Goal: Task Accomplishment & Management: Use online tool/utility

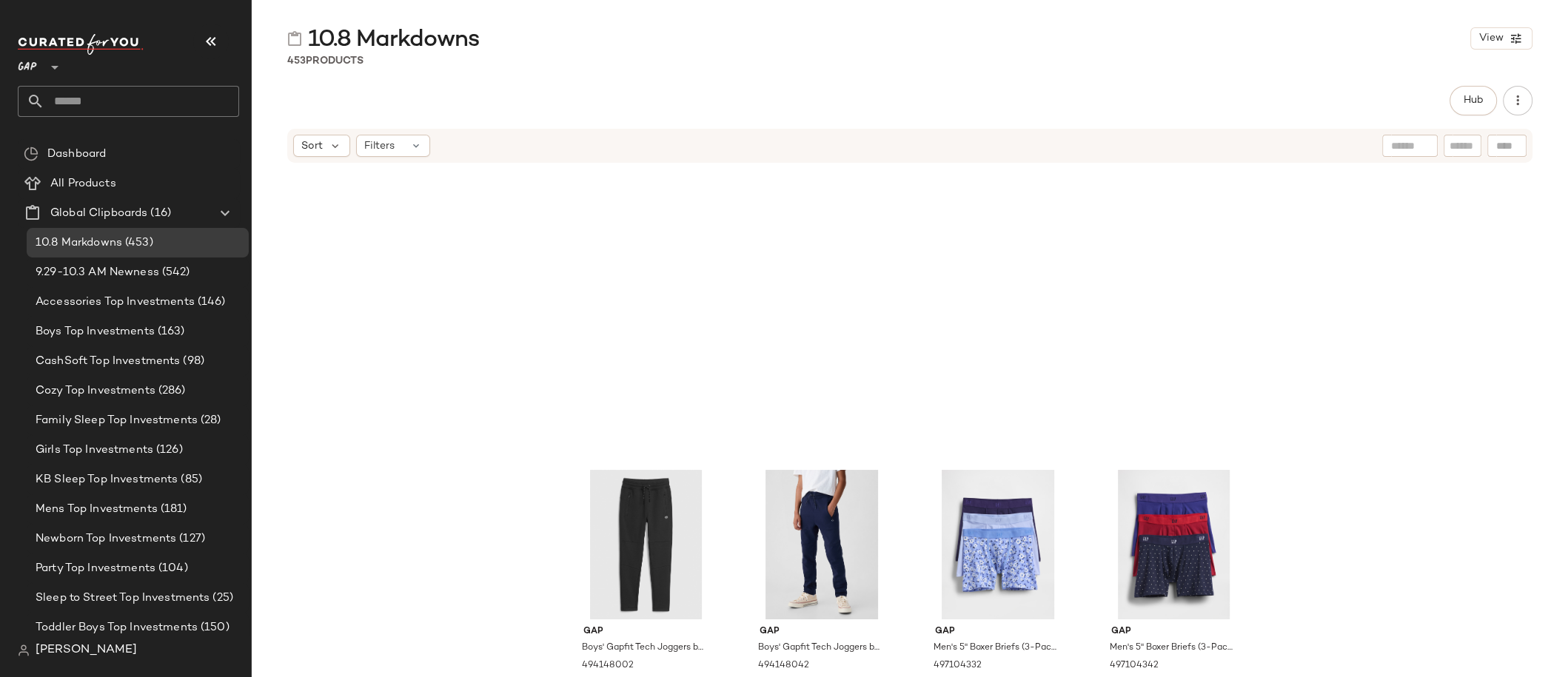
scroll to position [633, 0]
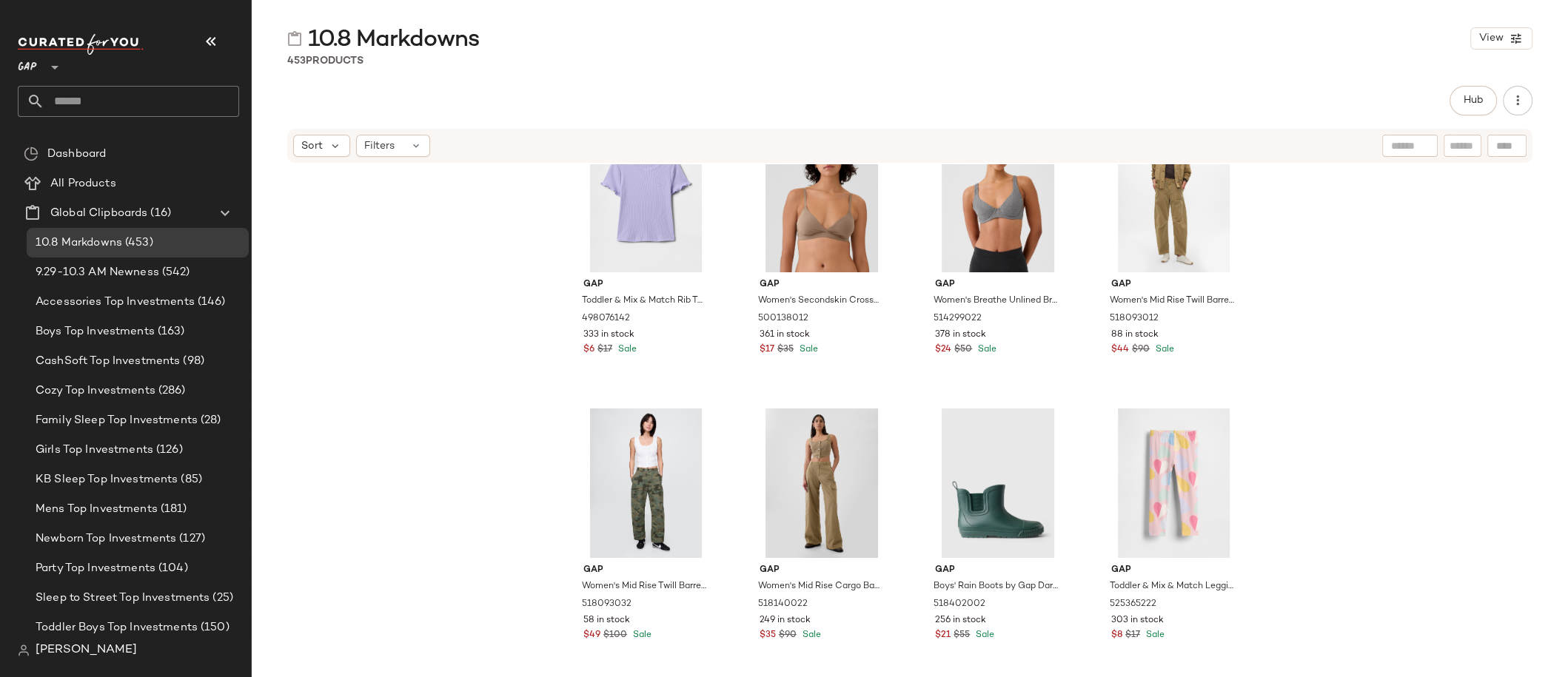
click at [131, 100] on input "text" at bounding box center [141, 102] width 195 height 31
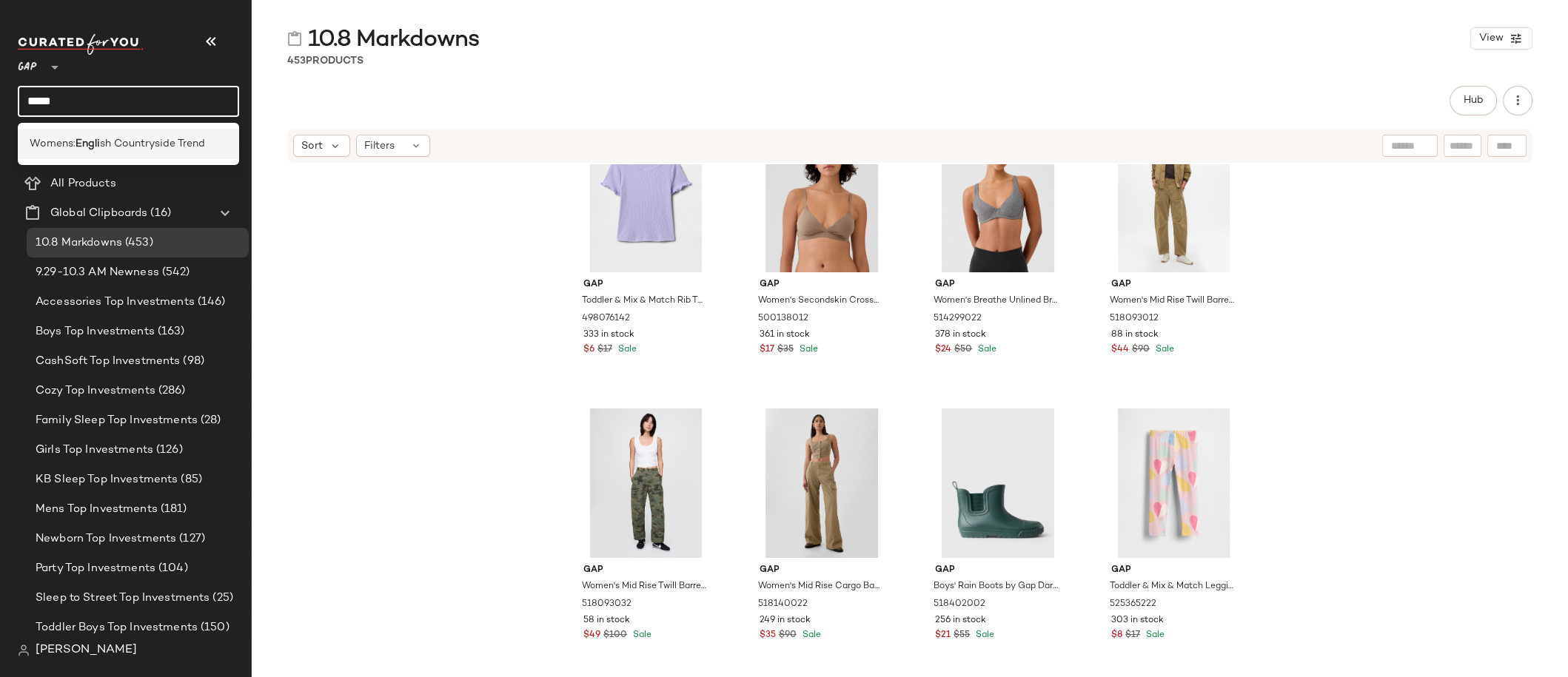
type input "*****"
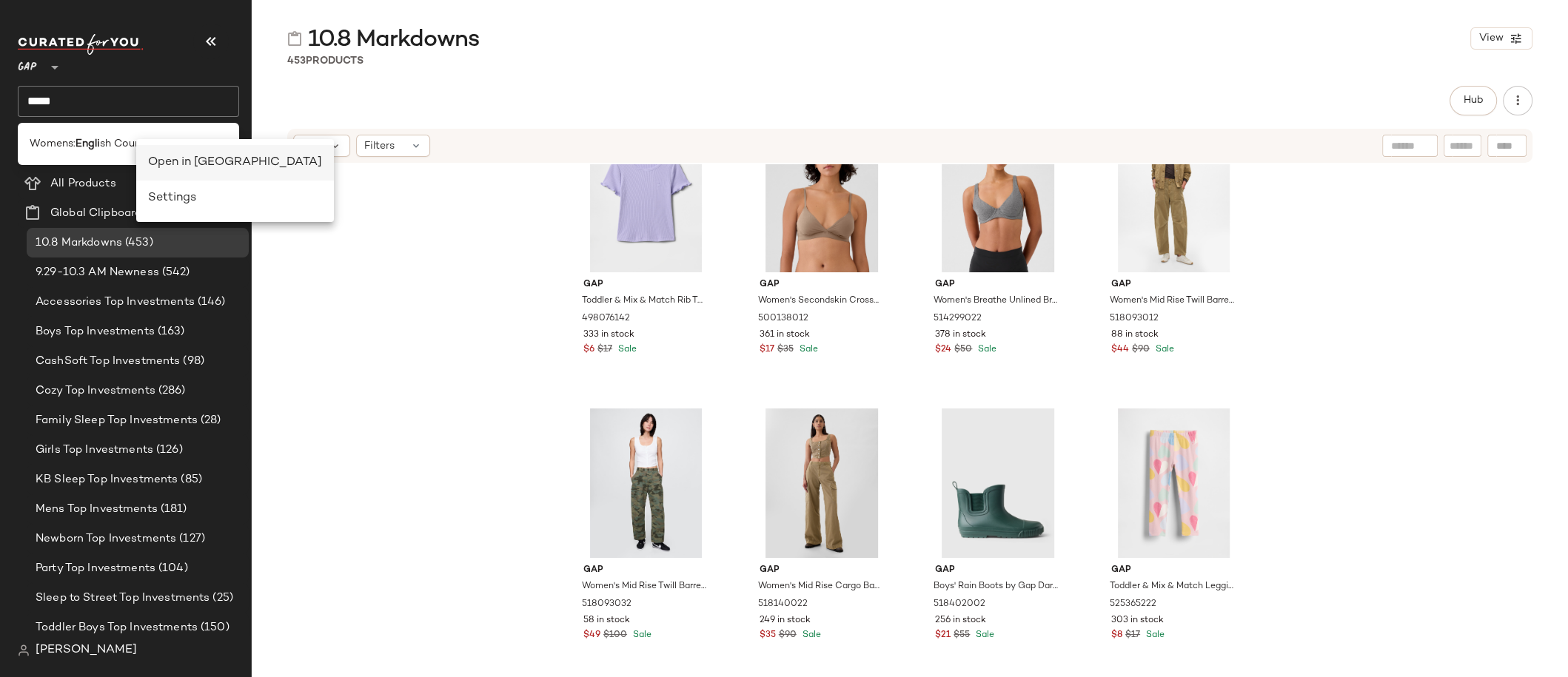
click at [174, 159] on div "Open in Split View" at bounding box center [235, 163] width 174 height 18
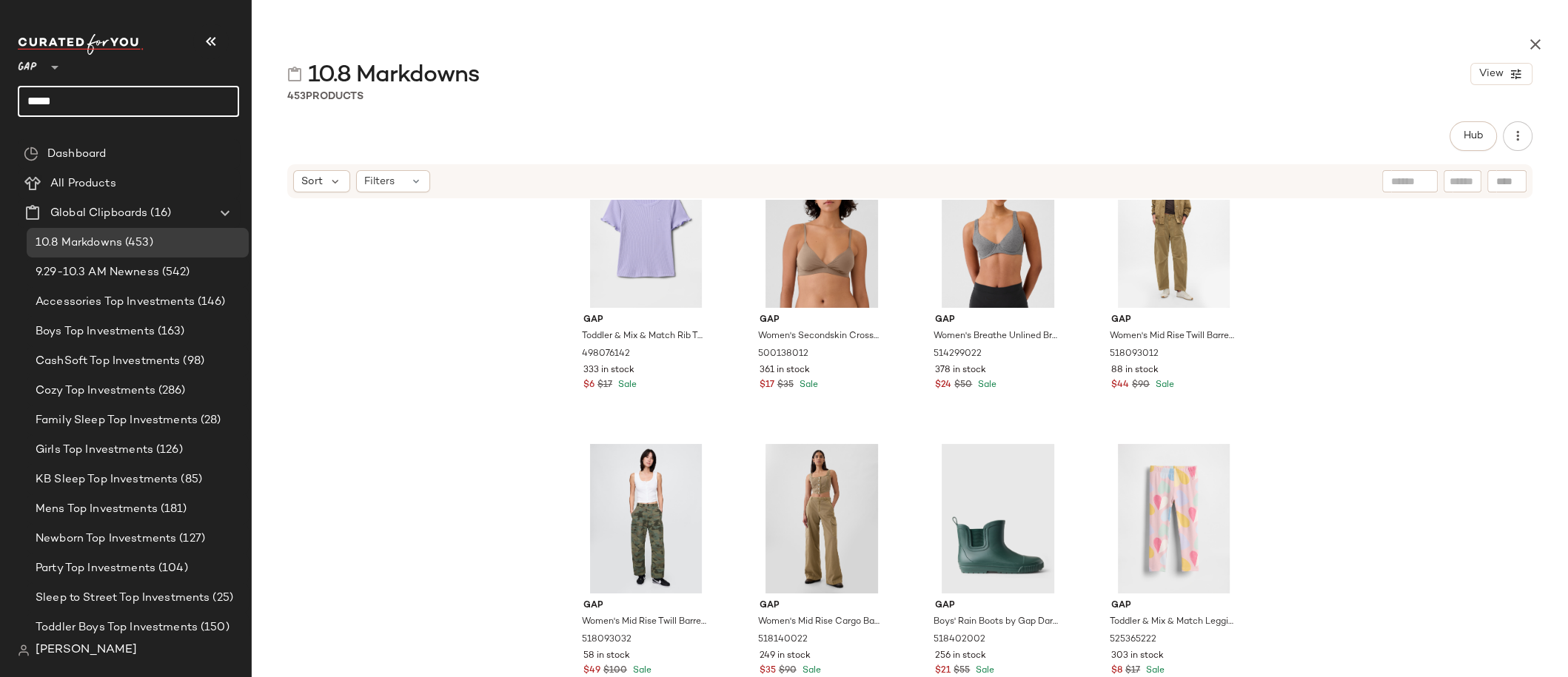
click at [99, 103] on input "*****" at bounding box center [129, 102] width 221 height 31
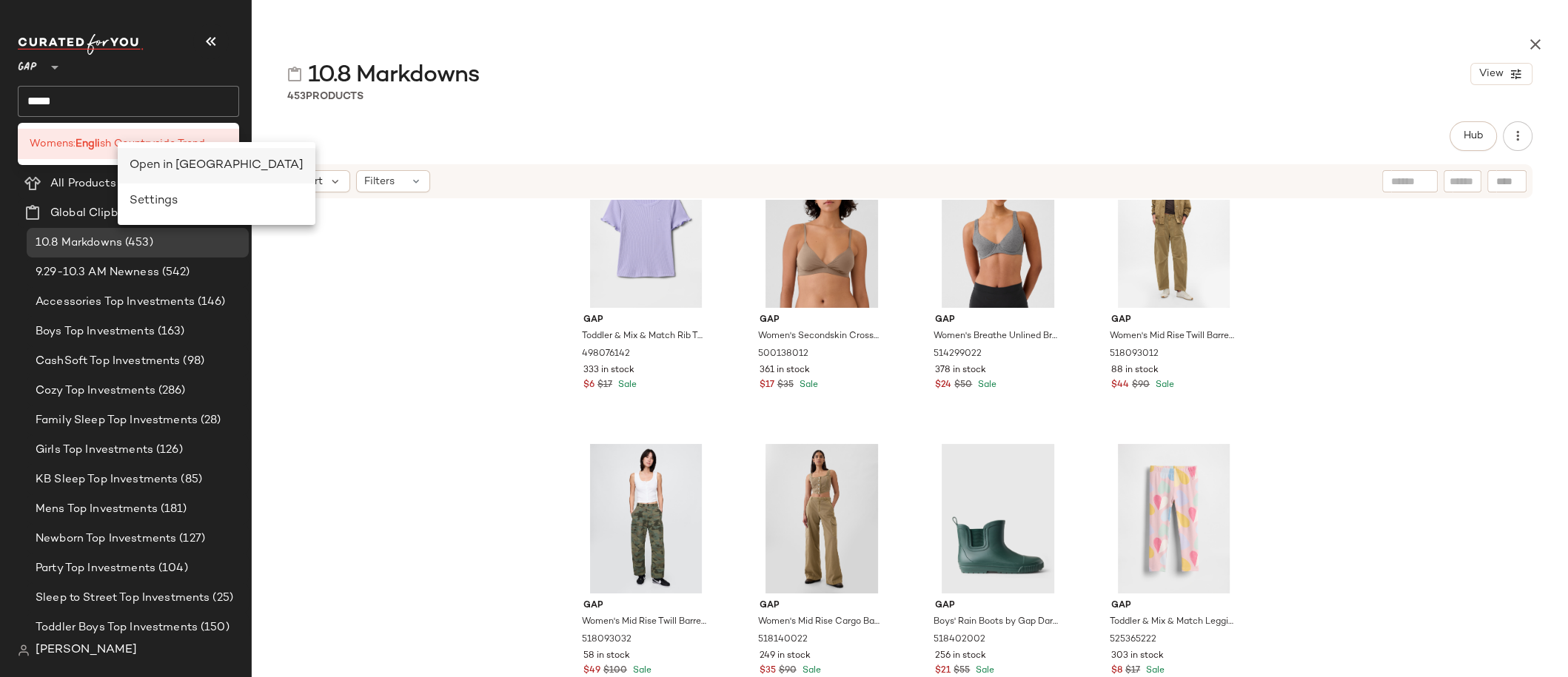
click at [155, 164] on div "Open in Split View" at bounding box center [217, 166] width 174 height 18
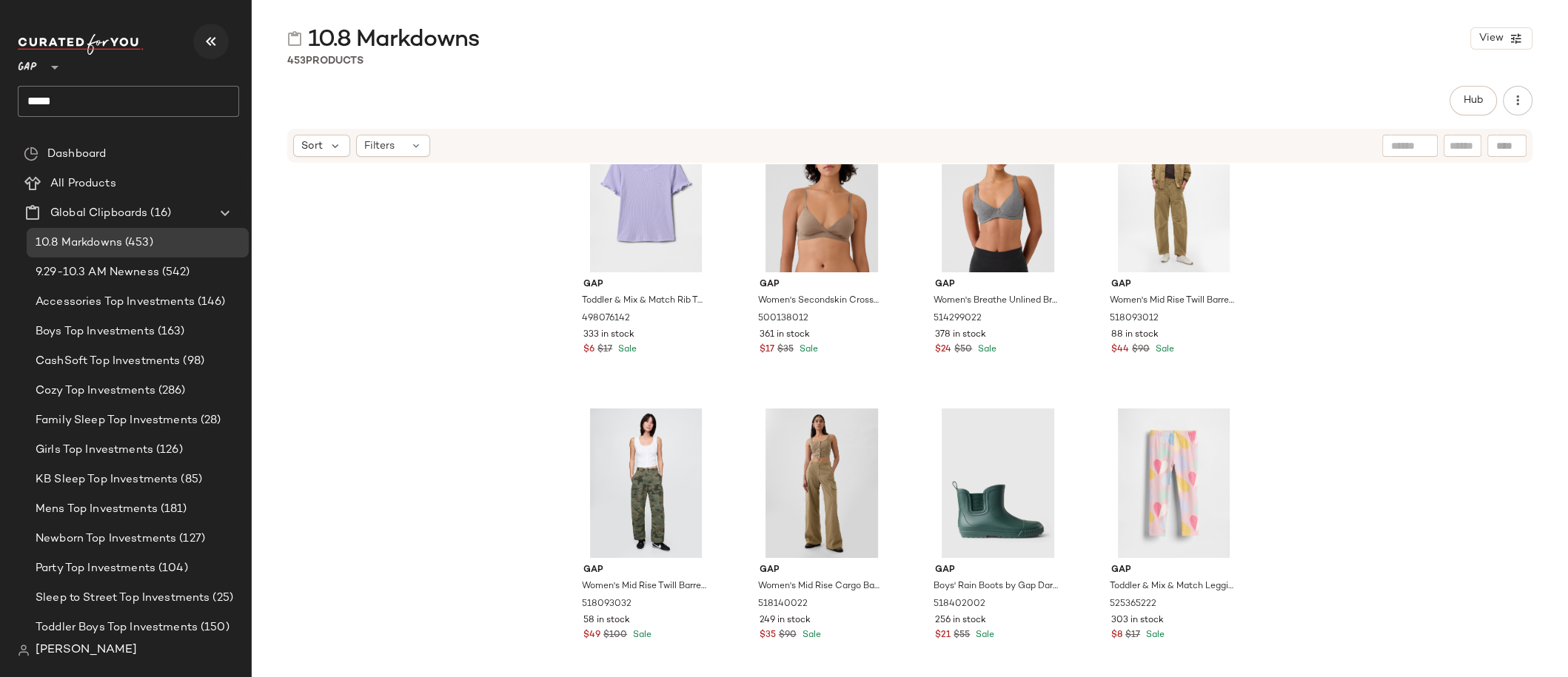
click at [217, 43] on icon "button" at bounding box center [211, 42] width 18 height 18
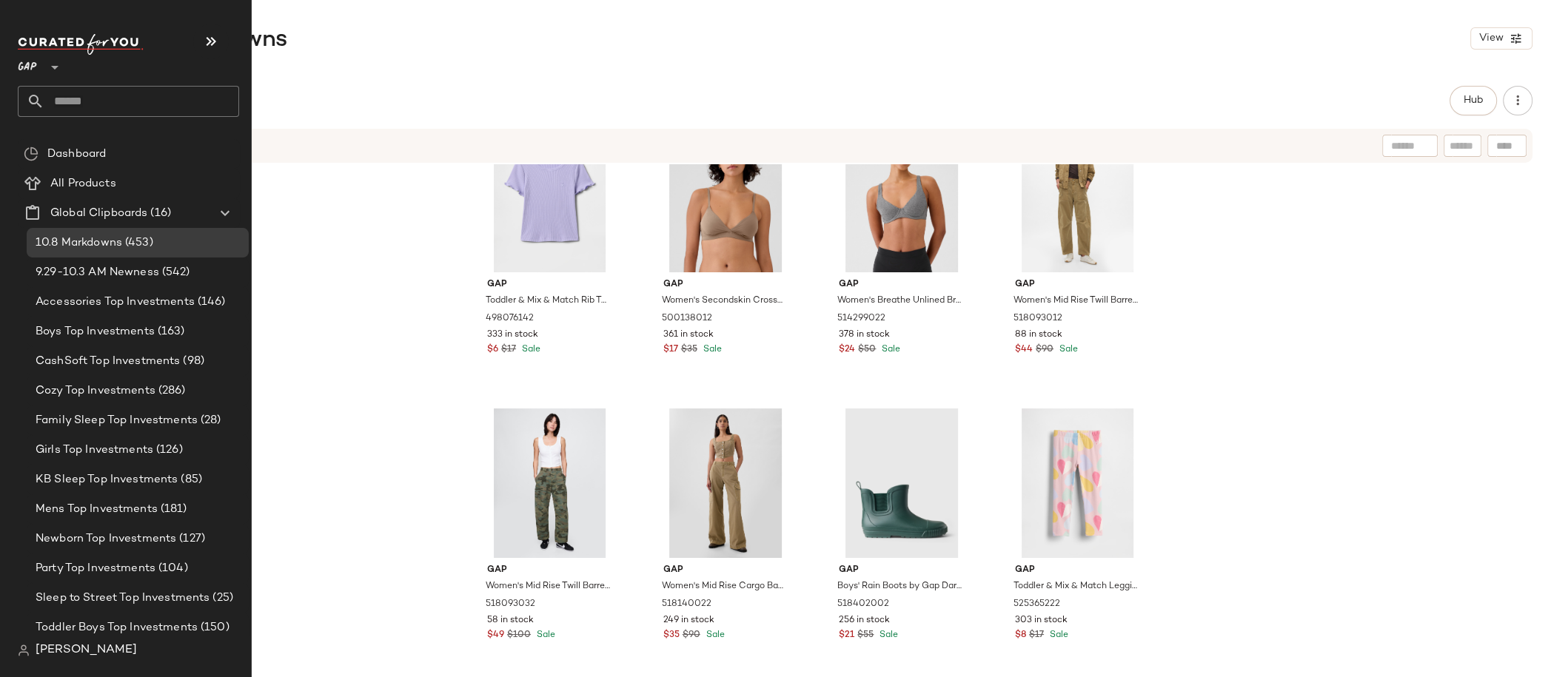
click at [84, 101] on input "text" at bounding box center [141, 102] width 195 height 31
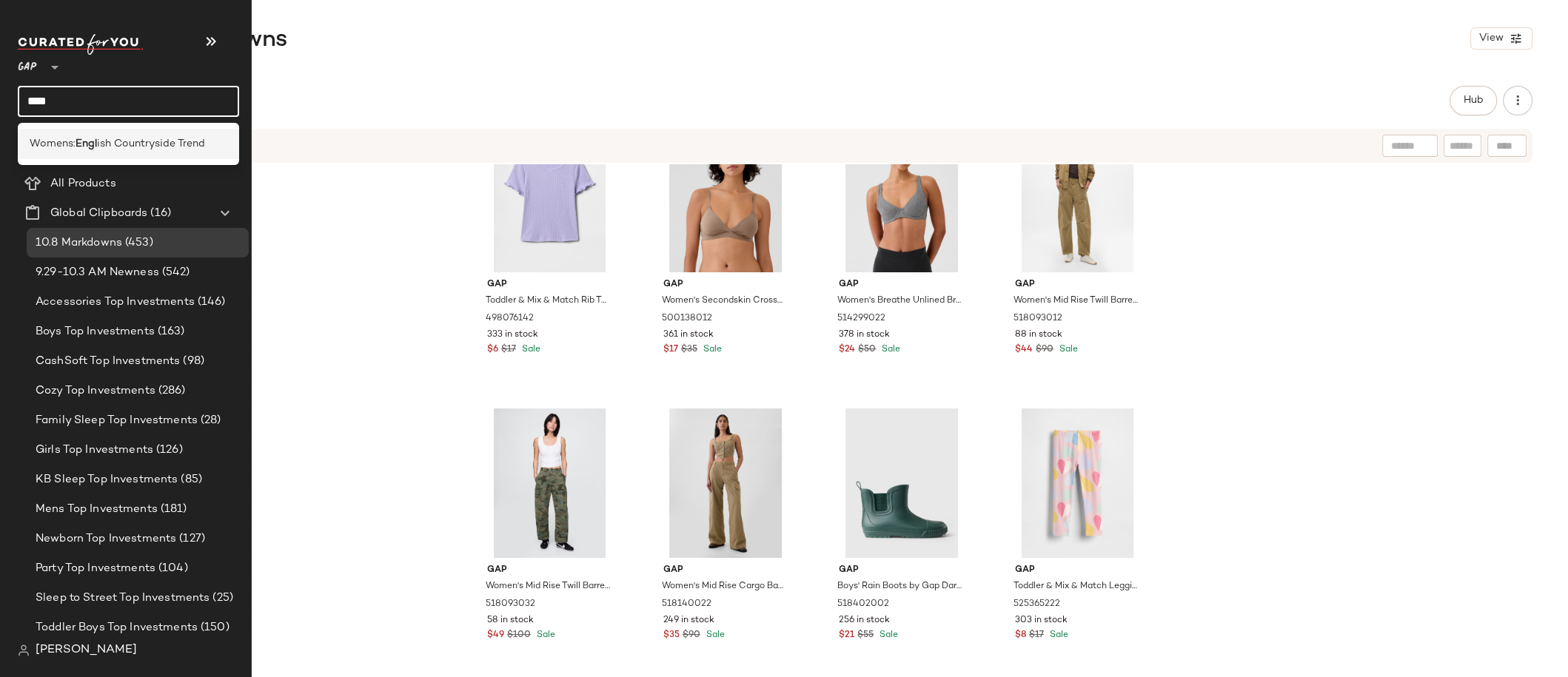
type input "****"
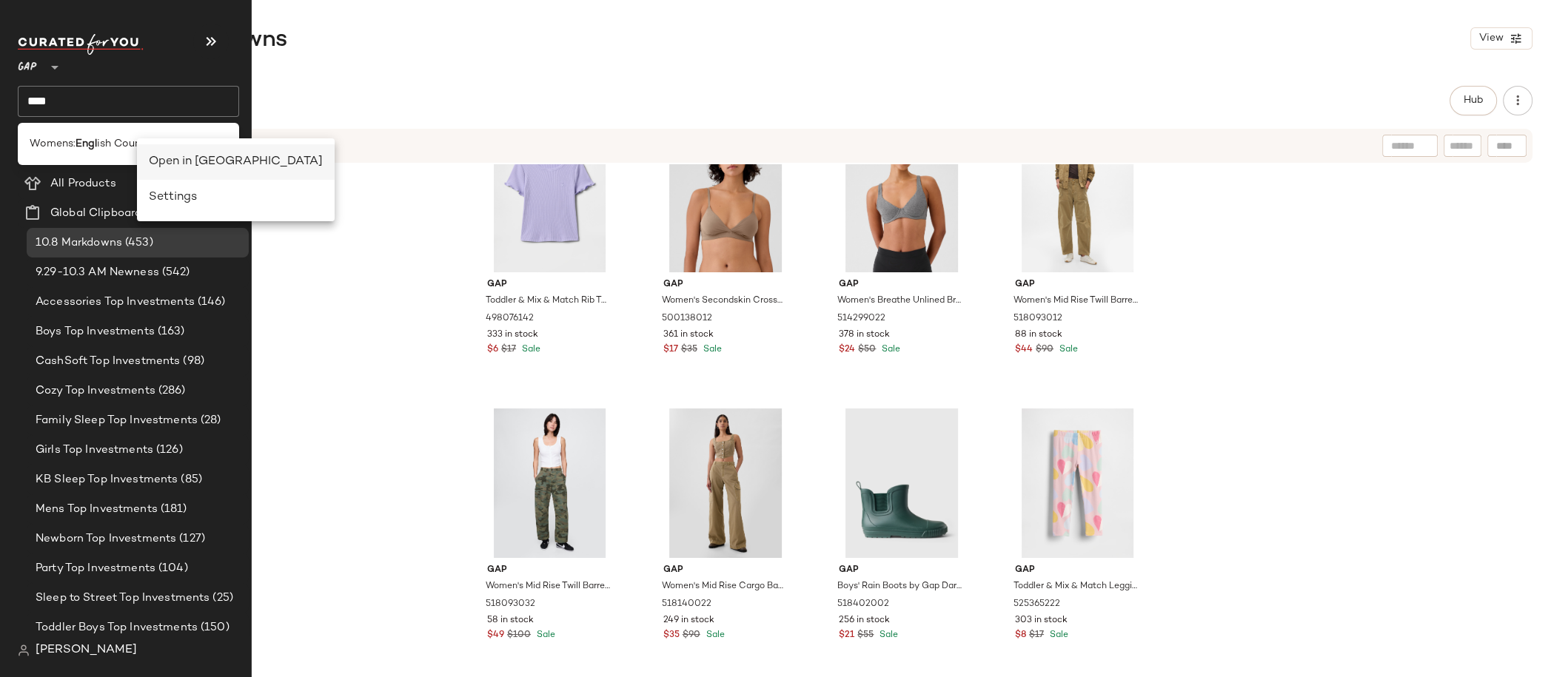
click at [173, 160] on div "Open in Split View" at bounding box center [236, 162] width 174 height 18
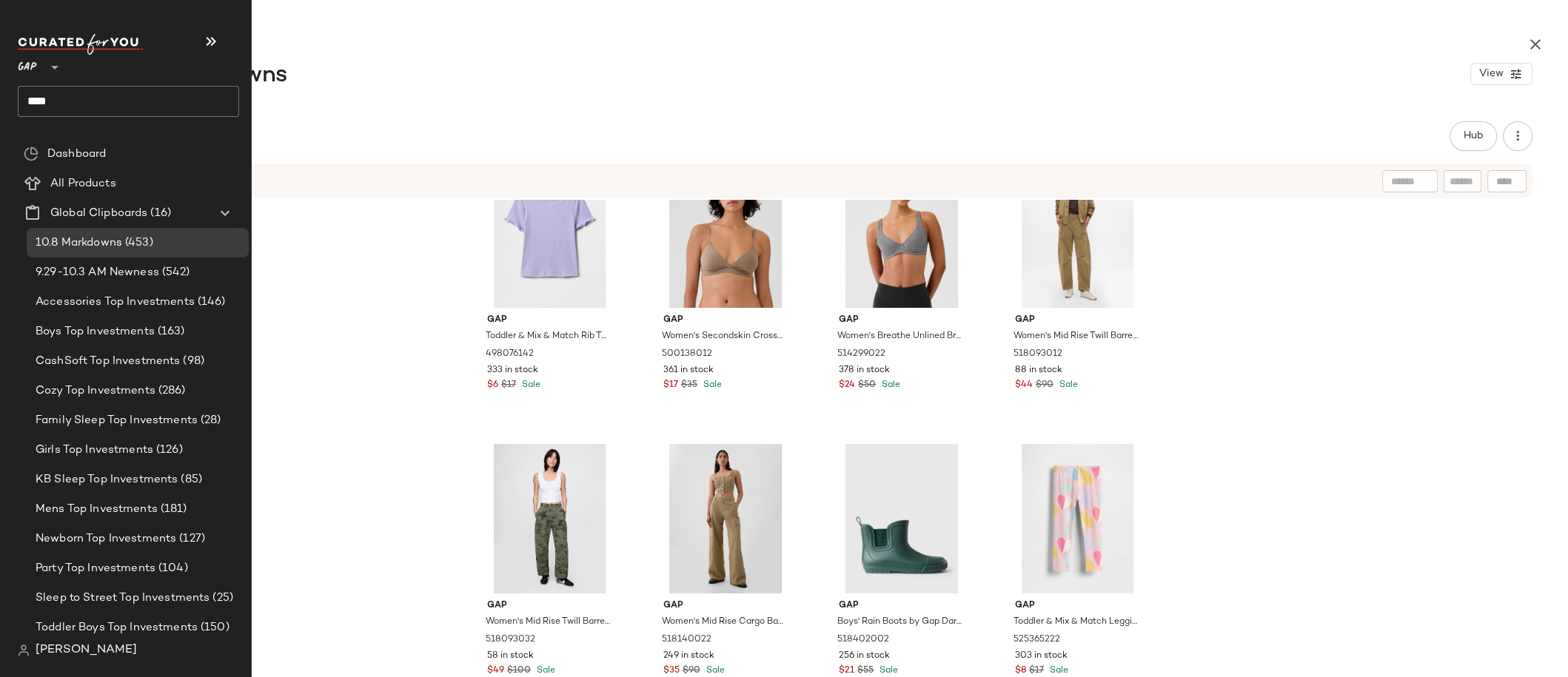
click at [111, 105] on input "****" at bounding box center [129, 102] width 221 height 31
click at [129, 143] on span "ish Countryside Trend" at bounding box center [150, 143] width 108 height 15
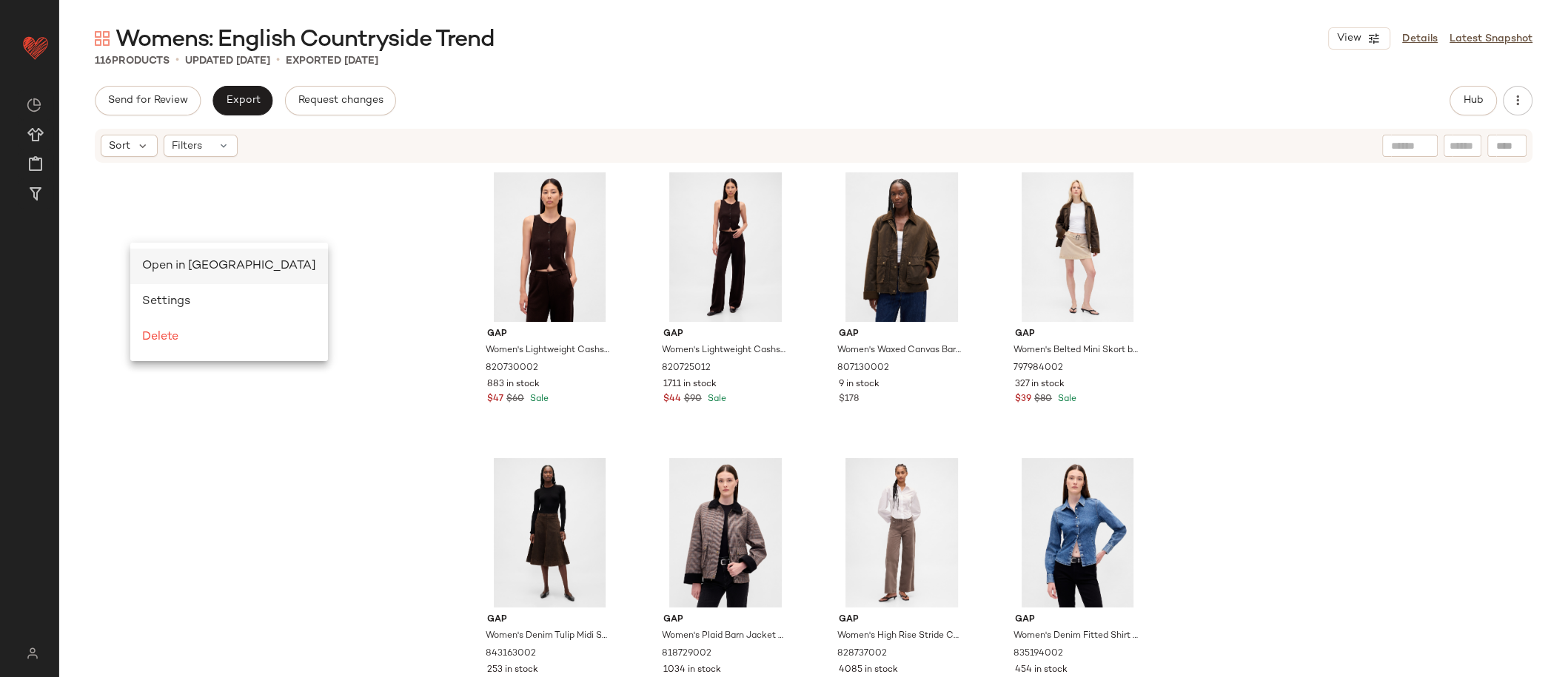
click at [189, 266] on span "Open in [GEOGRAPHIC_DATA]" at bounding box center [229, 266] width 174 height 13
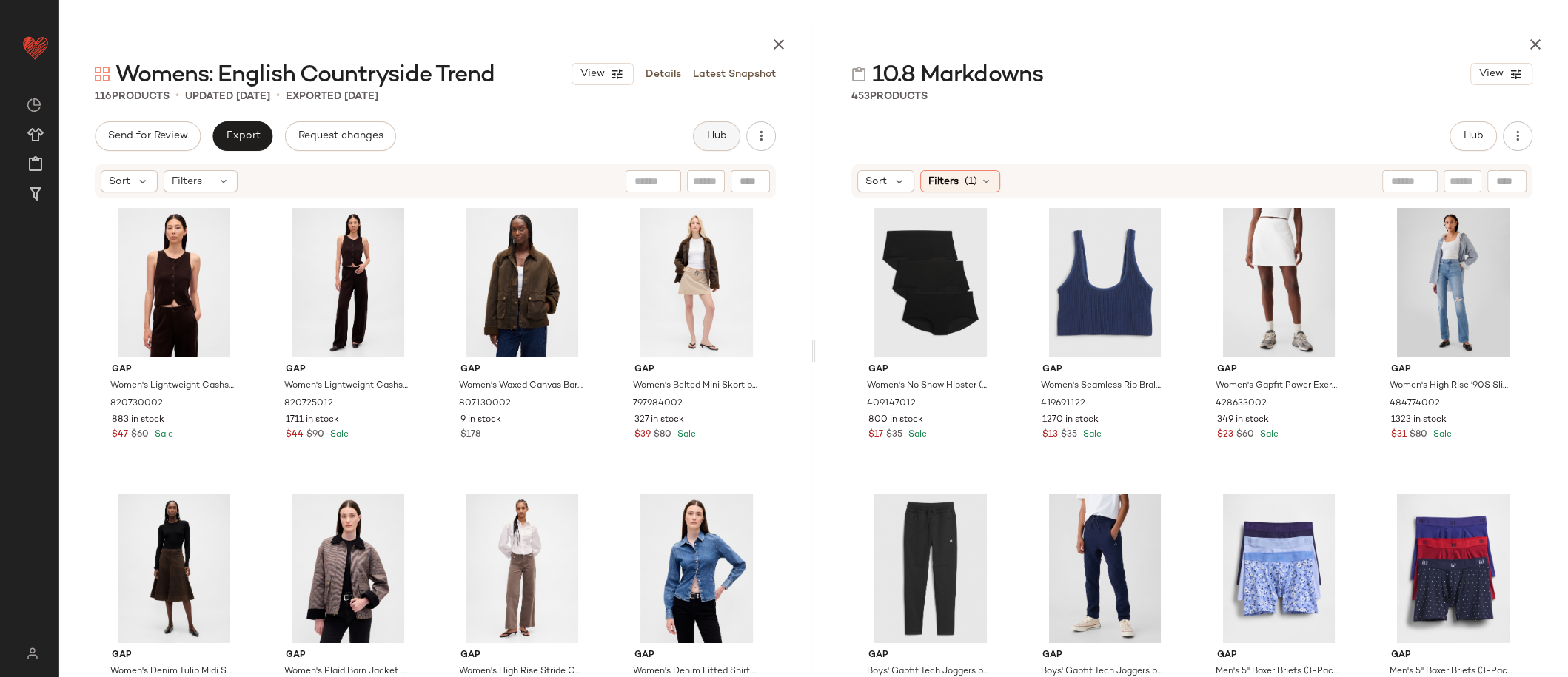
click at [722, 142] on button "Hub" at bounding box center [717, 136] width 47 height 30
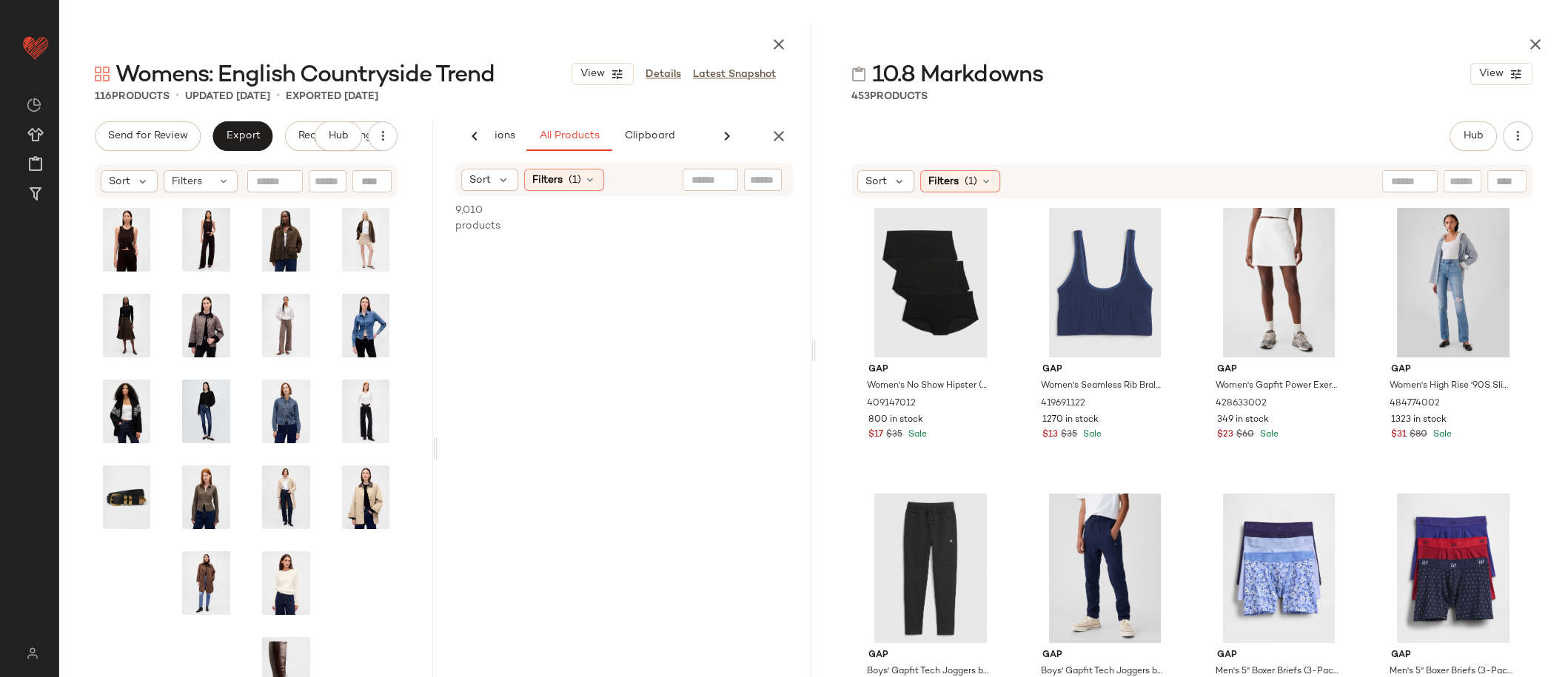
scroll to position [0, 95]
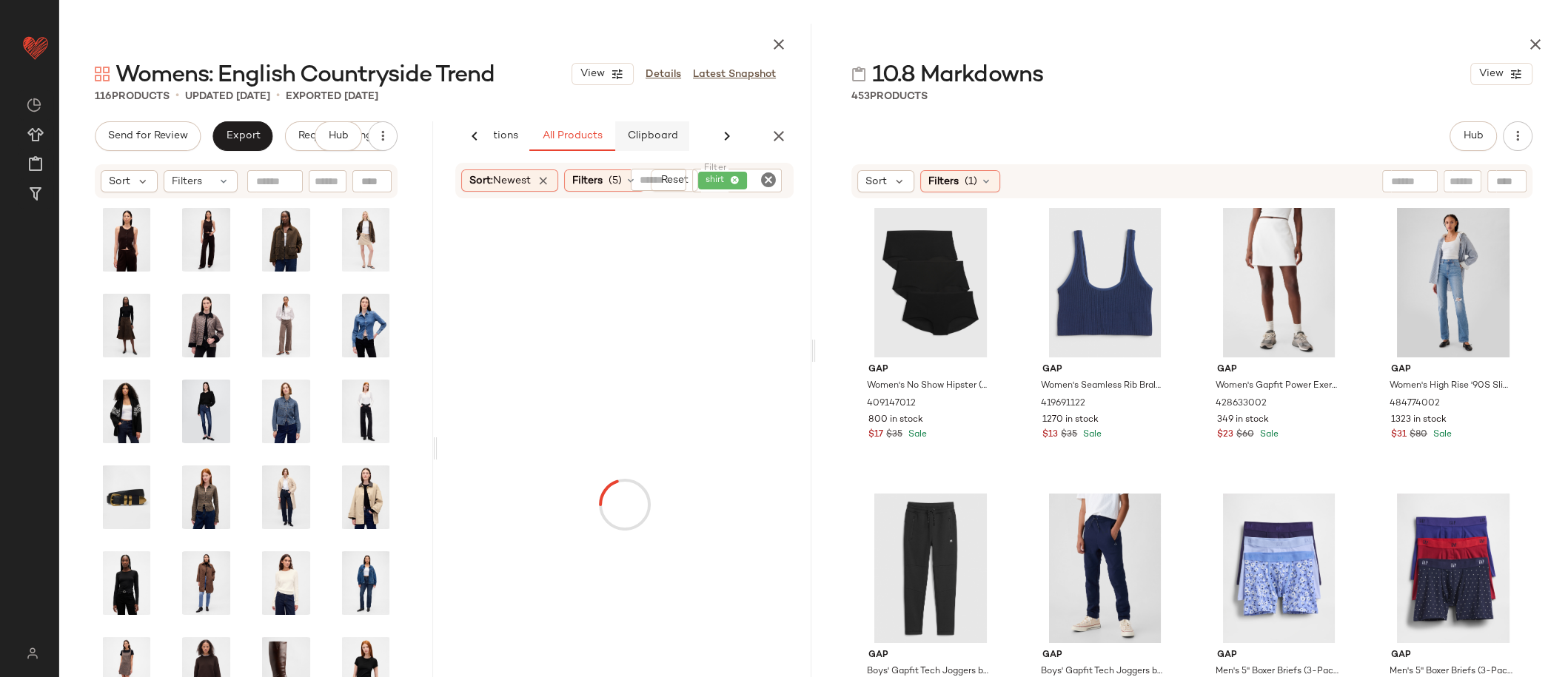
click at [670, 131] on span "Clipboard" at bounding box center [652, 136] width 51 height 12
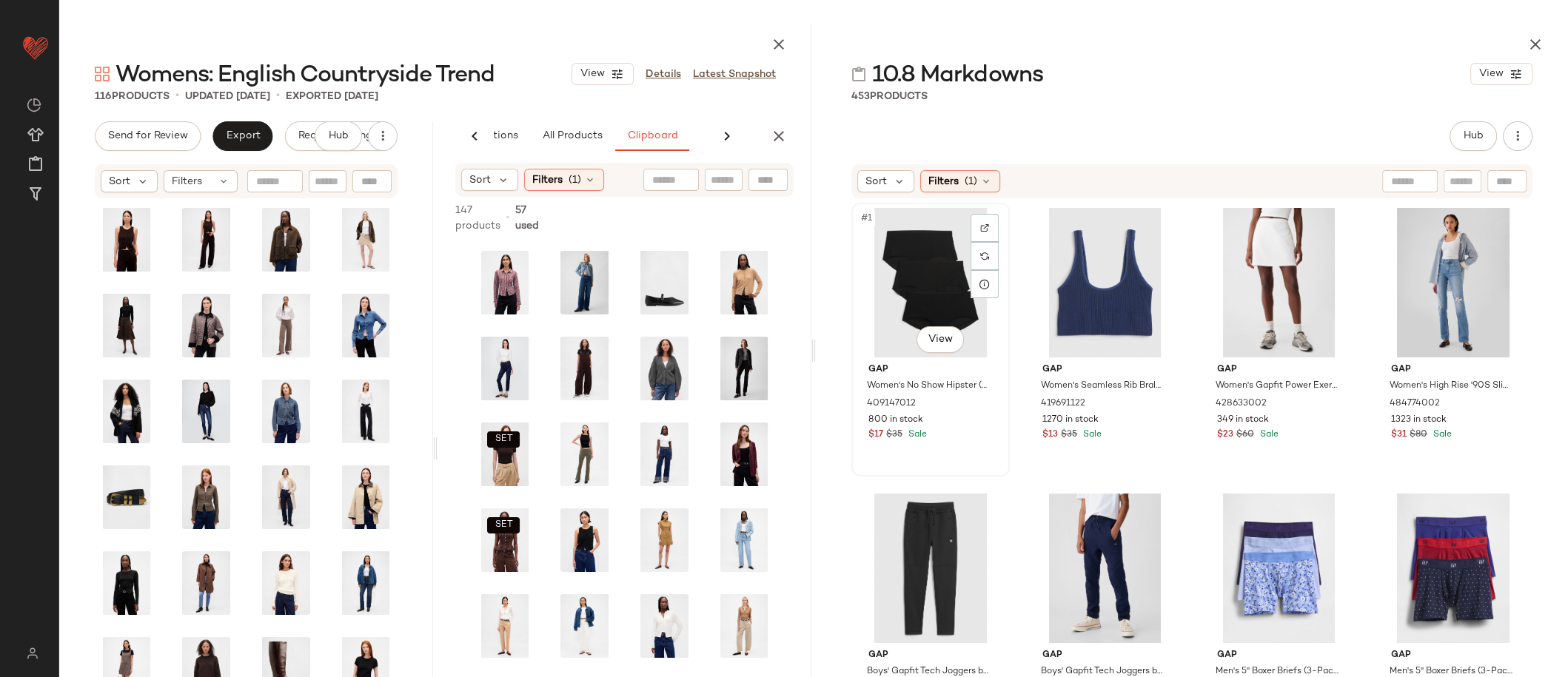
click at [900, 277] on div "#1 View" at bounding box center [930, 283] width 148 height 150
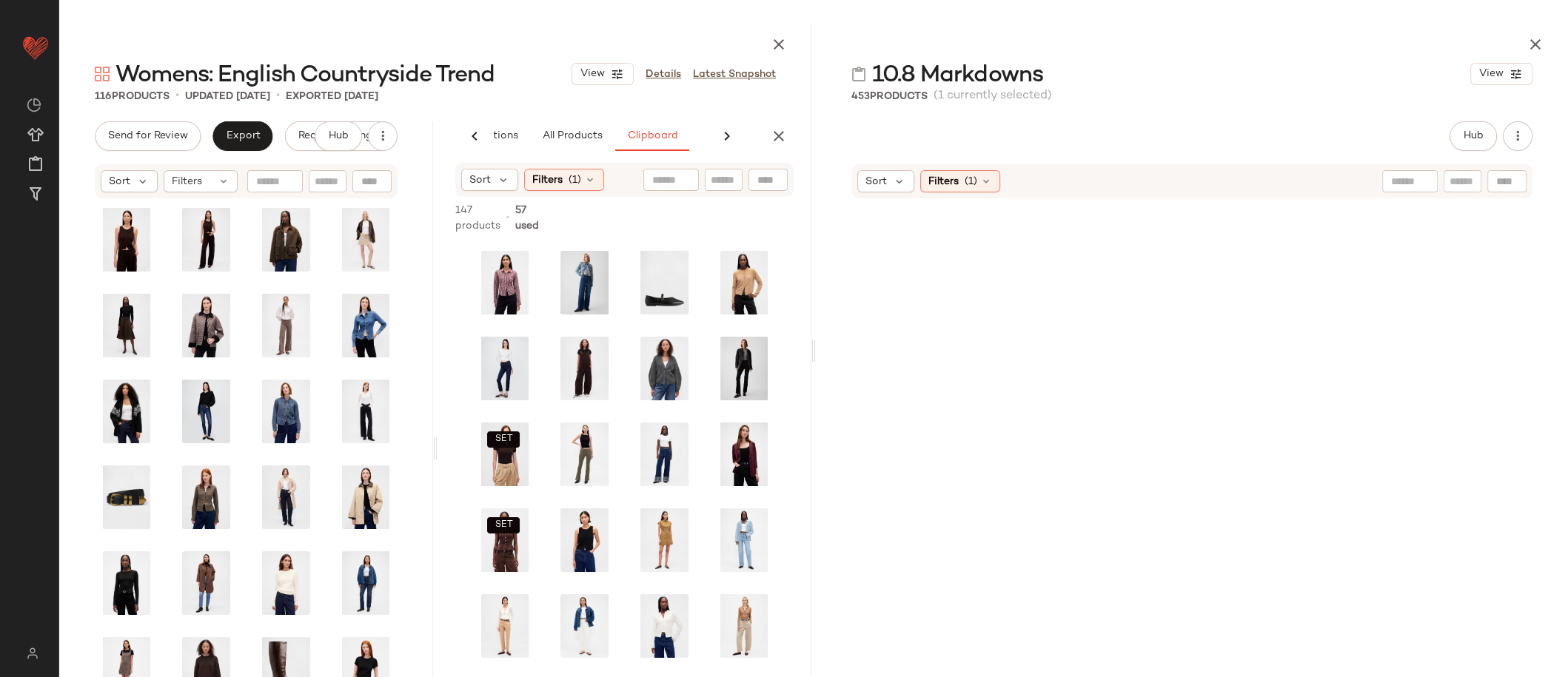
scroll to position [31499, 0]
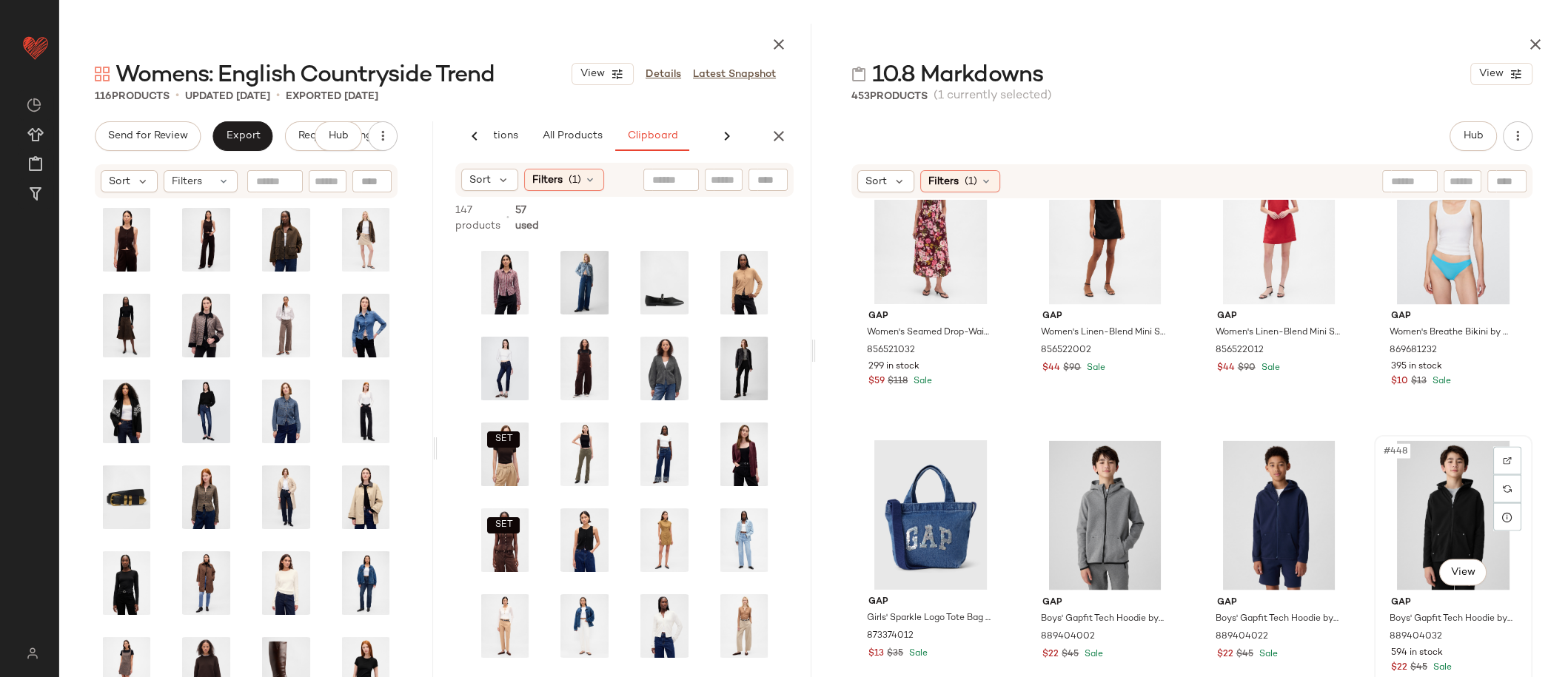
click at [1421, 500] on div "#448 View" at bounding box center [1453, 515] width 148 height 150
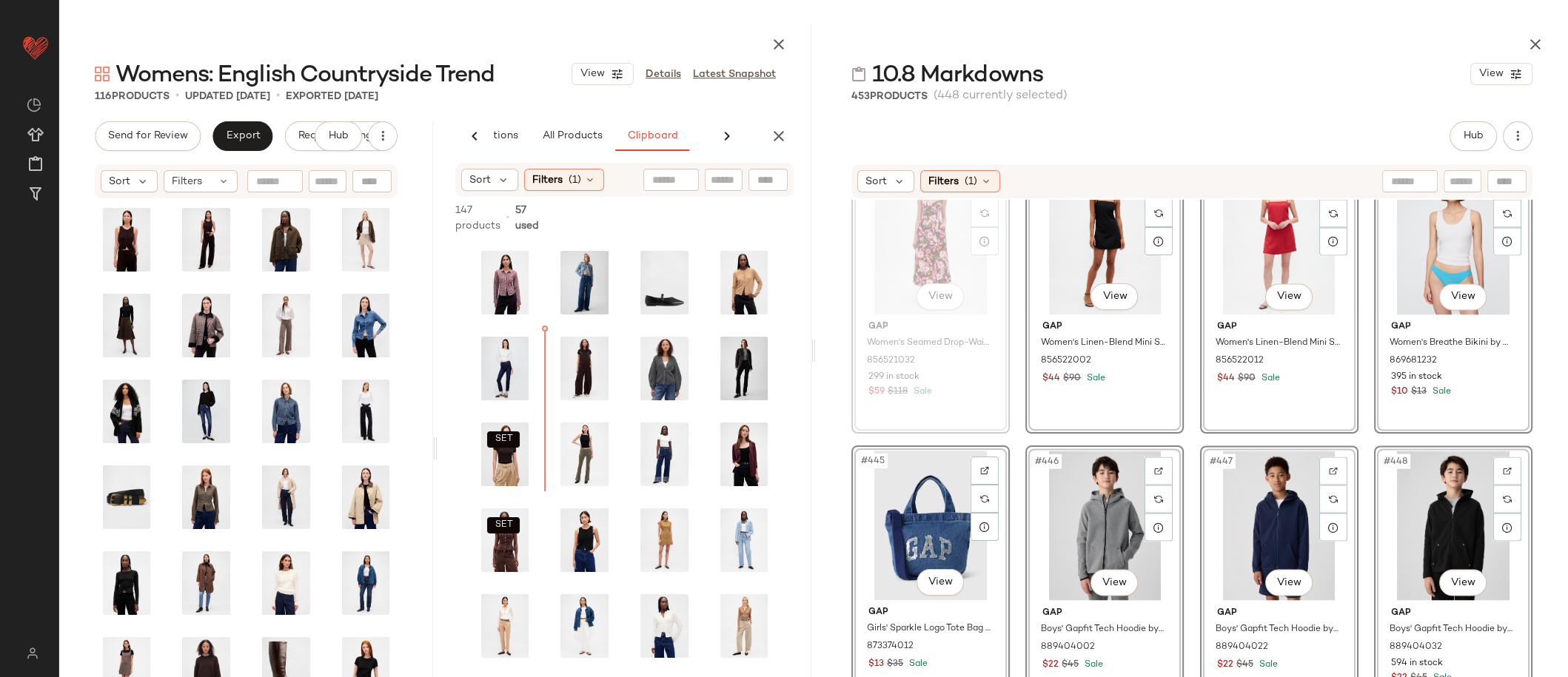
scroll to position [31489, 0]
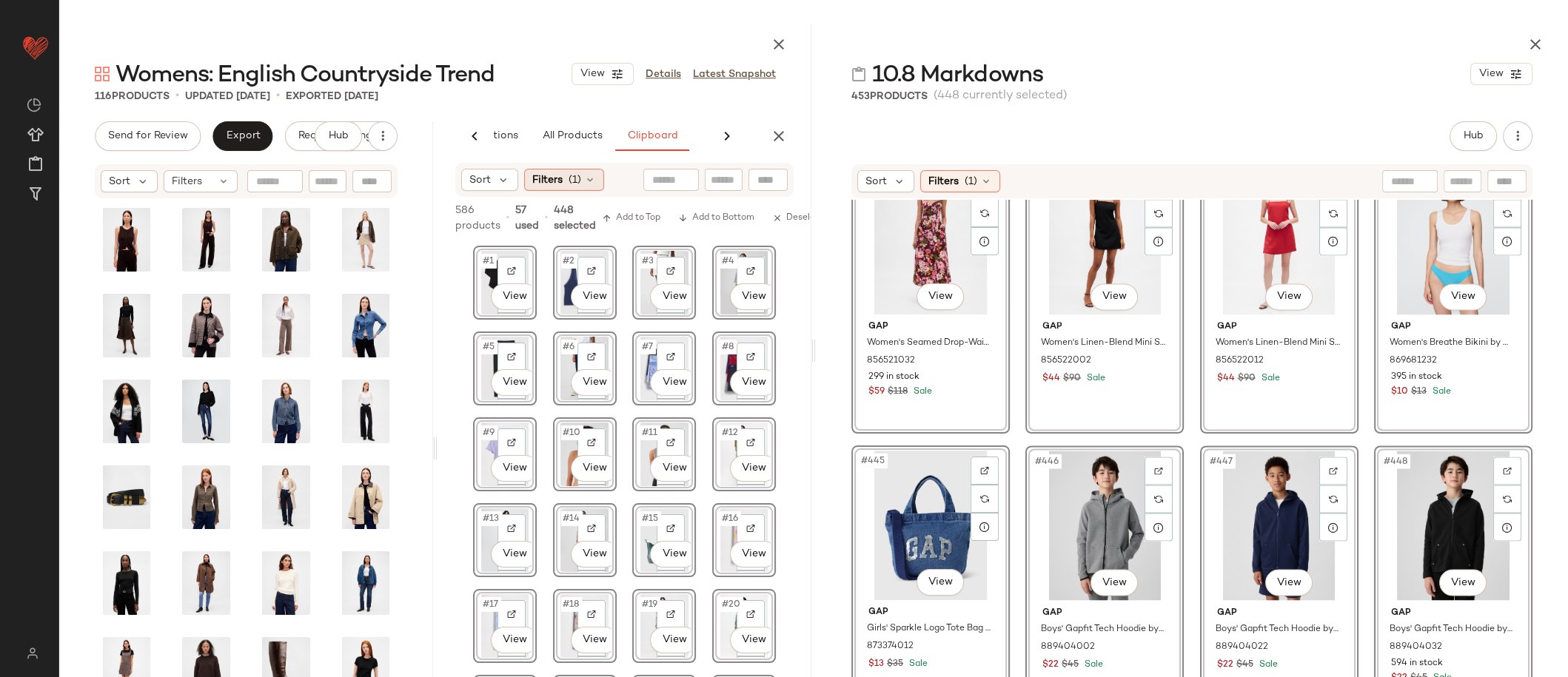
click at [547, 179] on span "Filters" at bounding box center [547, 179] width 30 height 15
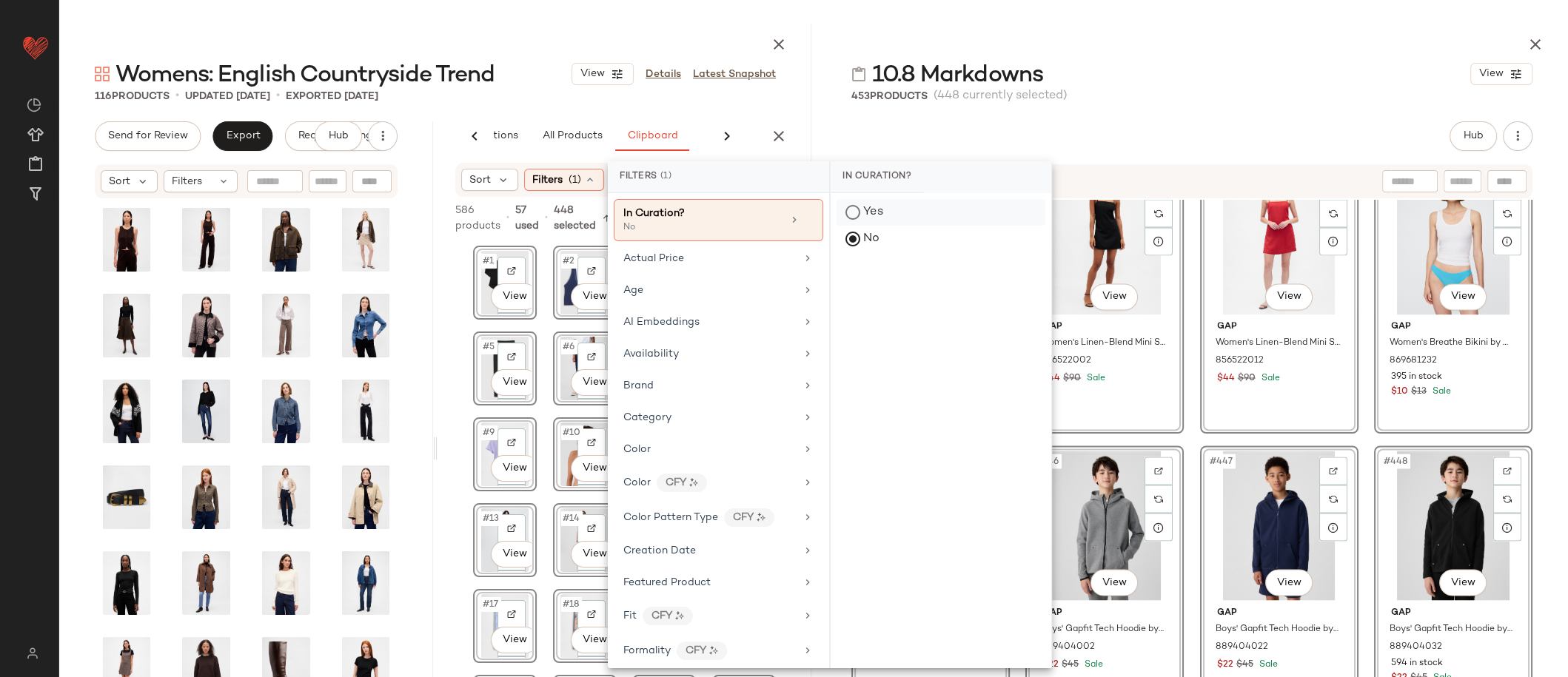
click at [847, 216] on div "Yes" at bounding box center [941, 212] width 208 height 26
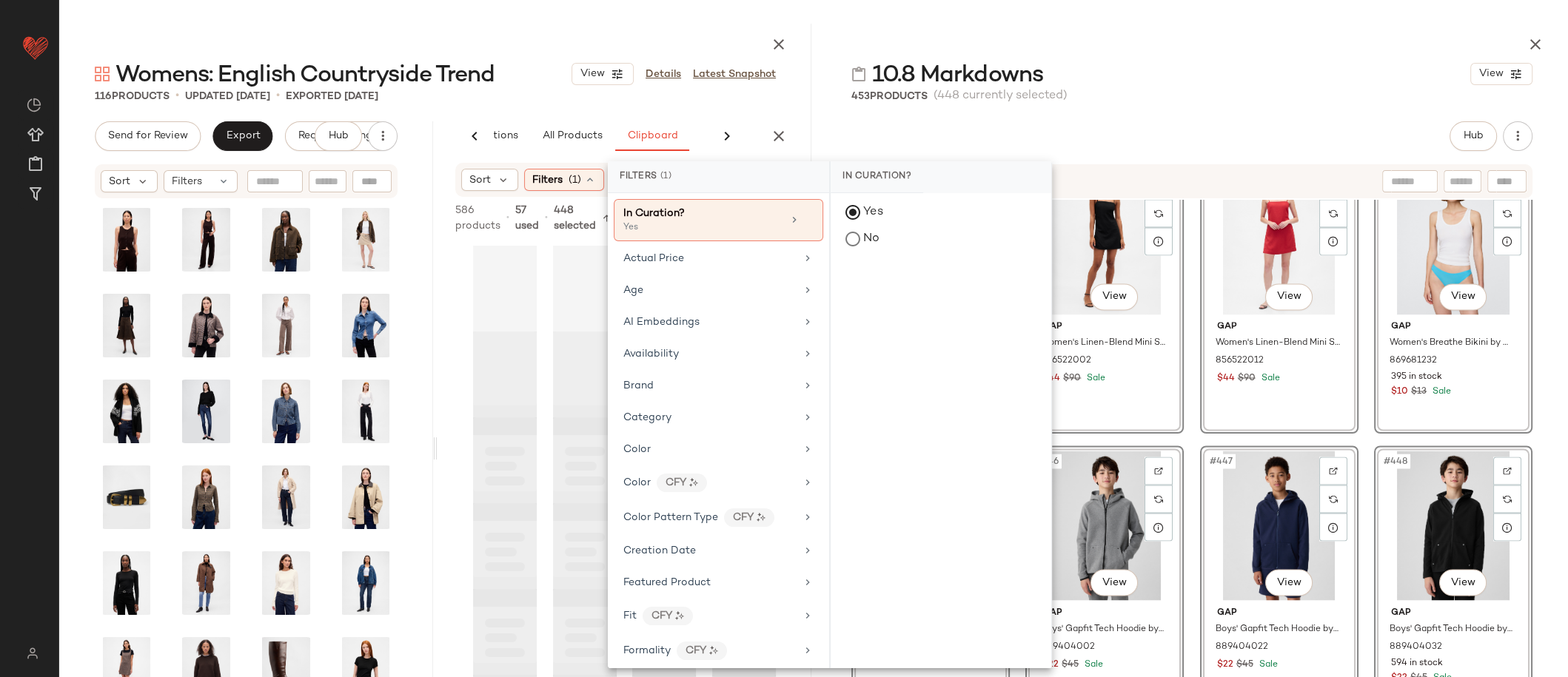
click at [451, 257] on div at bounding box center [624, 508] width 374 height 532
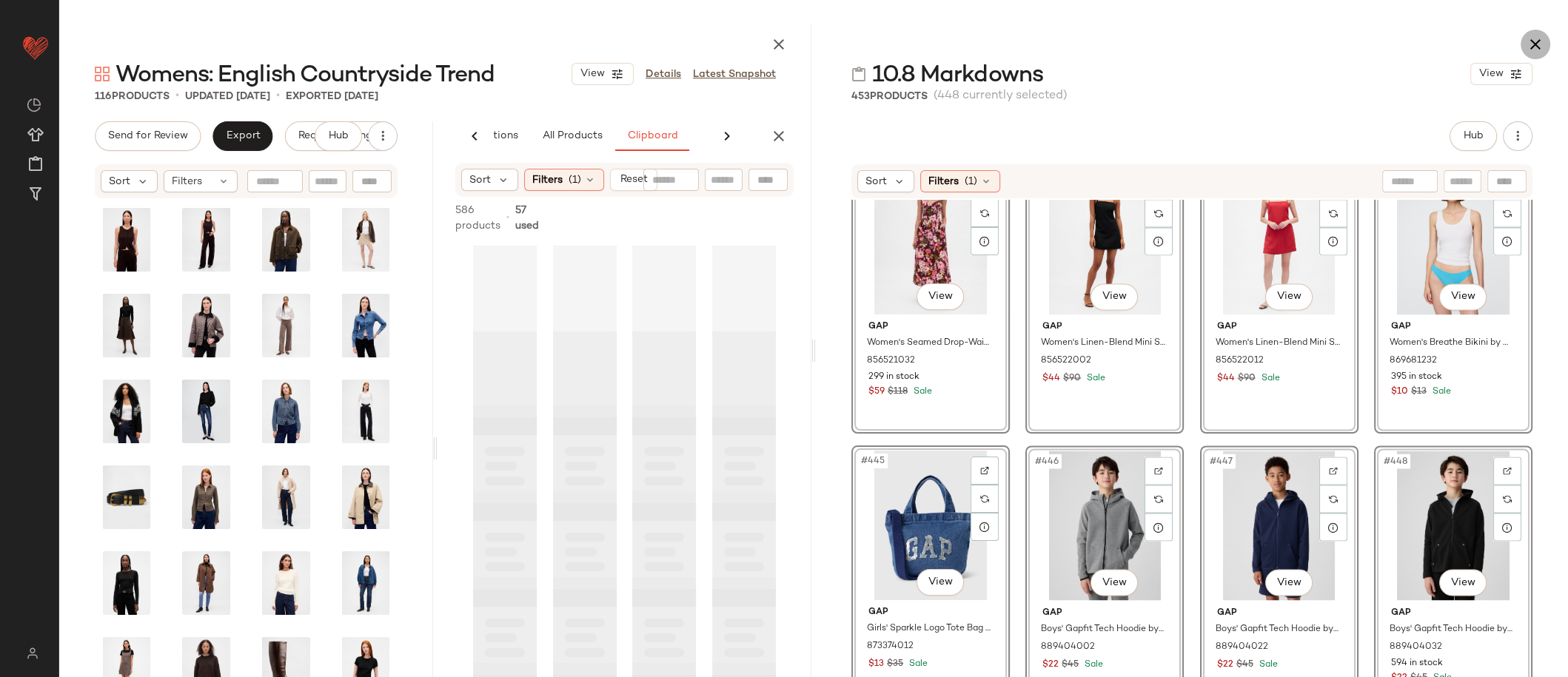
click at [1532, 43] on icon "button" at bounding box center [1535, 44] width 18 height 18
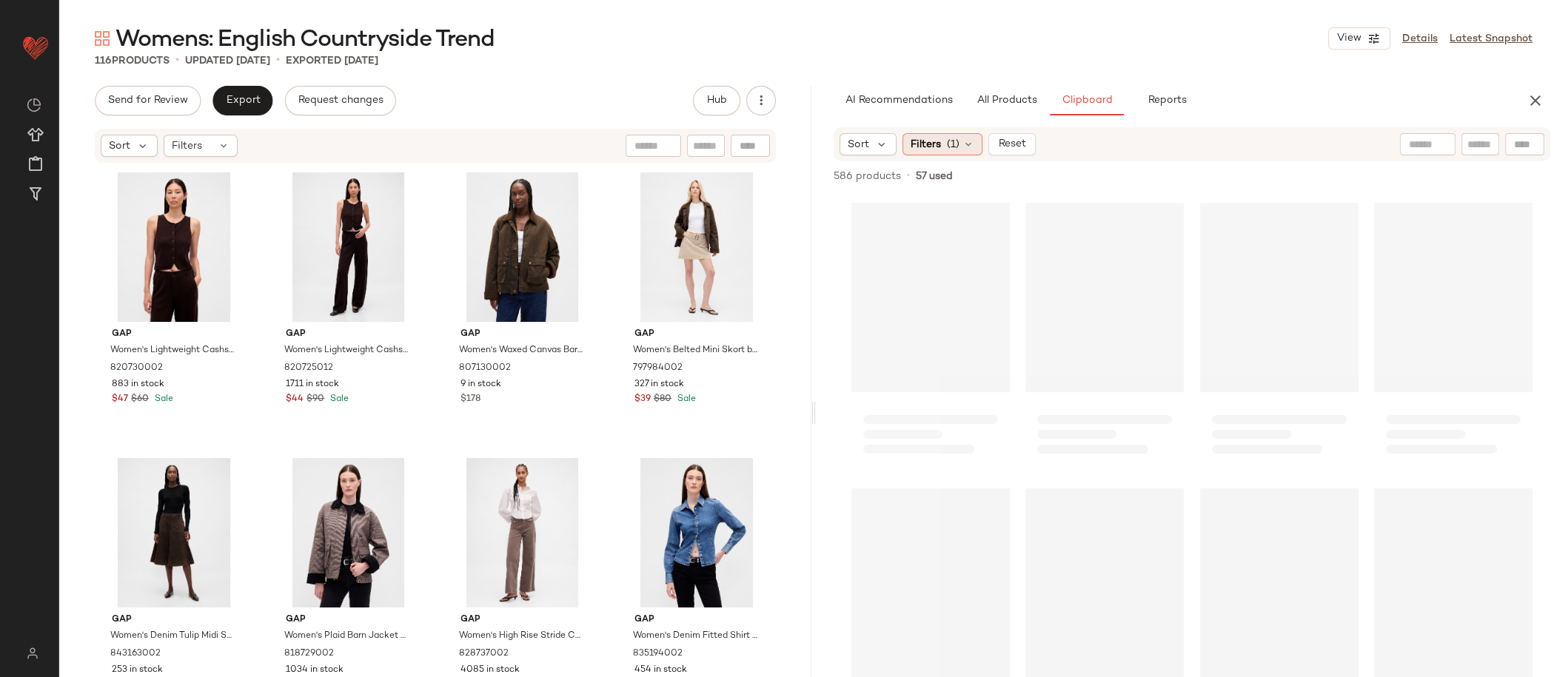
click at [934, 153] on div "Filters (1)" at bounding box center [943, 144] width 80 height 23
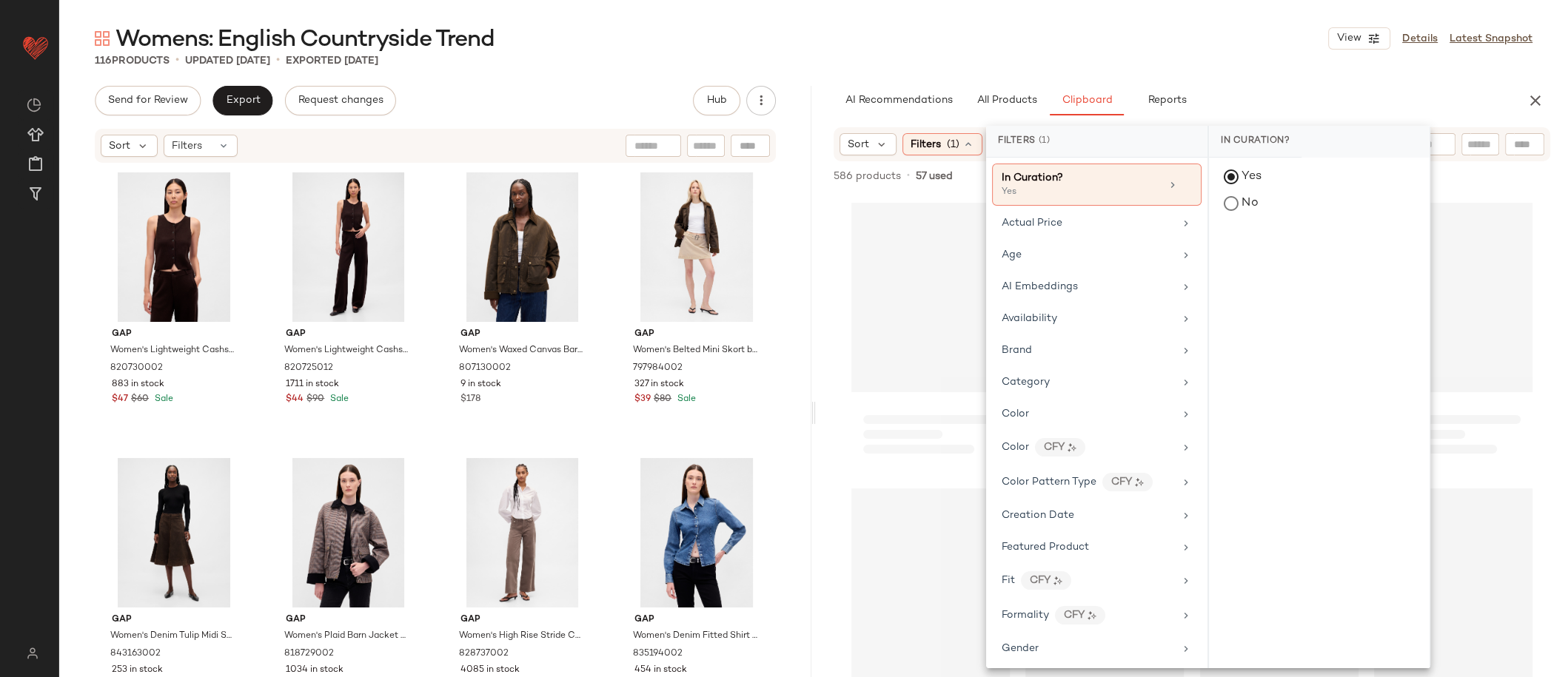
click at [863, 200] on div "Loading..." at bounding box center [930, 334] width 159 height 274
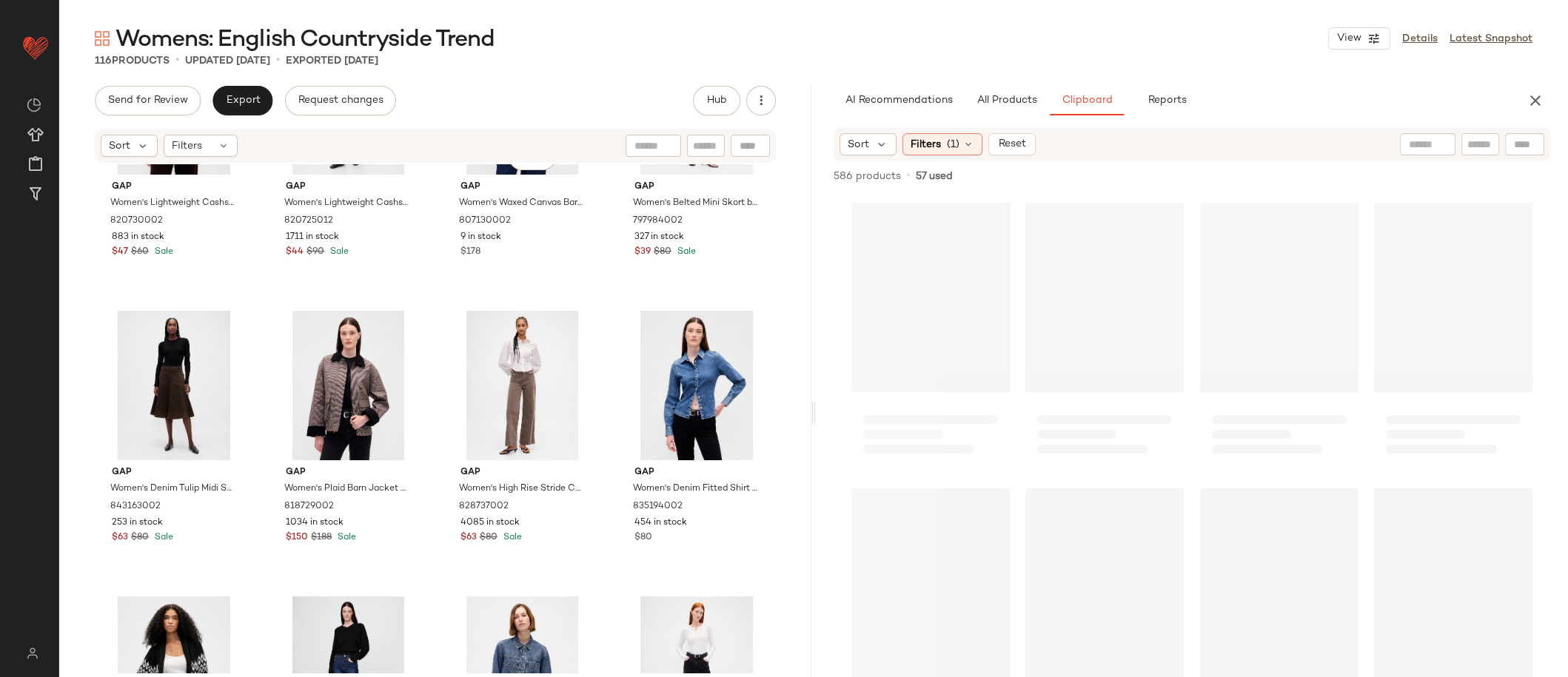
scroll to position [150, 0]
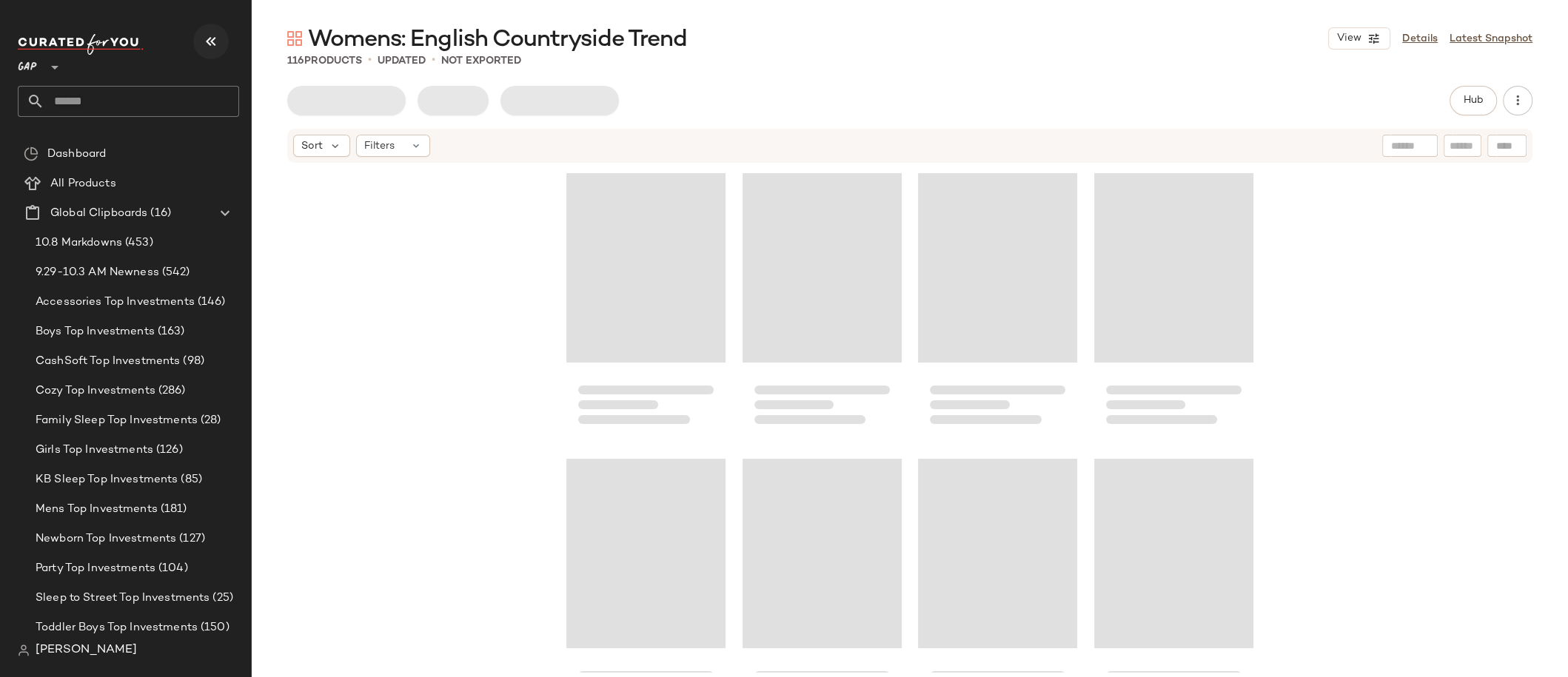
click at [208, 46] on icon "button" at bounding box center [211, 42] width 18 height 18
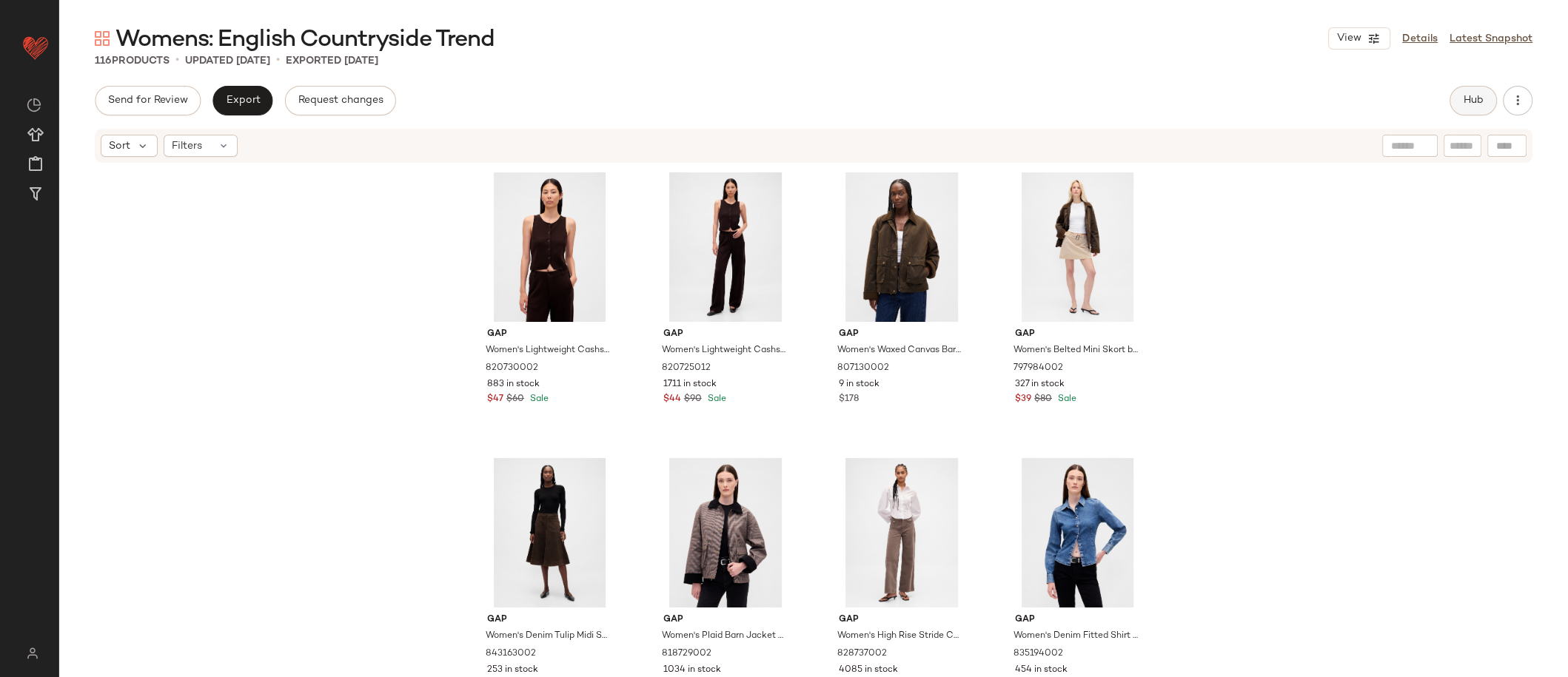
click at [1474, 107] on button "Hub" at bounding box center [1473, 101] width 47 height 30
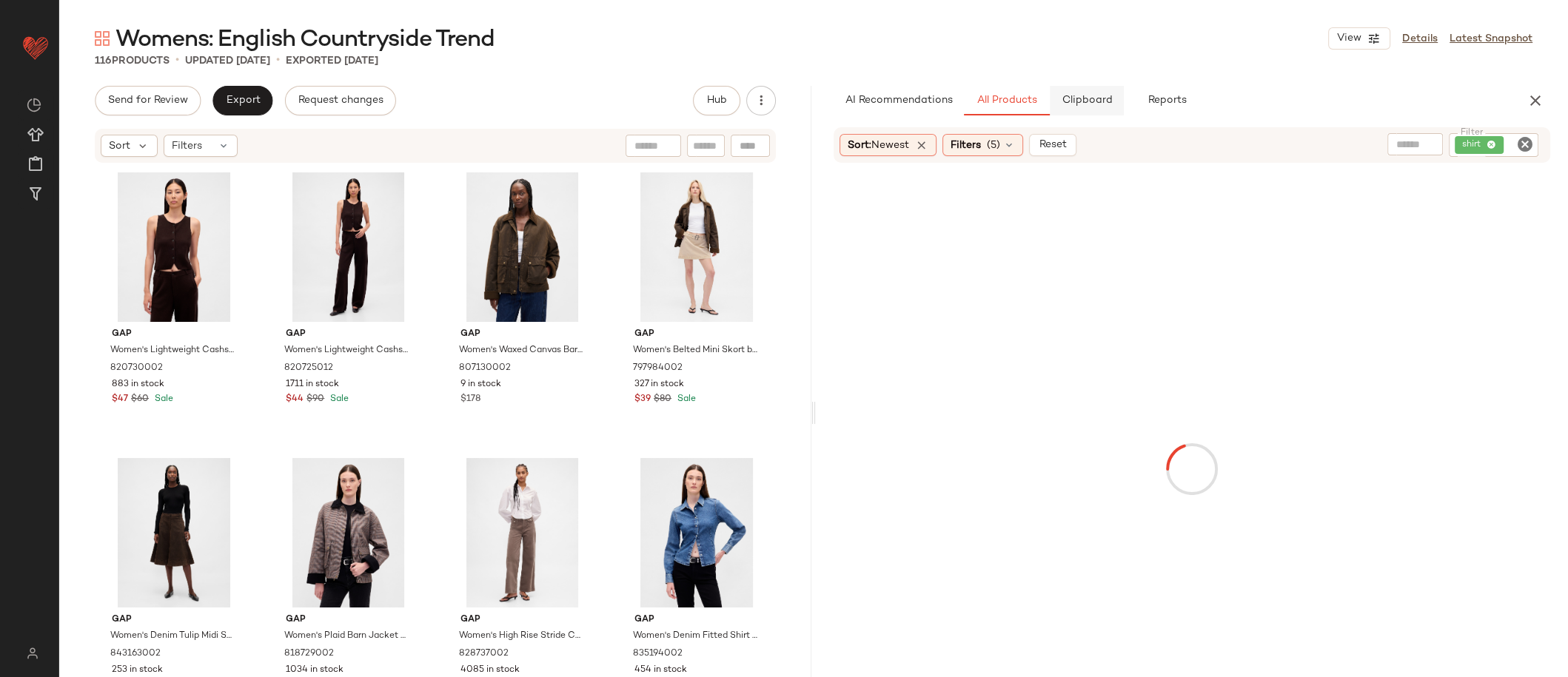
click at [1082, 95] on span "Clipboard" at bounding box center [1087, 101] width 51 height 12
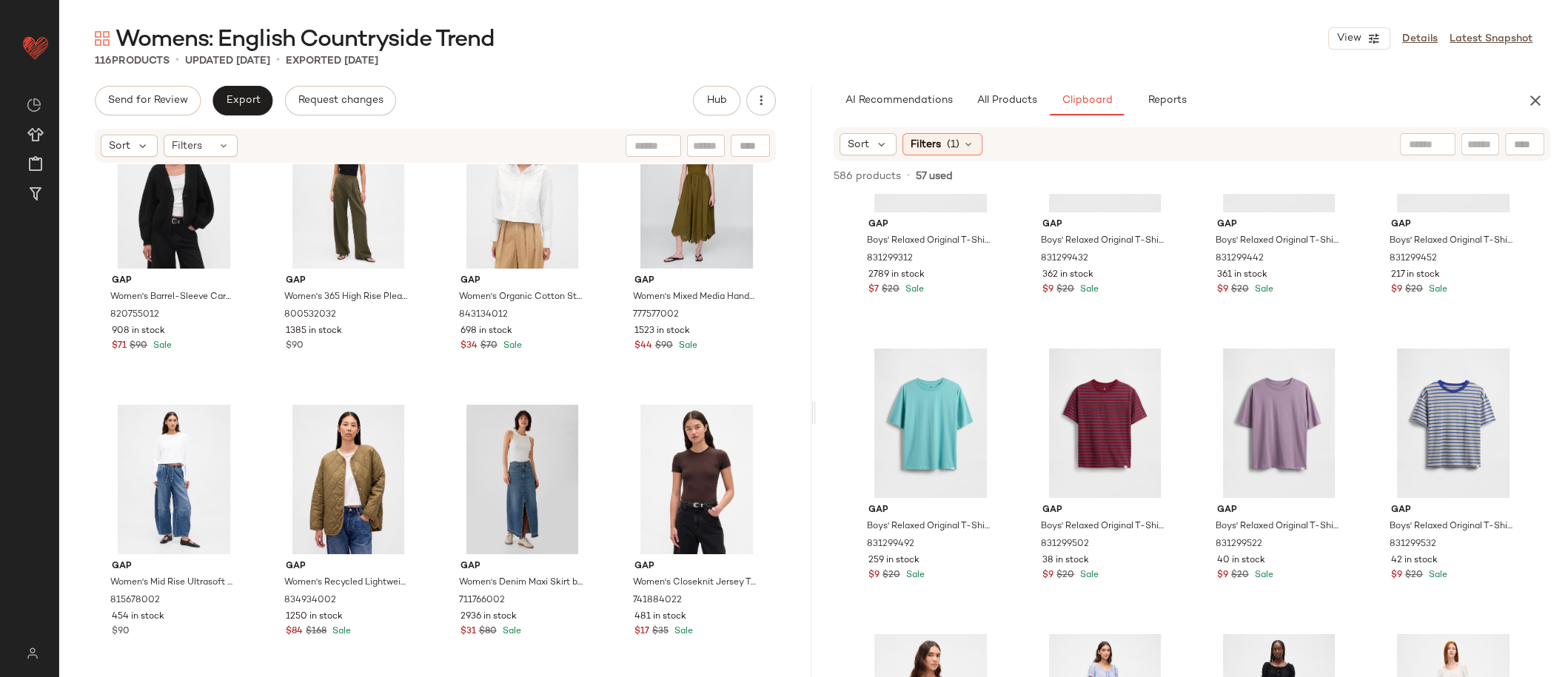
scroll to position [27779, 0]
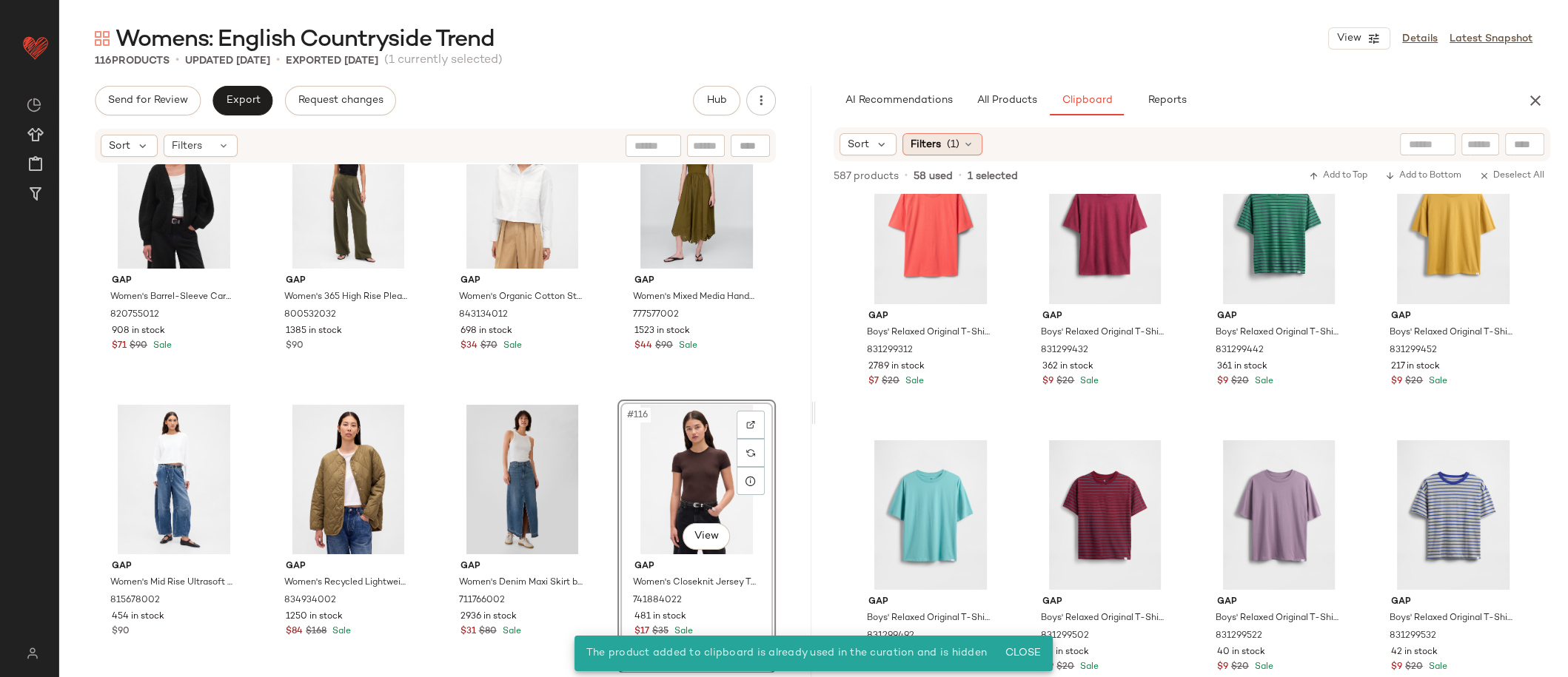
click at [944, 152] on div "Filters (1)" at bounding box center [943, 144] width 80 height 23
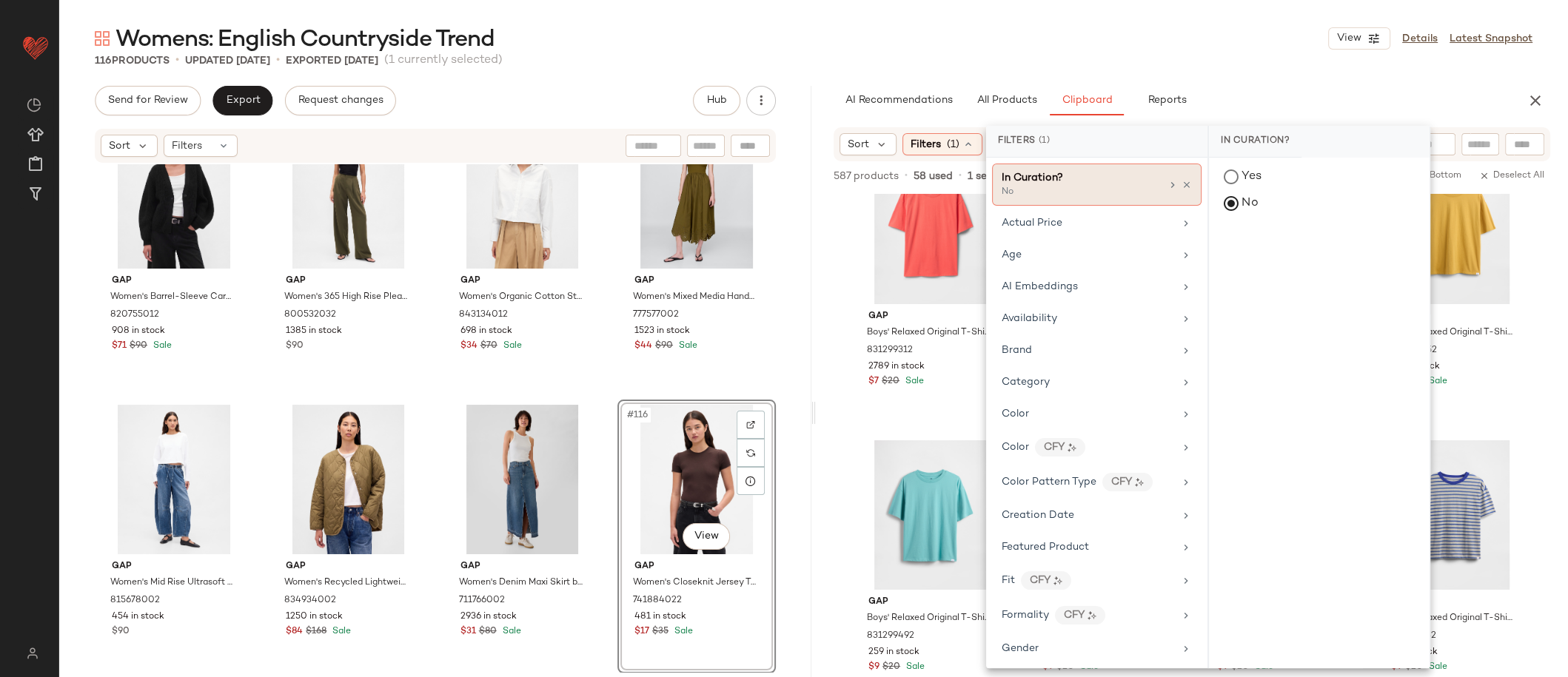
click at [1100, 173] on div "In Curation?" at bounding box center [1081, 178] width 160 height 15
click at [1232, 174] on div "Yes" at bounding box center [1319, 177] width 208 height 26
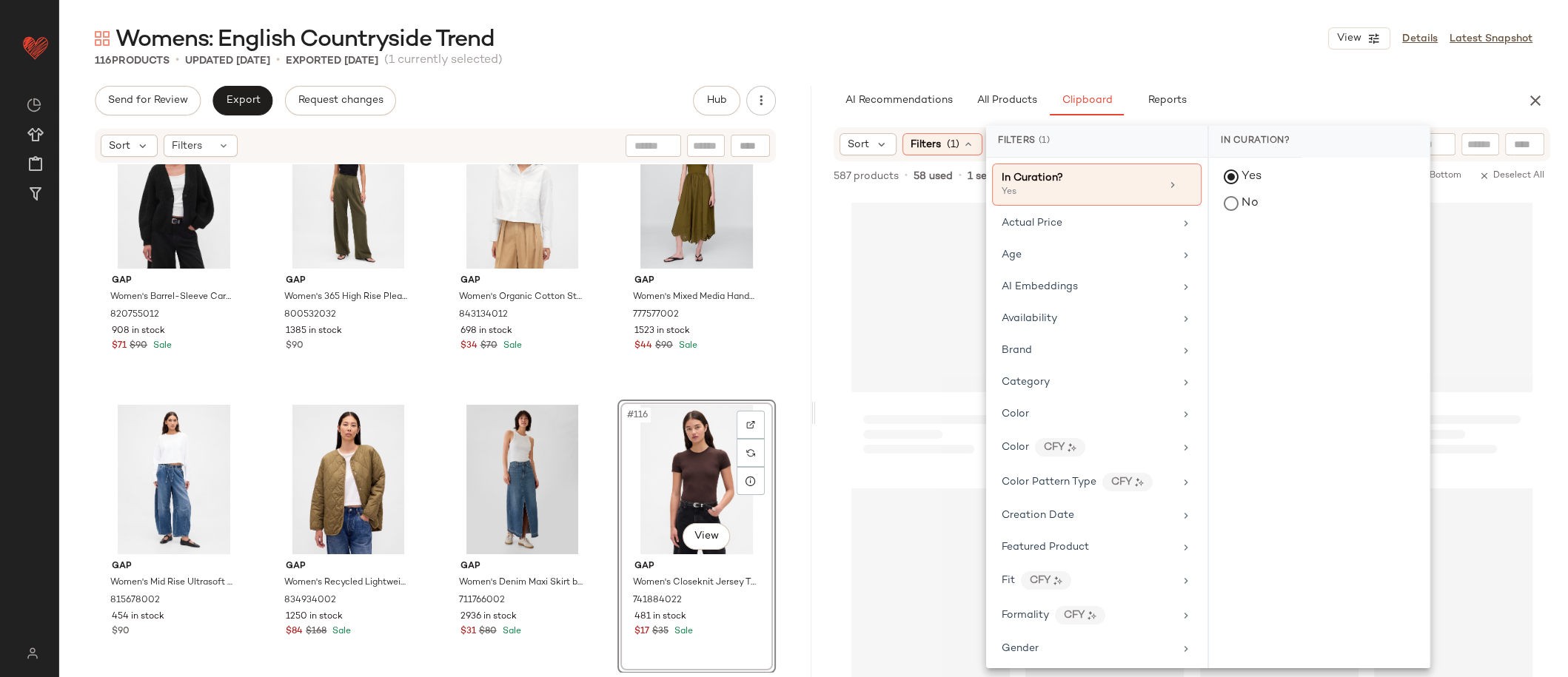
click at [834, 200] on div at bounding box center [1192, 467] width 752 height 546
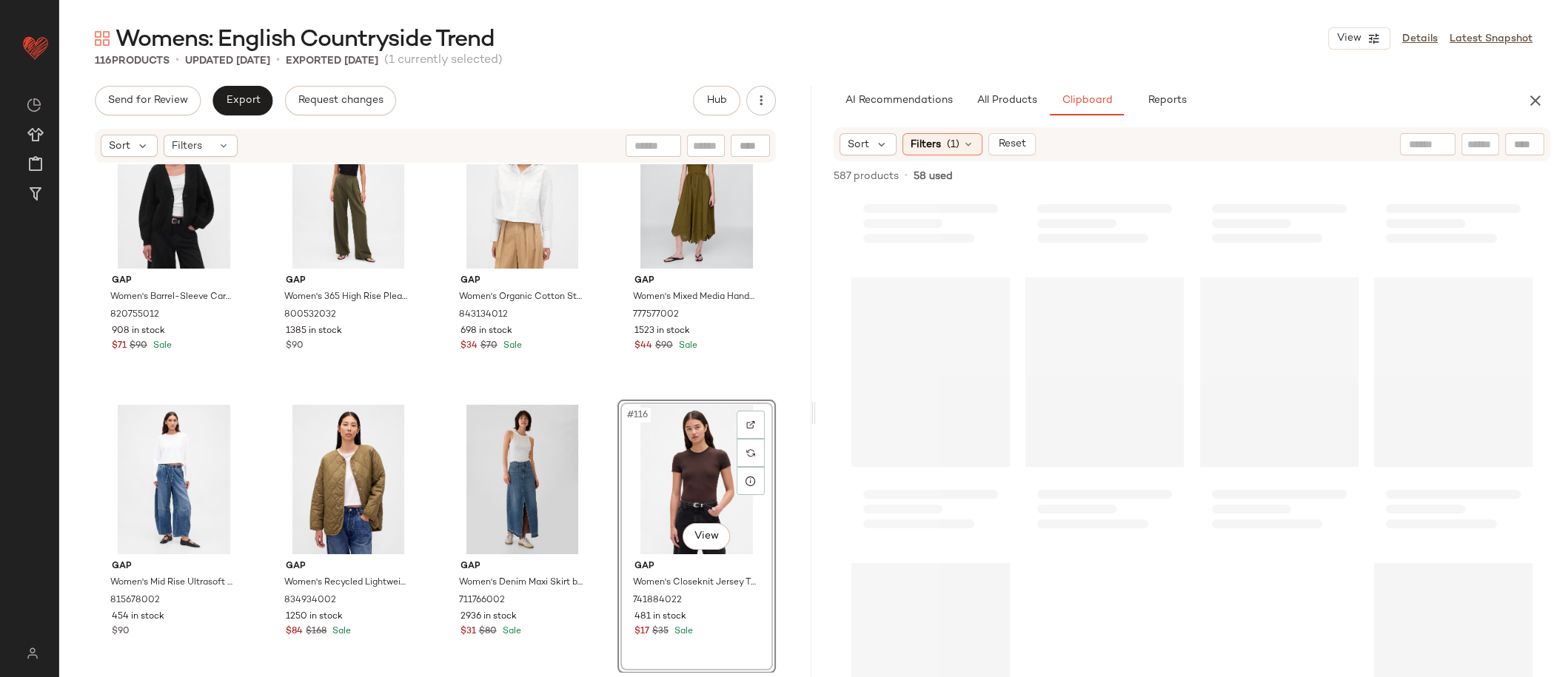
scroll to position [3743, 0]
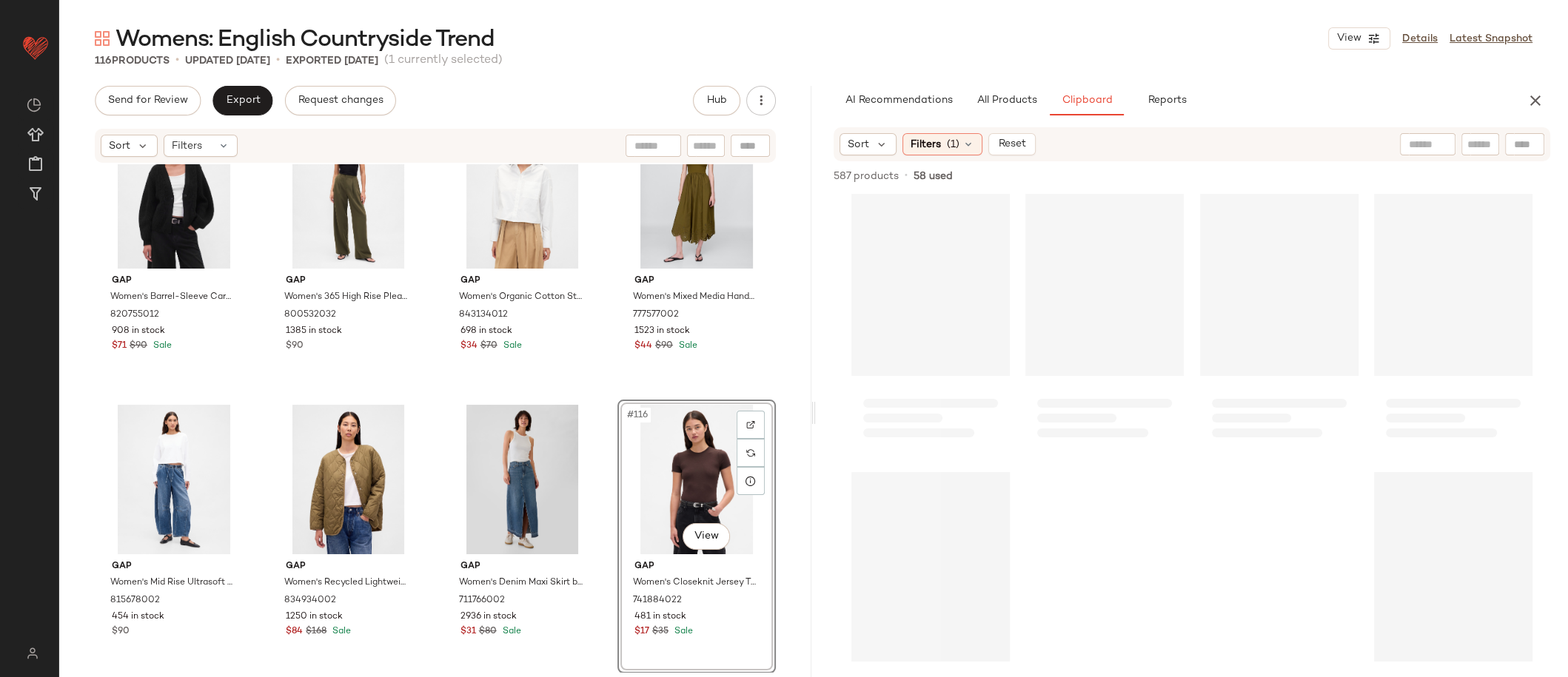
click at [783, 410] on div "Gap Women's Mixed Media Drop-Waist Maxi Dress by Gap Black Gingham Size XS 8435…" at bounding box center [435, 418] width 752 height 508
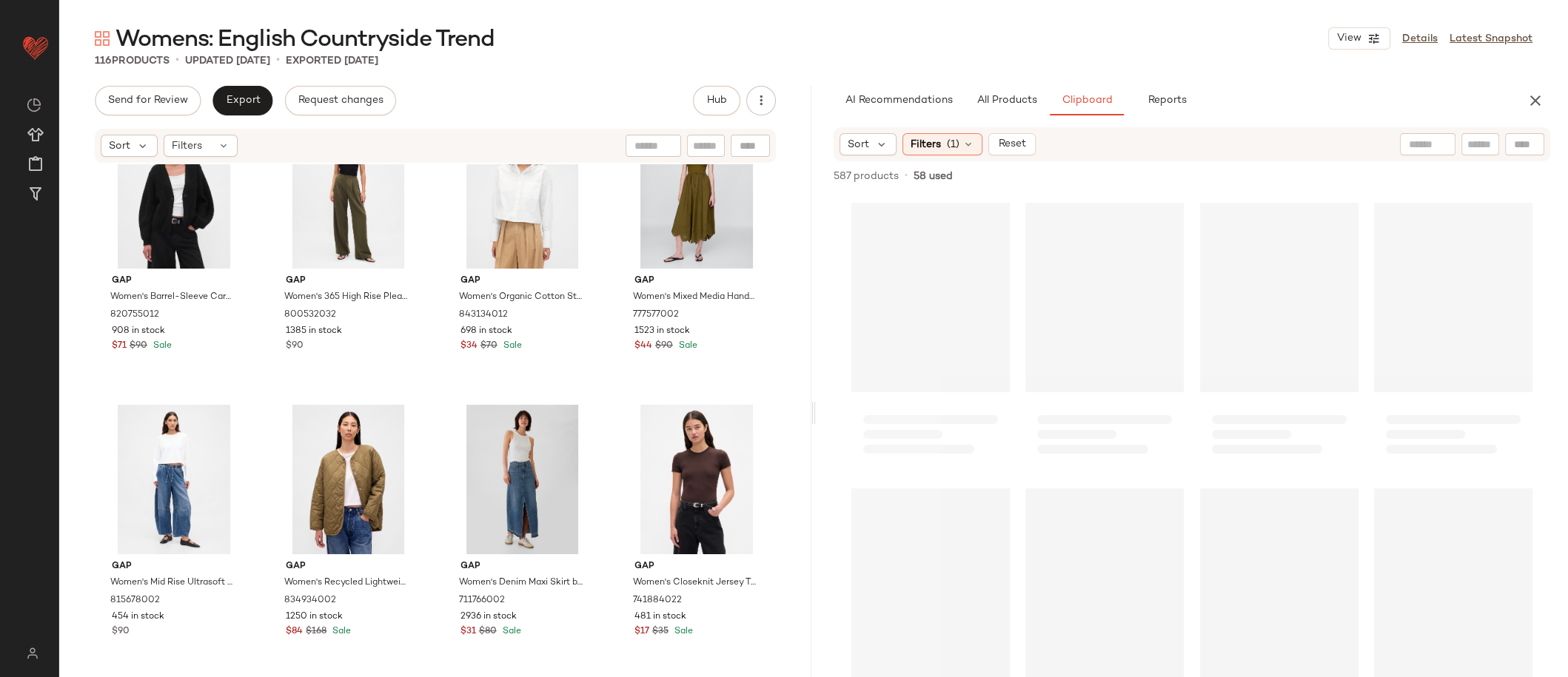
click at [918, 302] on div "Loading..." at bounding box center [930, 297] width 159 height 189
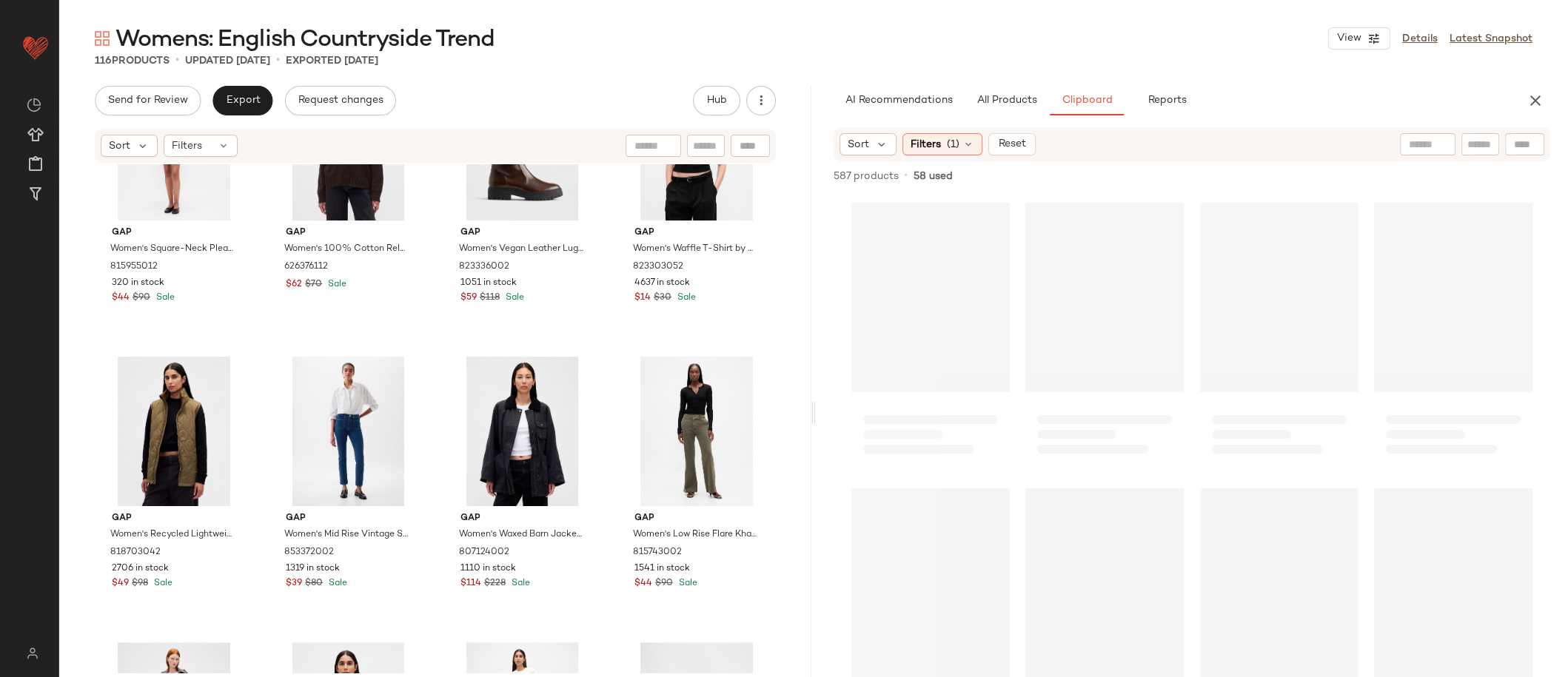
scroll to position [1191, 0]
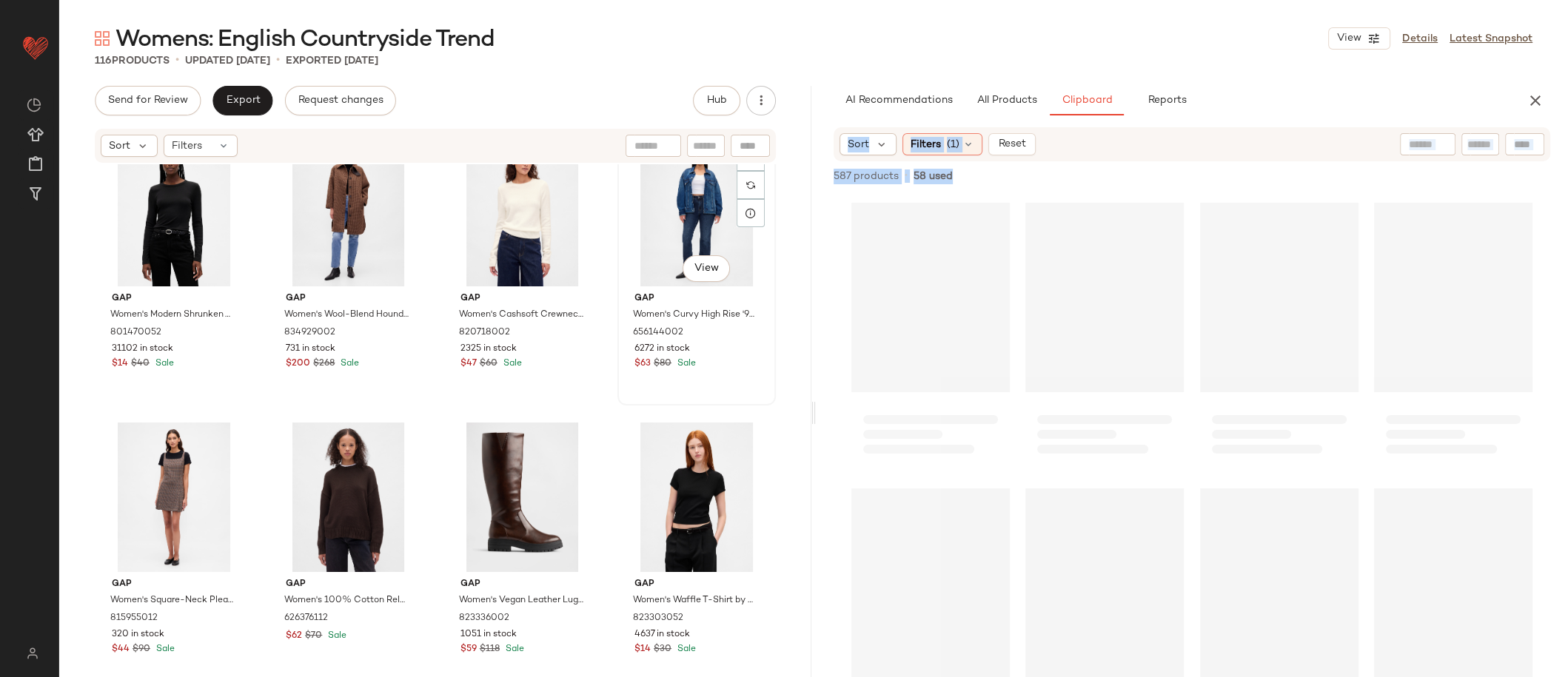
drag, startPoint x: 928, startPoint y: 312, endPoint x: 660, endPoint y: 247, distance: 275.8
click at [660, 247] on div "Send for Review Export Request changes Hub Sort Filters Gap Women's Modern Shru…" at bounding box center [813, 412] width 1509 height 653
drag, startPoint x: 944, startPoint y: 250, endPoint x: 876, endPoint y: 194, distance: 88.1
click at [944, 250] on div "Loading..." at bounding box center [930, 297] width 159 height 189
drag, startPoint x: 952, startPoint y: 277, endPoint x: 674, endPoint y: 225, distance: 282.8
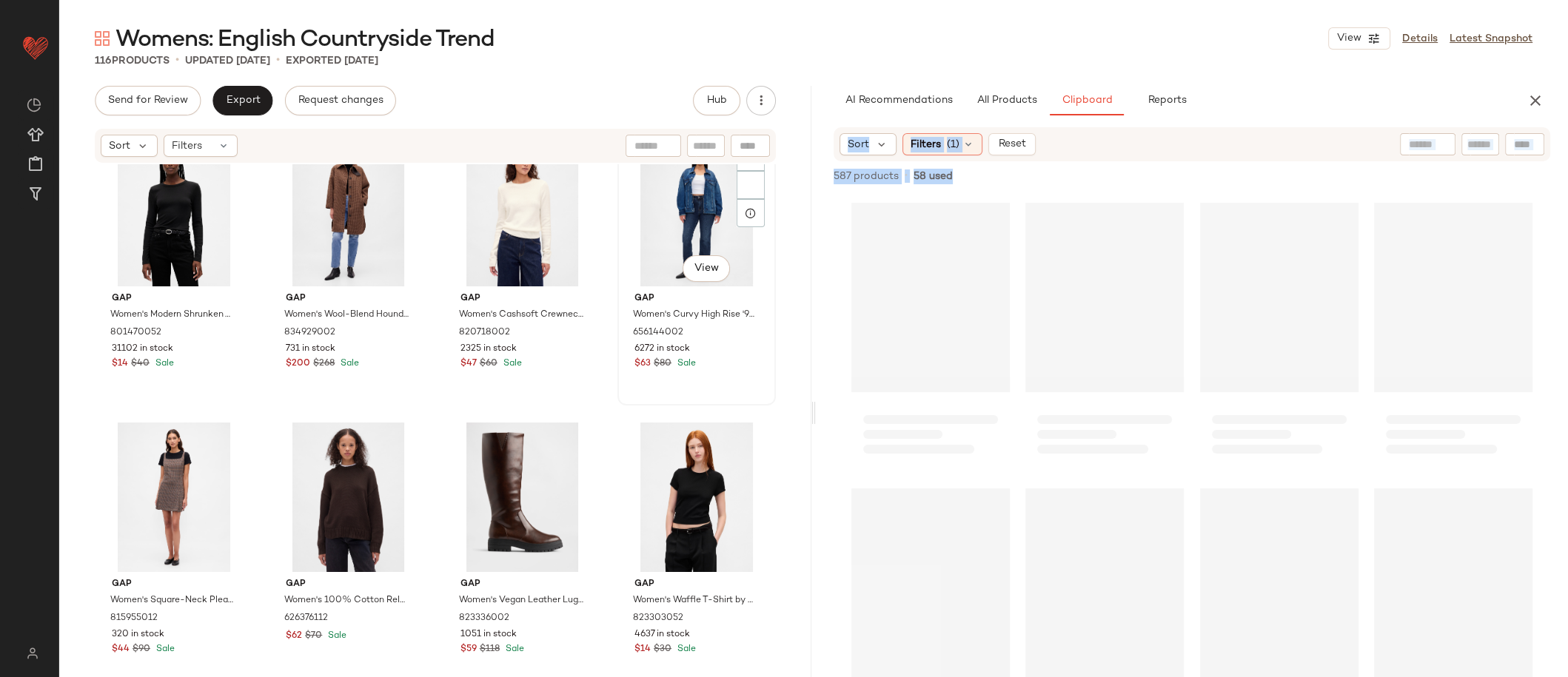
click at [674, 225] on div "Send for Review Export Request changes Hub Sort Filters Gap Women's Modern Shru…" at bounding box center [813, 412] width 1509 height 653
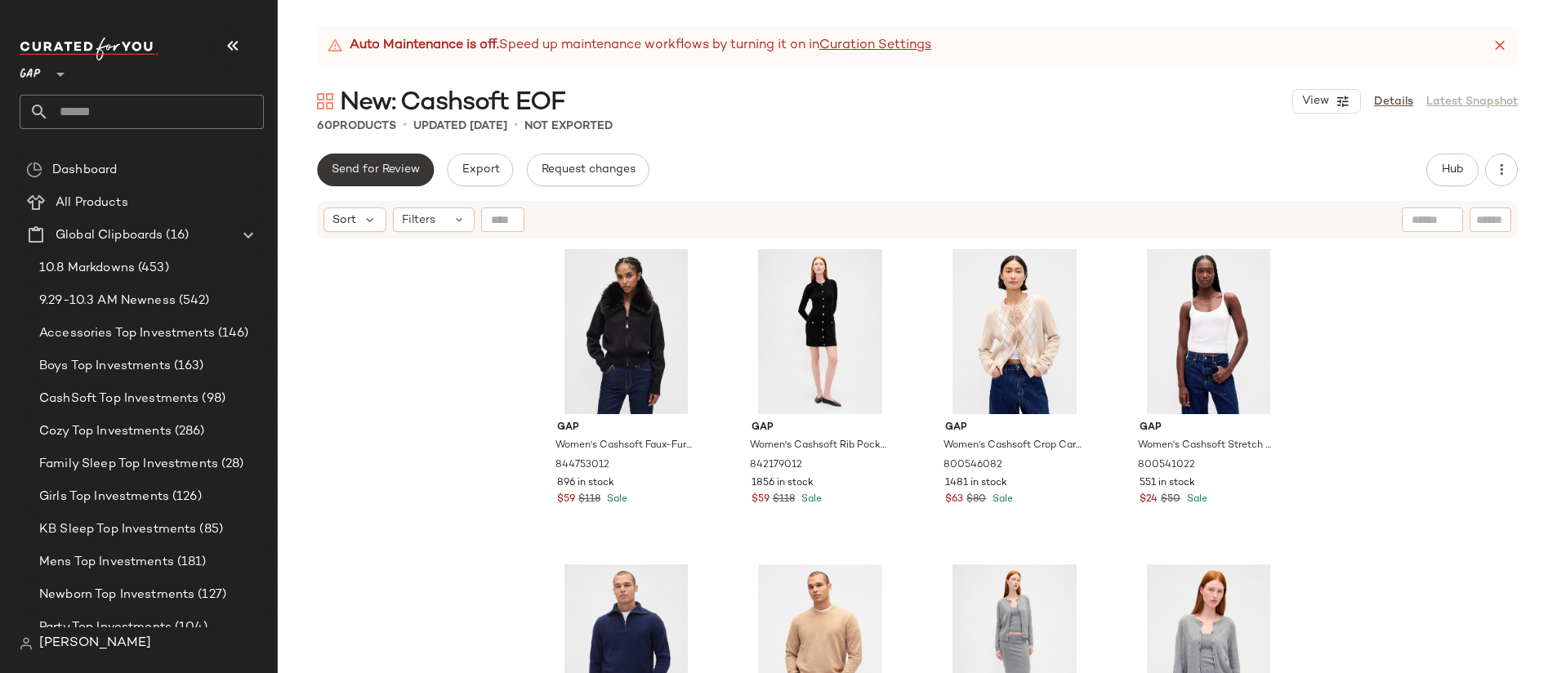
click at [386, 180] on button "Send for Review" at bounding box center [375, 170] width 117 height 33
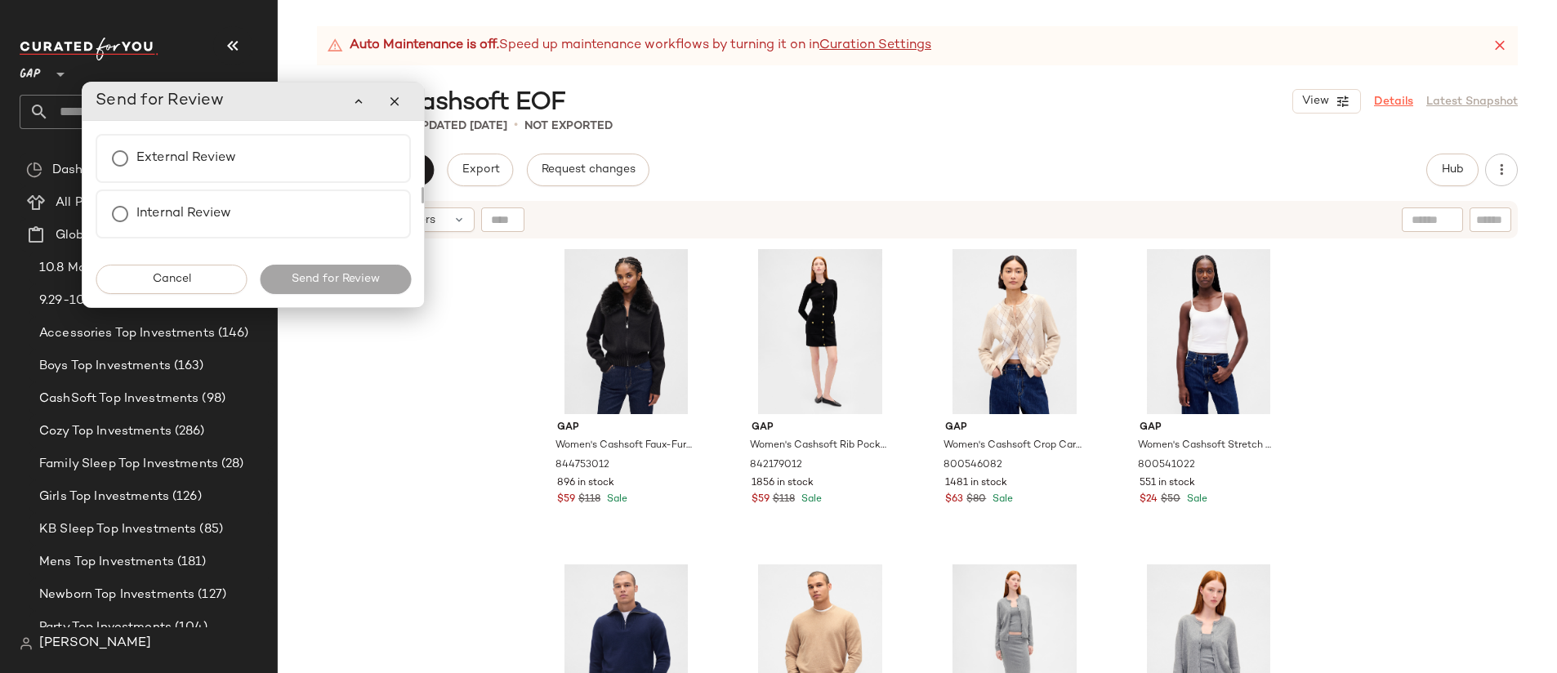
click at [1391, 105] on link "Details" at bounding box center [1393, 101] width 39 height 17
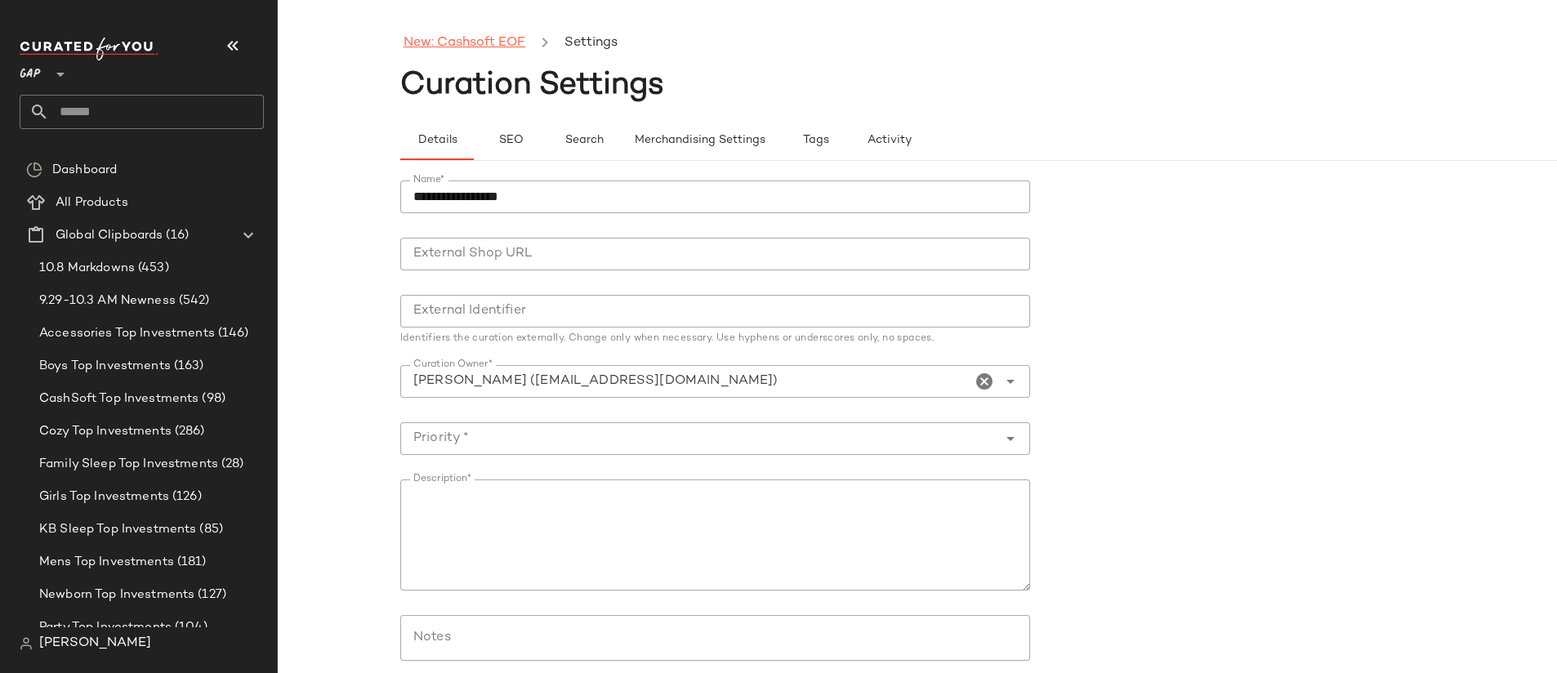
click at [426, 43] on link "New: Cashsoft EOF" at bounding box center [465, 43] width 122 height 21
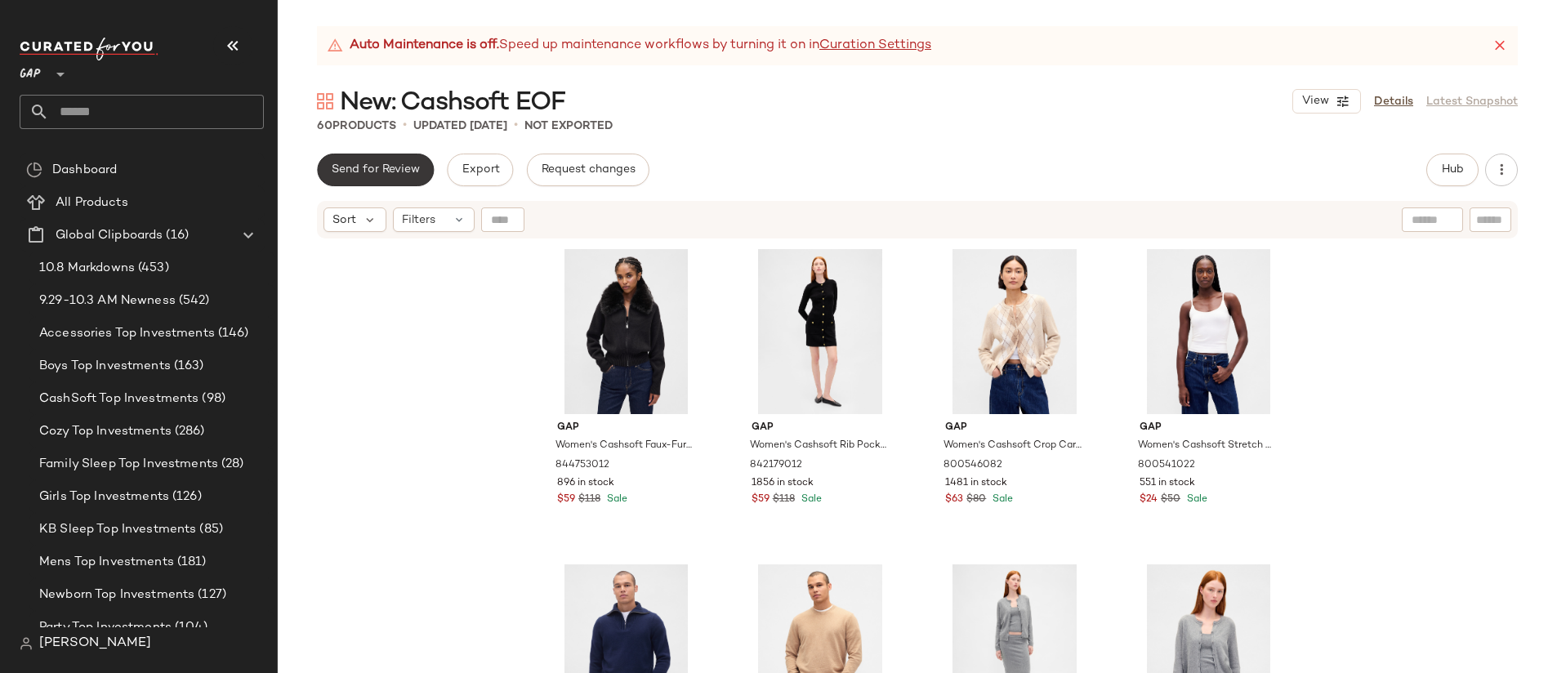
click at [392, 166] on span "Send for Review" at bounding box center [375, 169] width 89 height 13
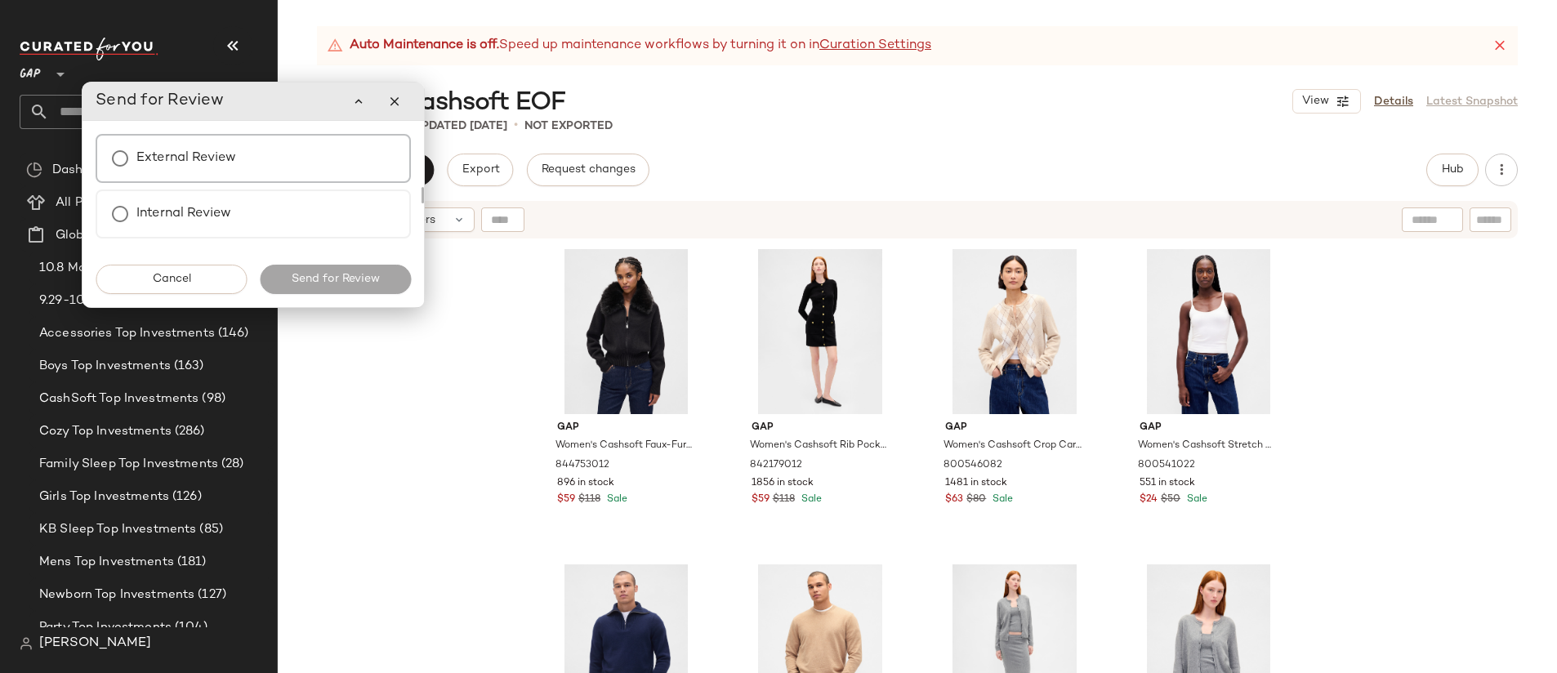
click at [249, 167] on div "External Review" at bounding box center [253, 158] width 315 height 49
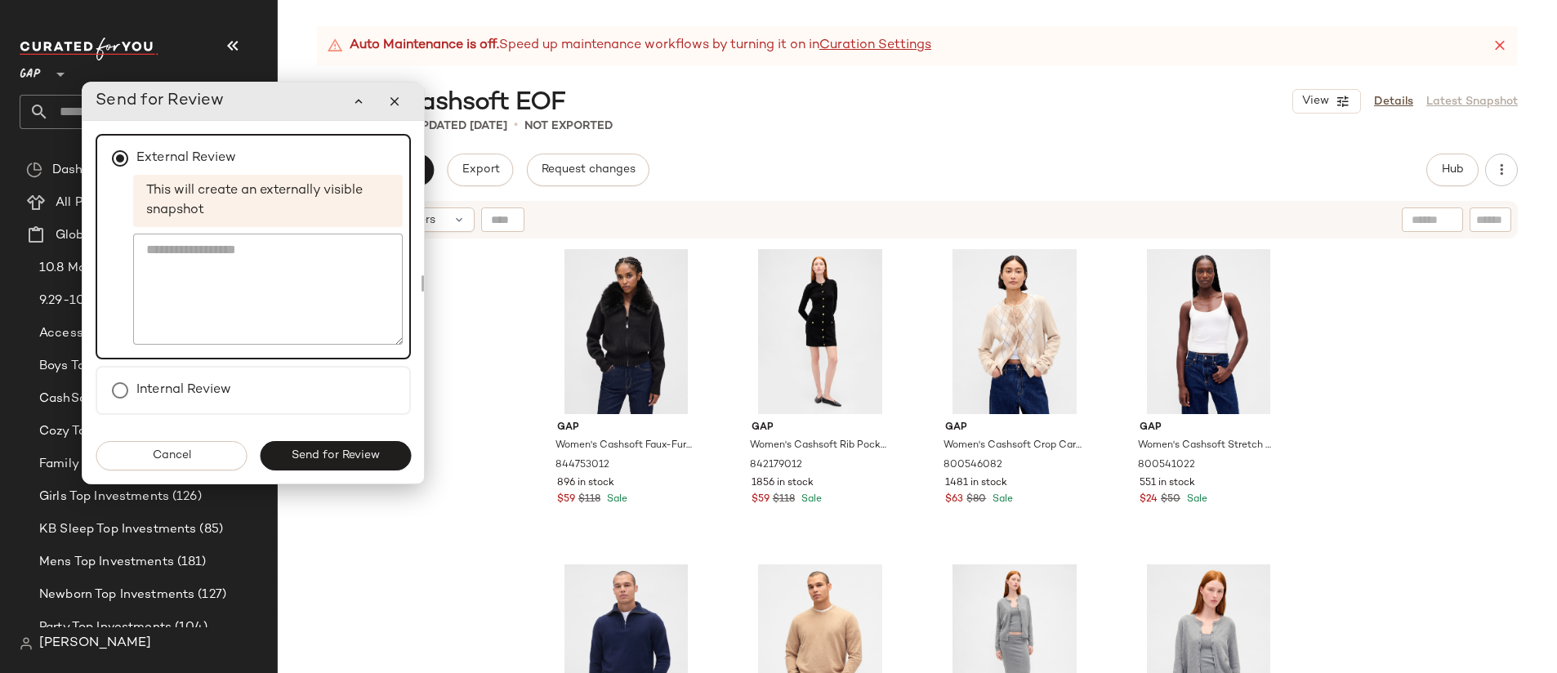
click at [338, 453] on span "Send for Review" at bounding box center [335, 455] width 89 height 13
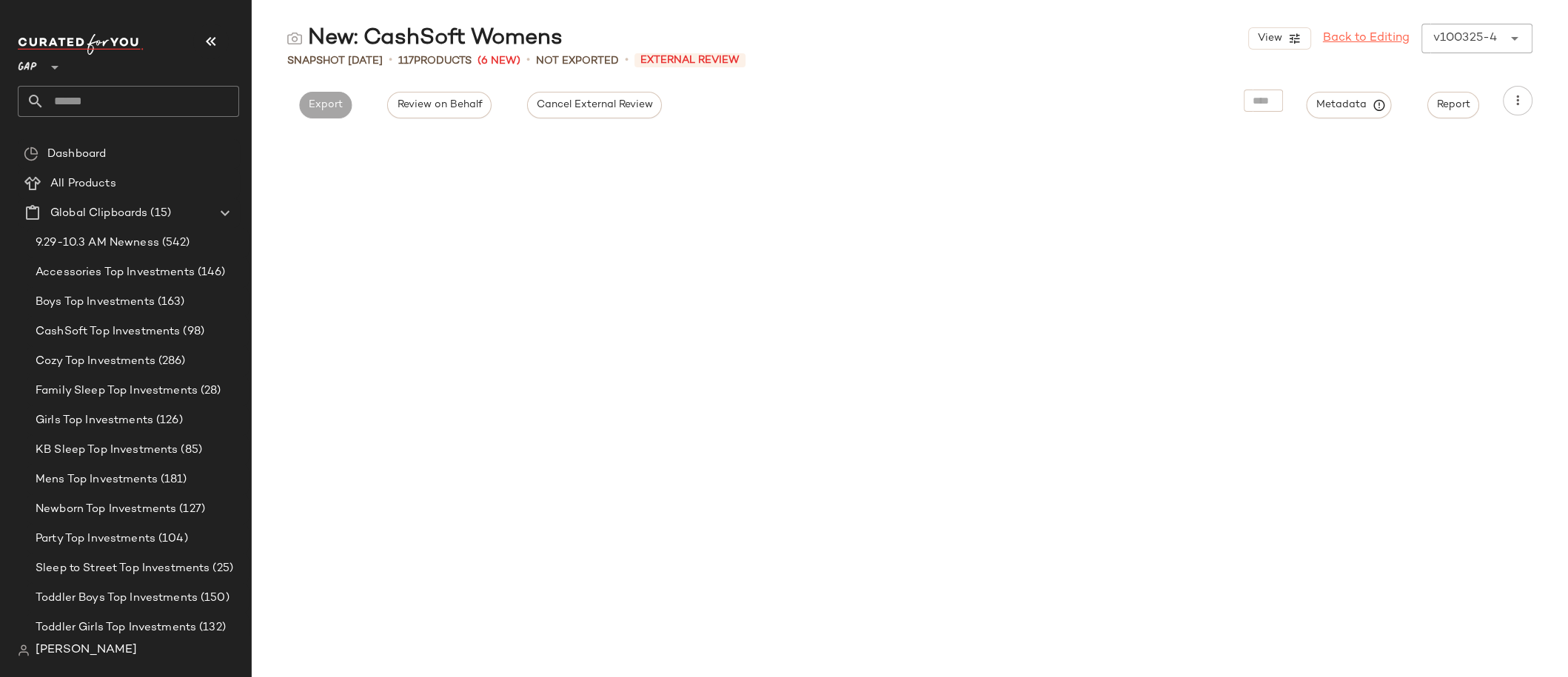
scroll to position [5371, 0]
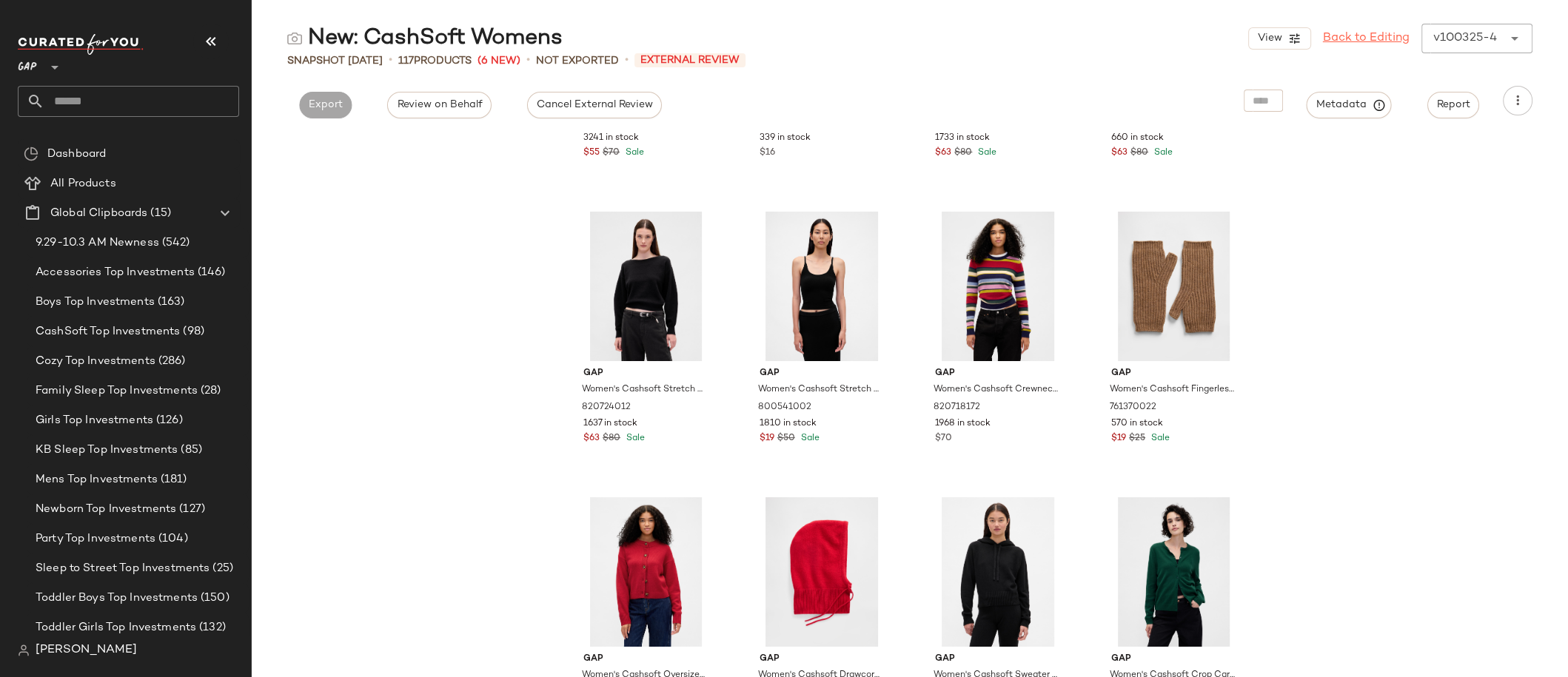
click at [1384, 39] on link "Back to Editing" at bounding box center [1367, 39] width 87 height 18
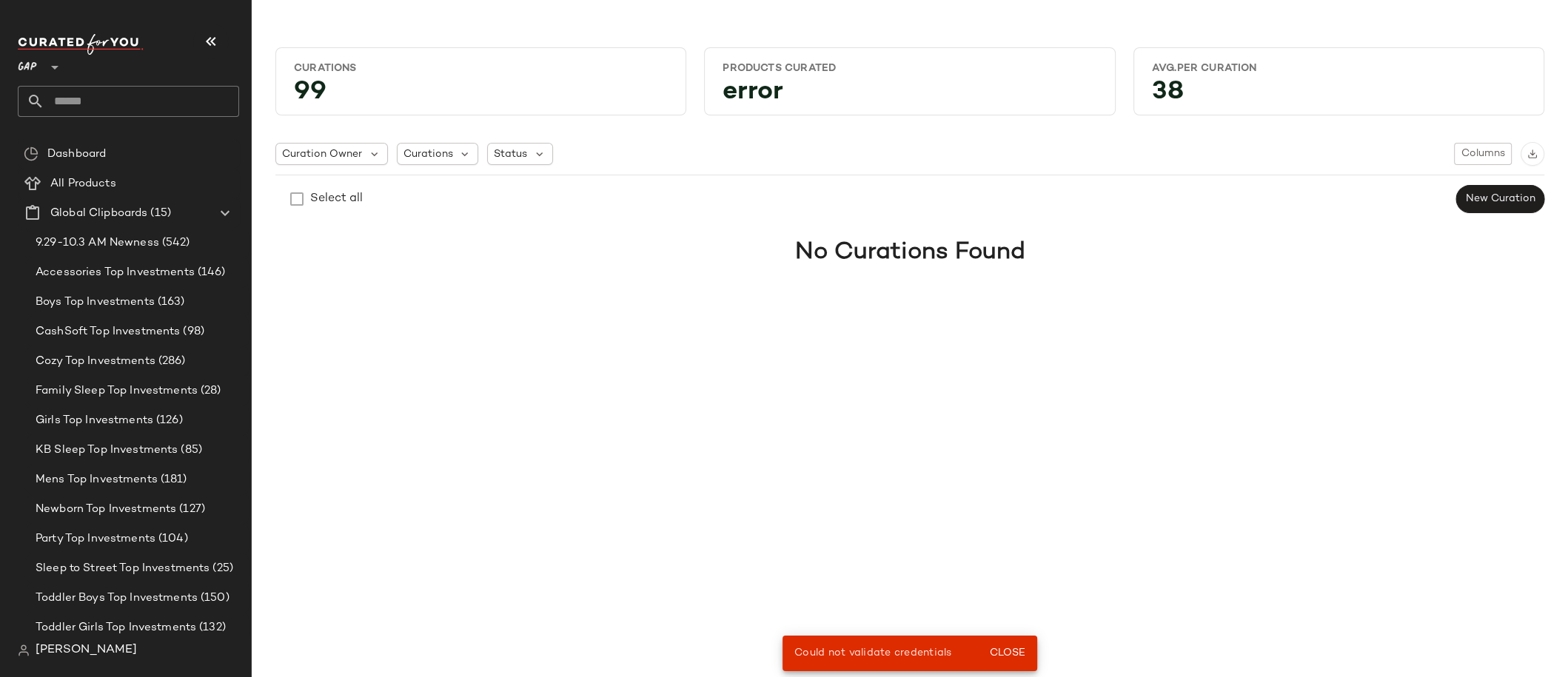
click at [155, 102] on input "text" at bounding box center [141, 102] width 195 height 31
type input "**"
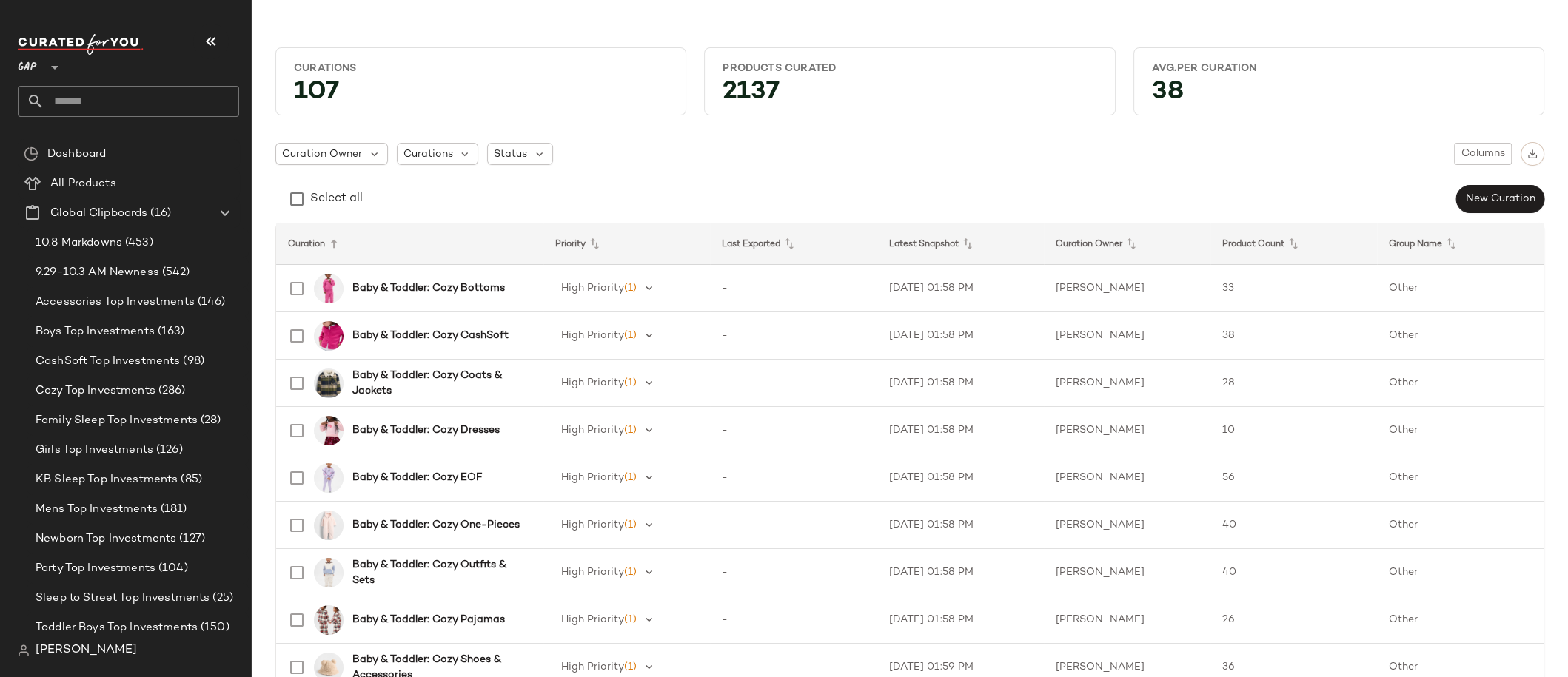
click at [99, 103] on input "text" at bounding box center [141, 102] width 195 height 31
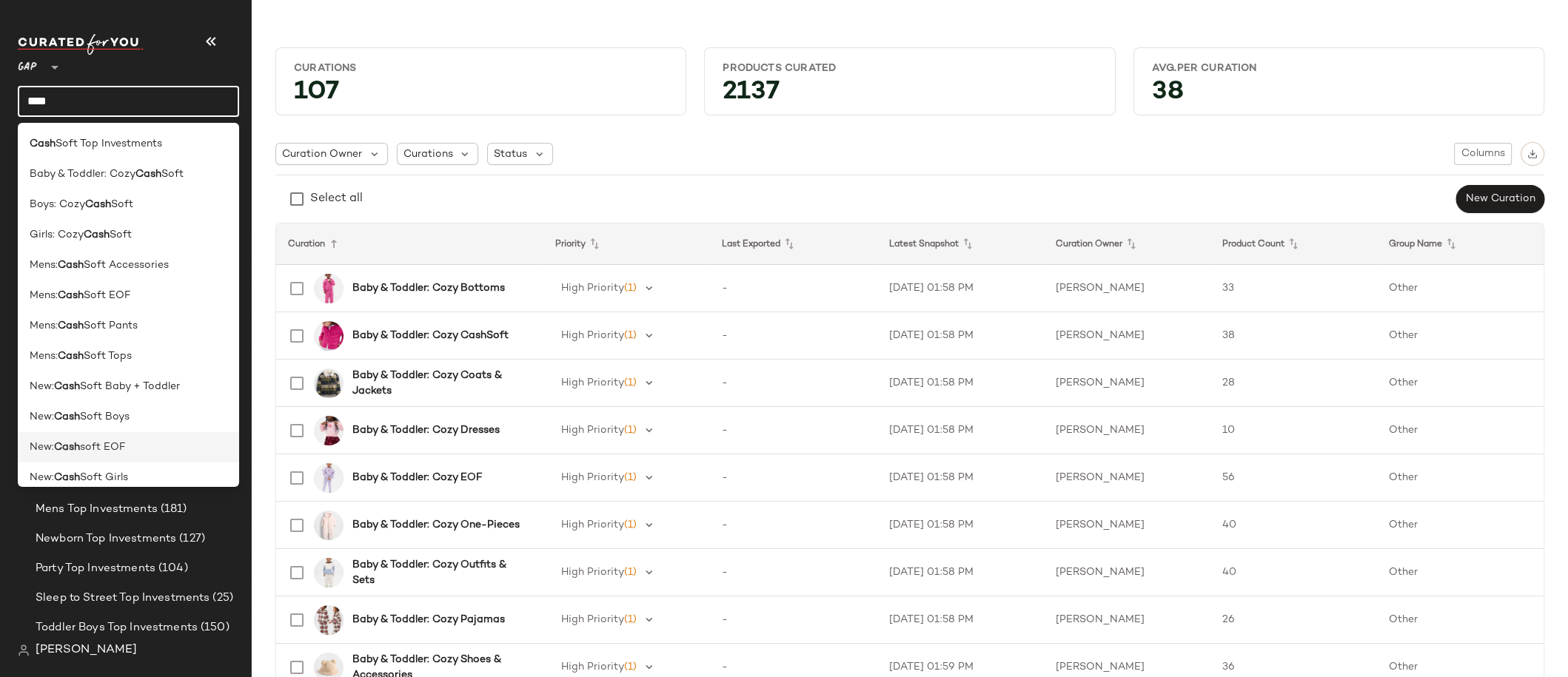
type input "****"
click at [139, 448] on div "New: Cash soft EOF" at bounding box center [129, 447] width 198 height 15
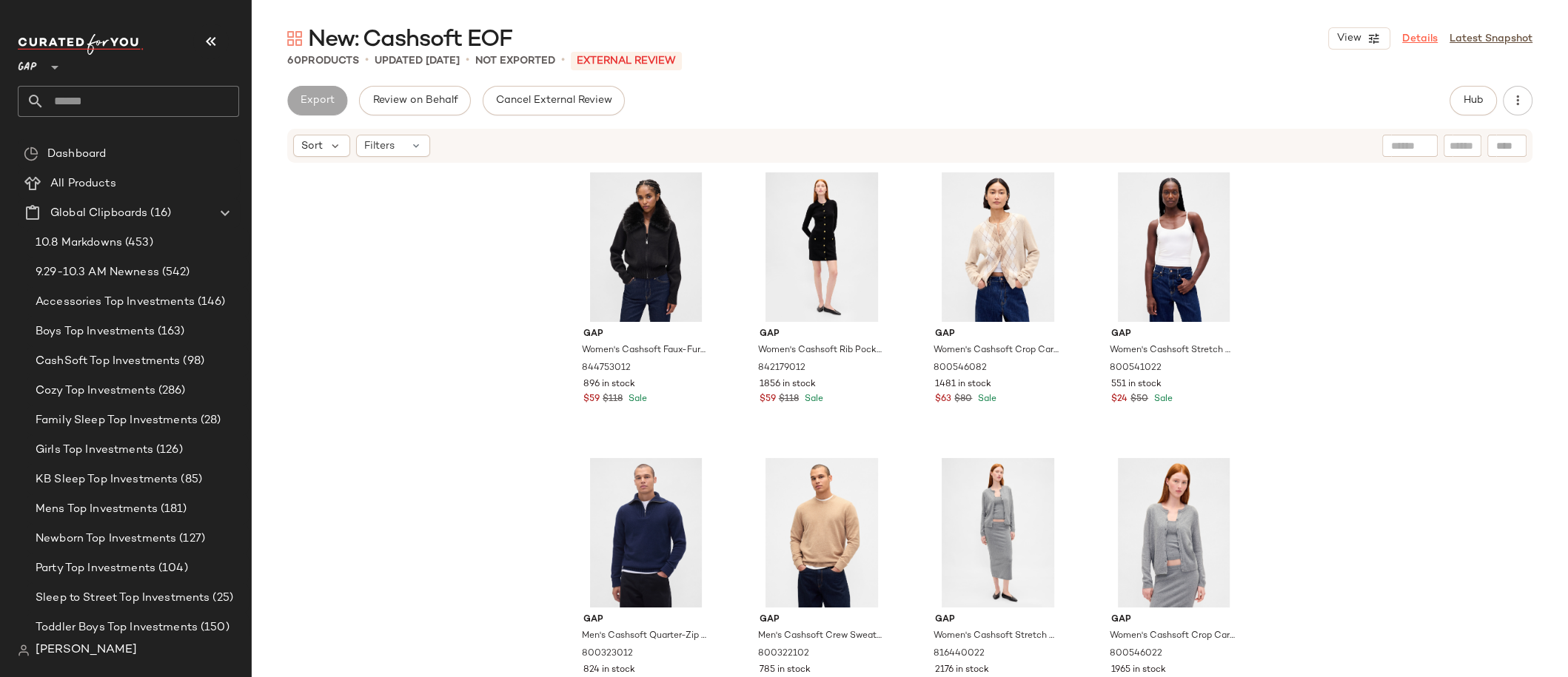
click at [1413, 33] on link "Details" at bounding box center [1419, 38] width 35 height 15
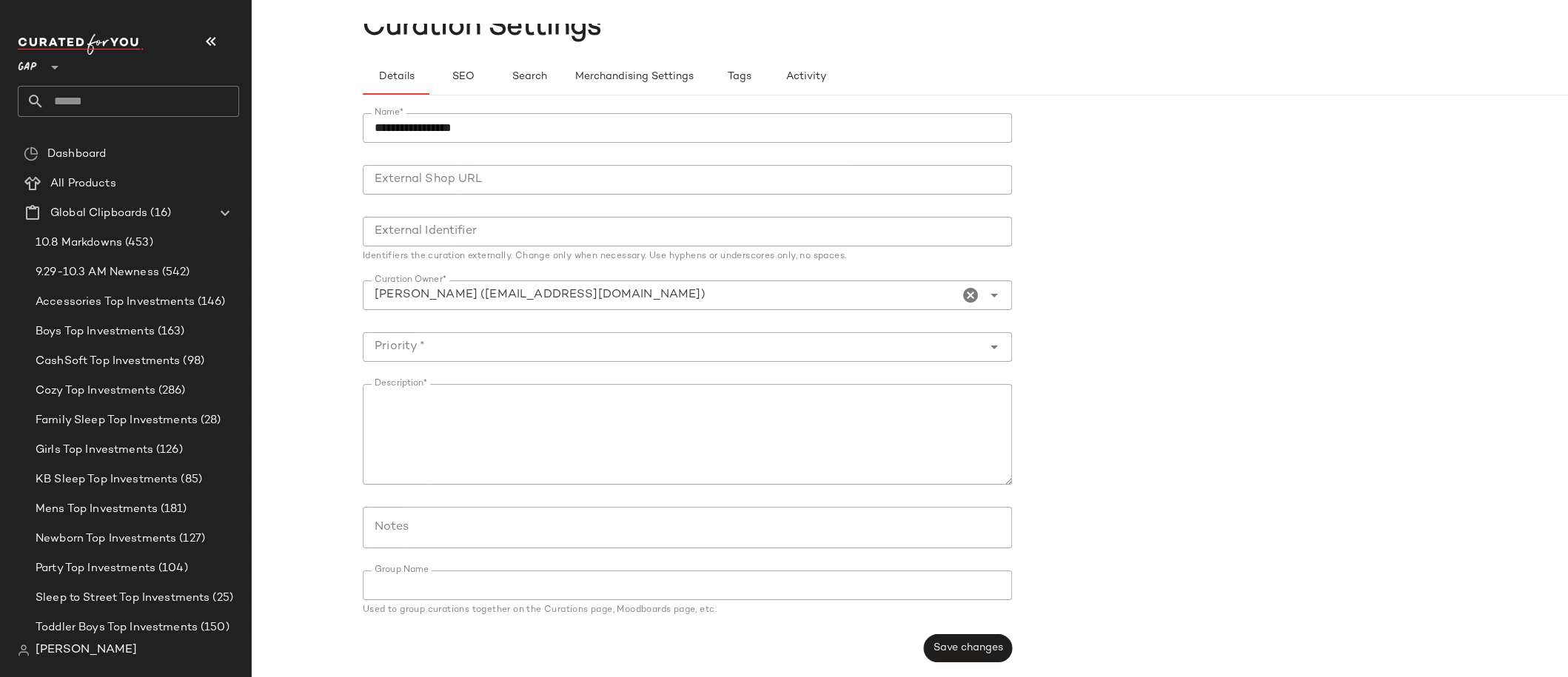
scroll to position [52, 0]
click at [459, 80] on span "SEO" at bounding box center [461, 75] width 23 height 12
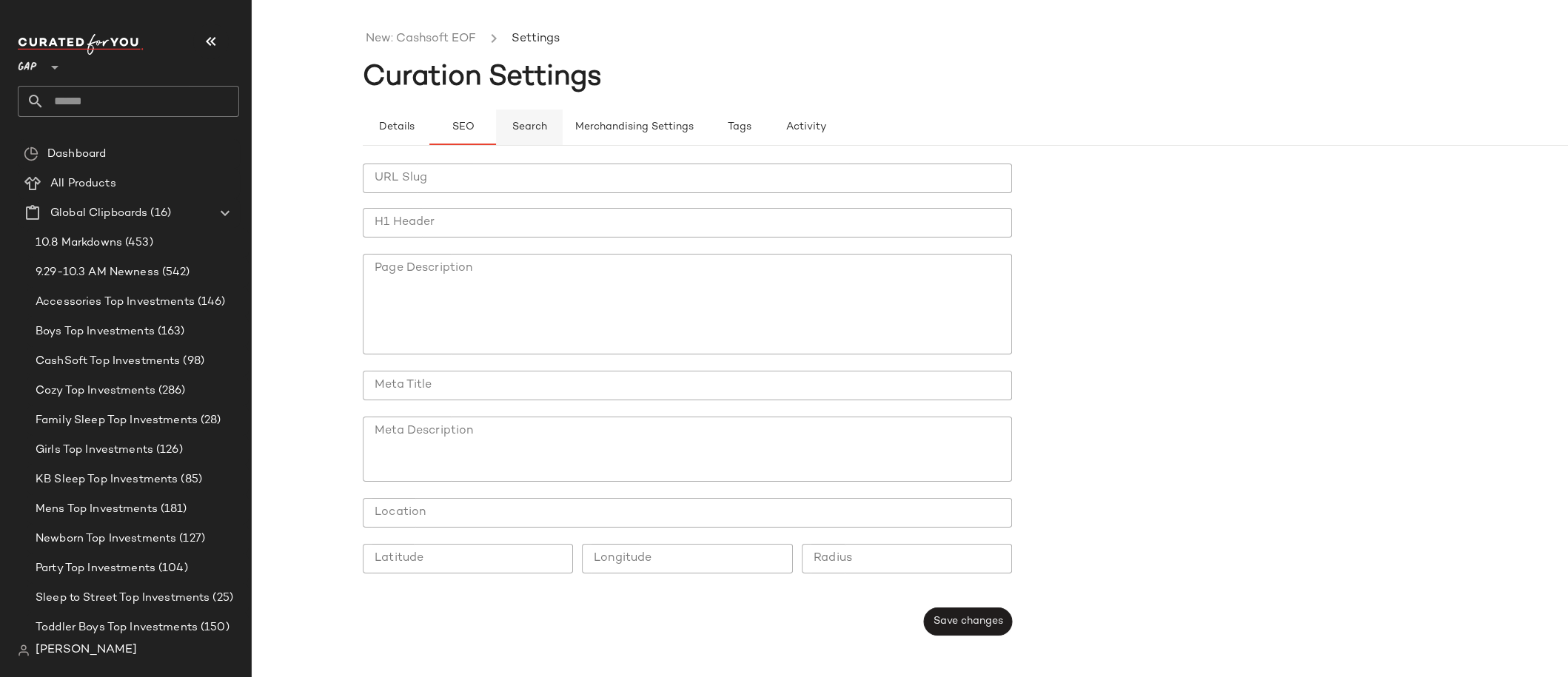
click at [532, 130] on span "Search" at bounding box center [528, 127] width 35 height 12
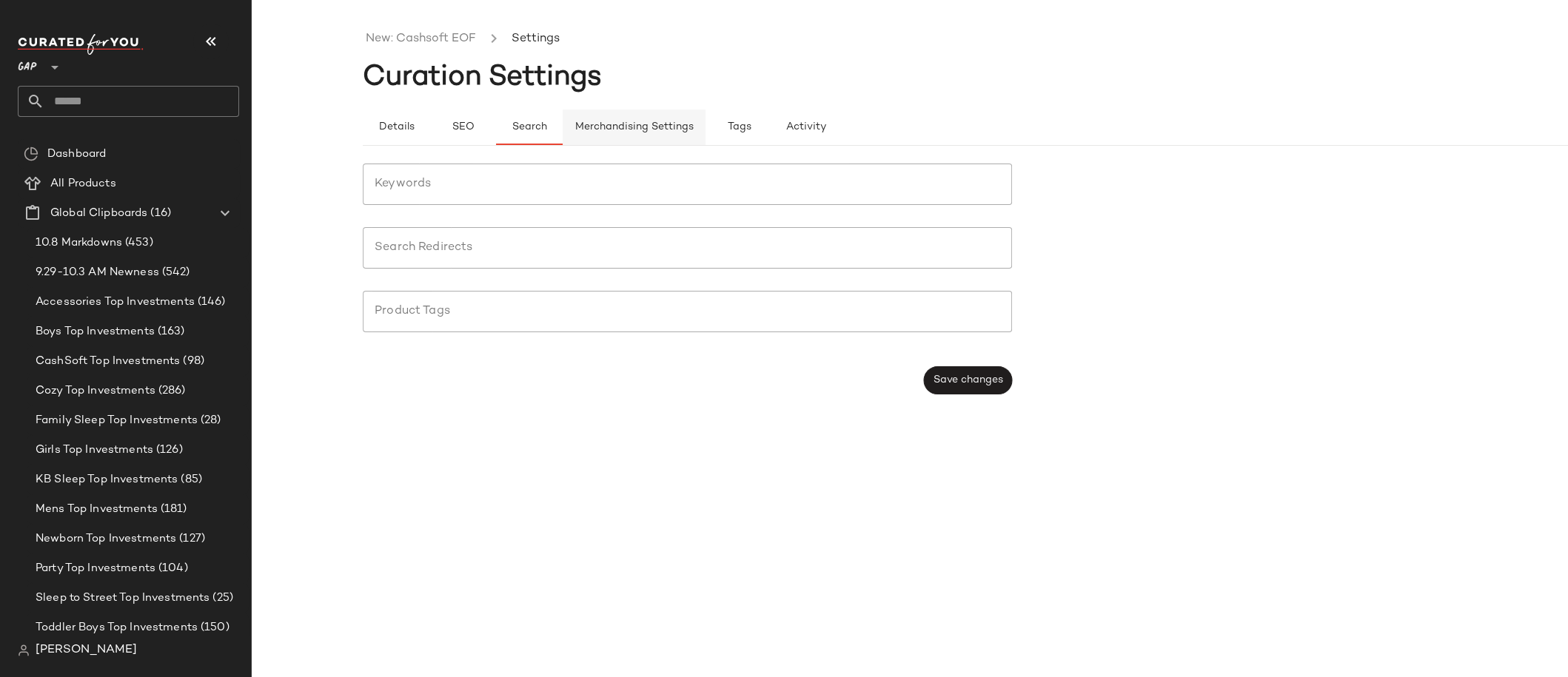
click at [635, 134] on button "Merchandising Settings" at bounding box center [634, 127] width 143 height 35
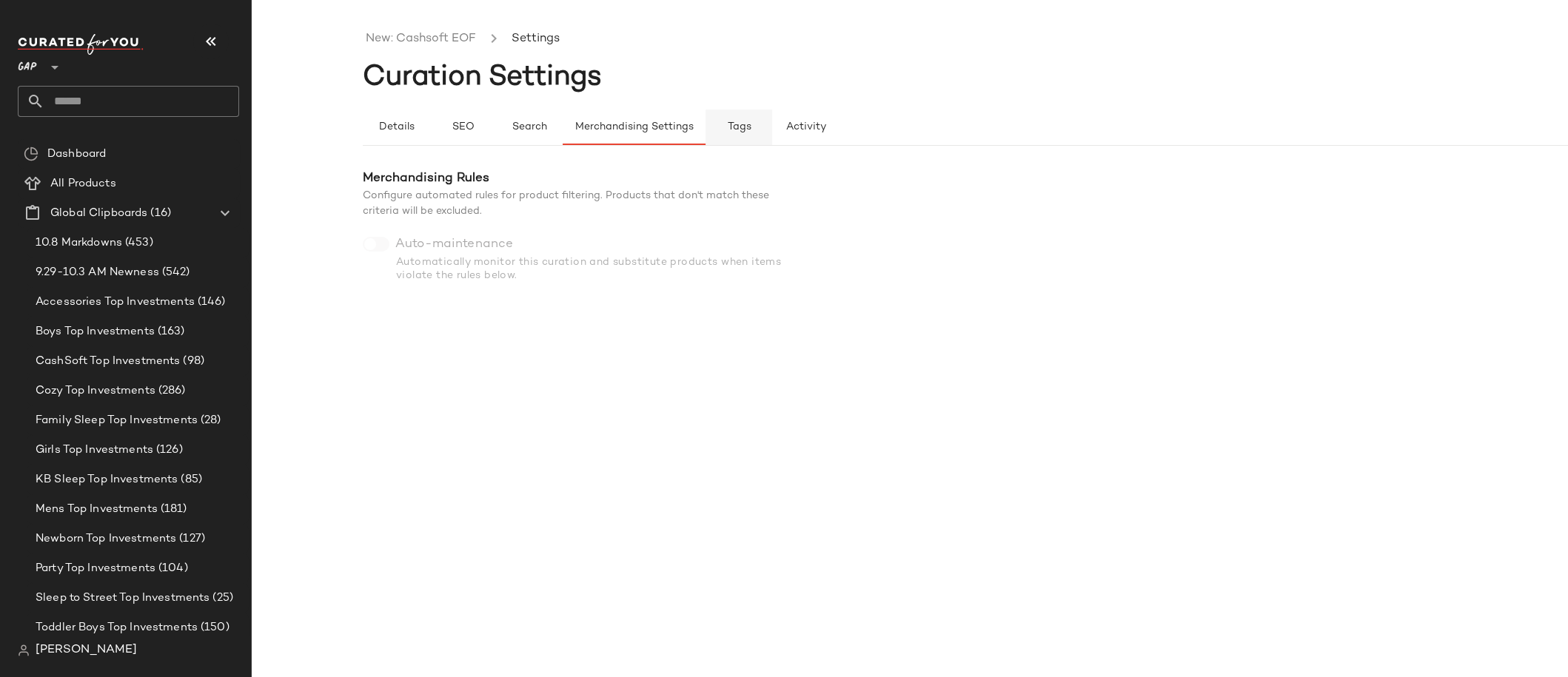
click at [748, 132] on span "Tags" at bounding box center [739, 127] width 24 height 12
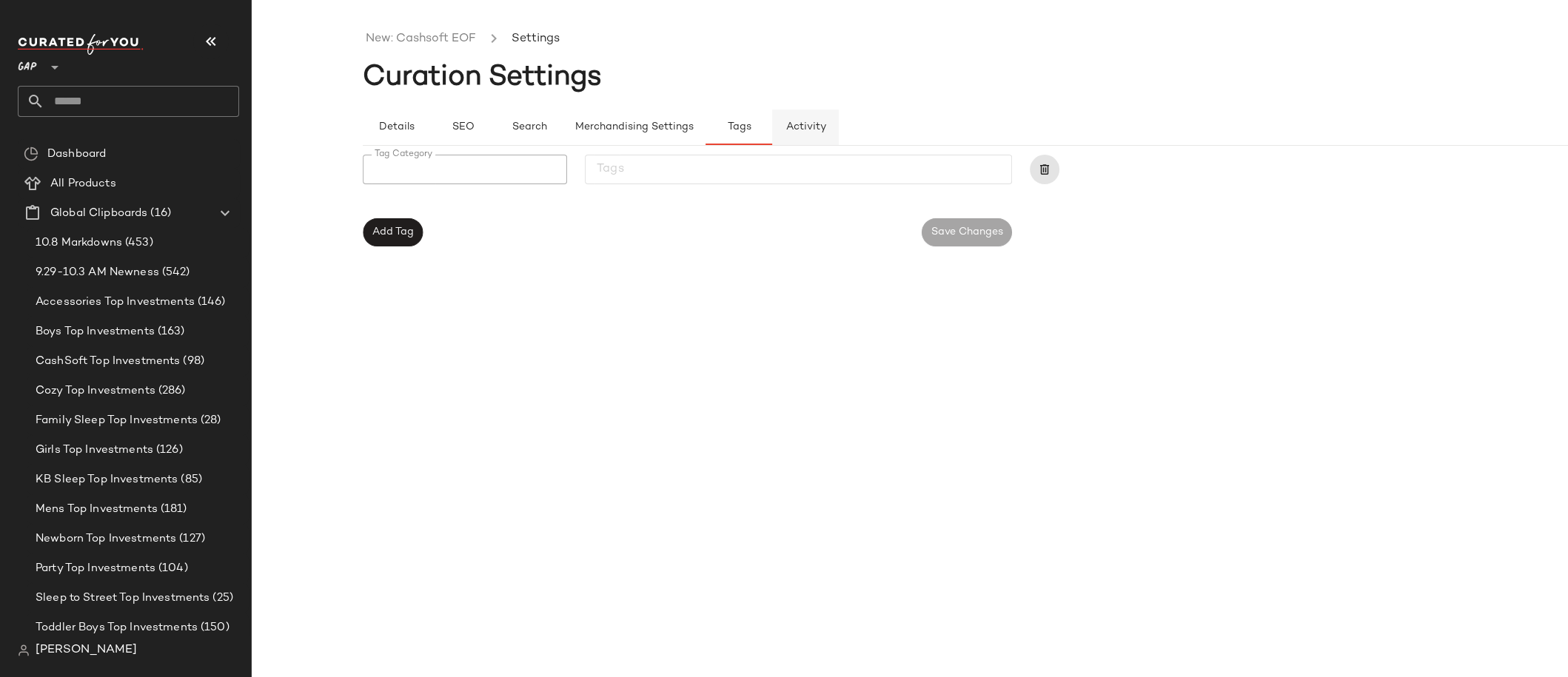
click at [803, 133] on button "Activity" at bounding box center [806, 127] width 67 height 35
click at [399, 117] on button "Details" at bounding box center [396, 127] width 67 height 35
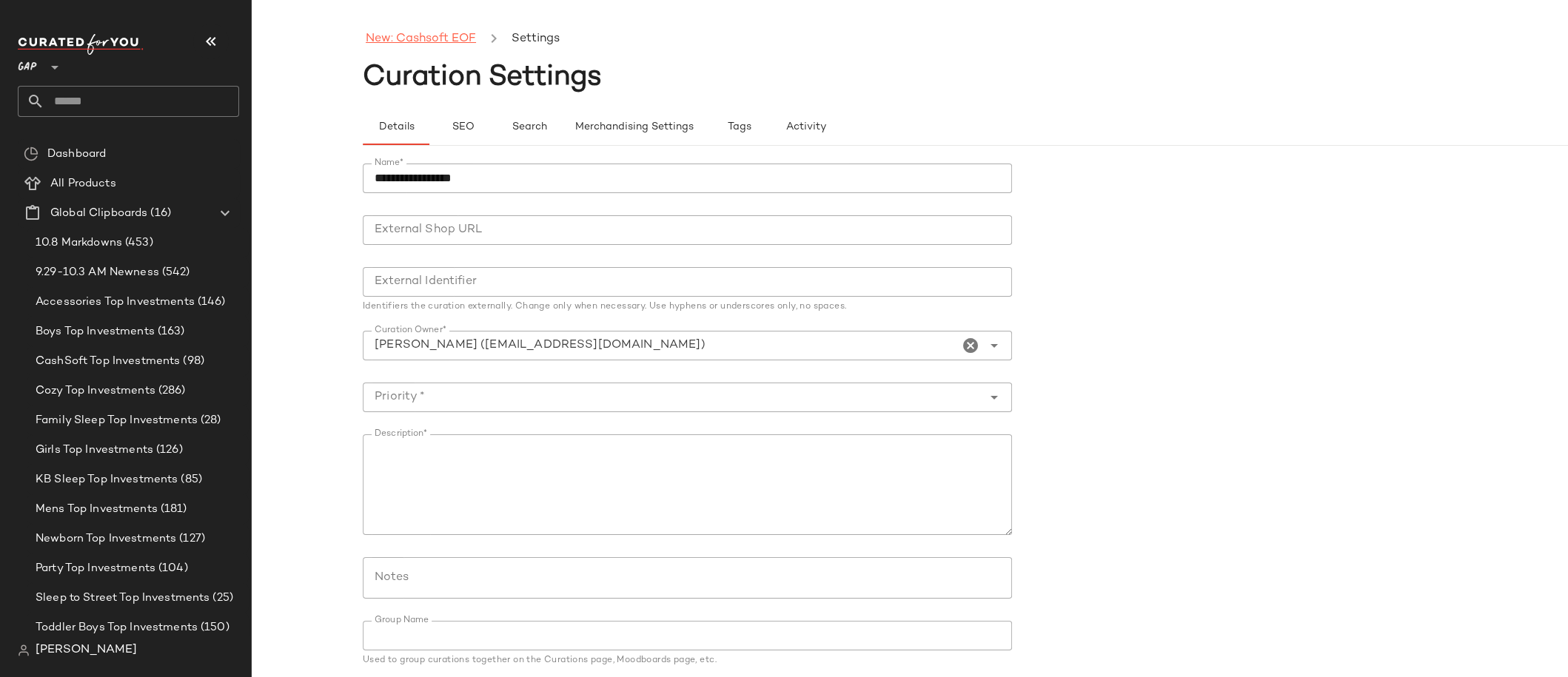
click at [407, 39] on link "New: Cashsoft EOF" at bounding box center [421, 39] width 111 height 19
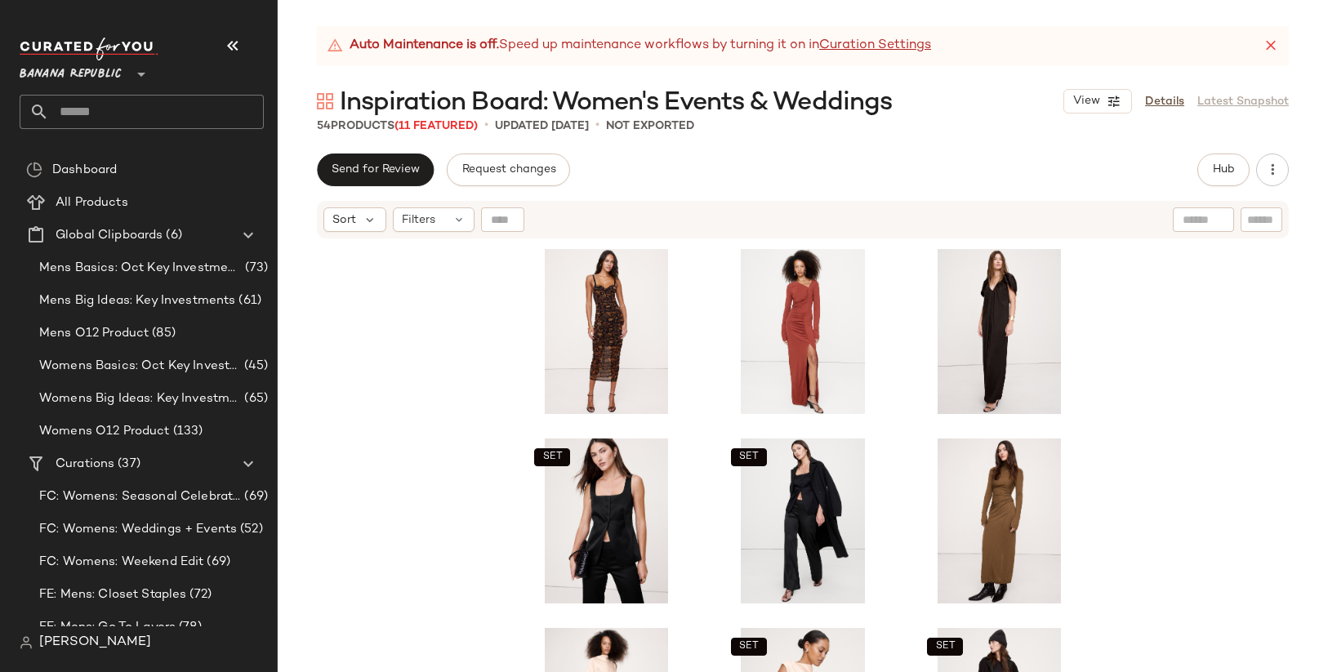
scroll to position [452, 0]
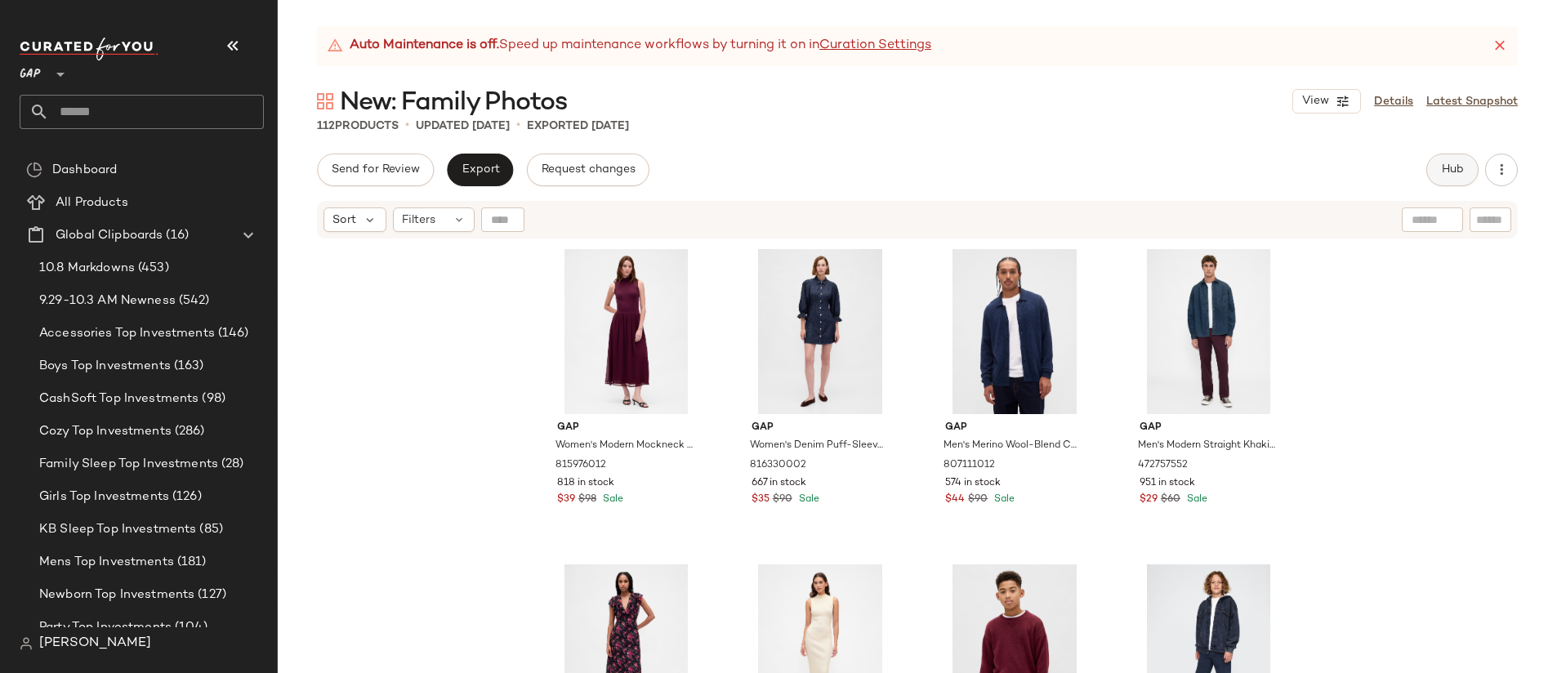
click at [1458, 176] on span "Hub" at bounding box center [1452, 169] width 23 height 13
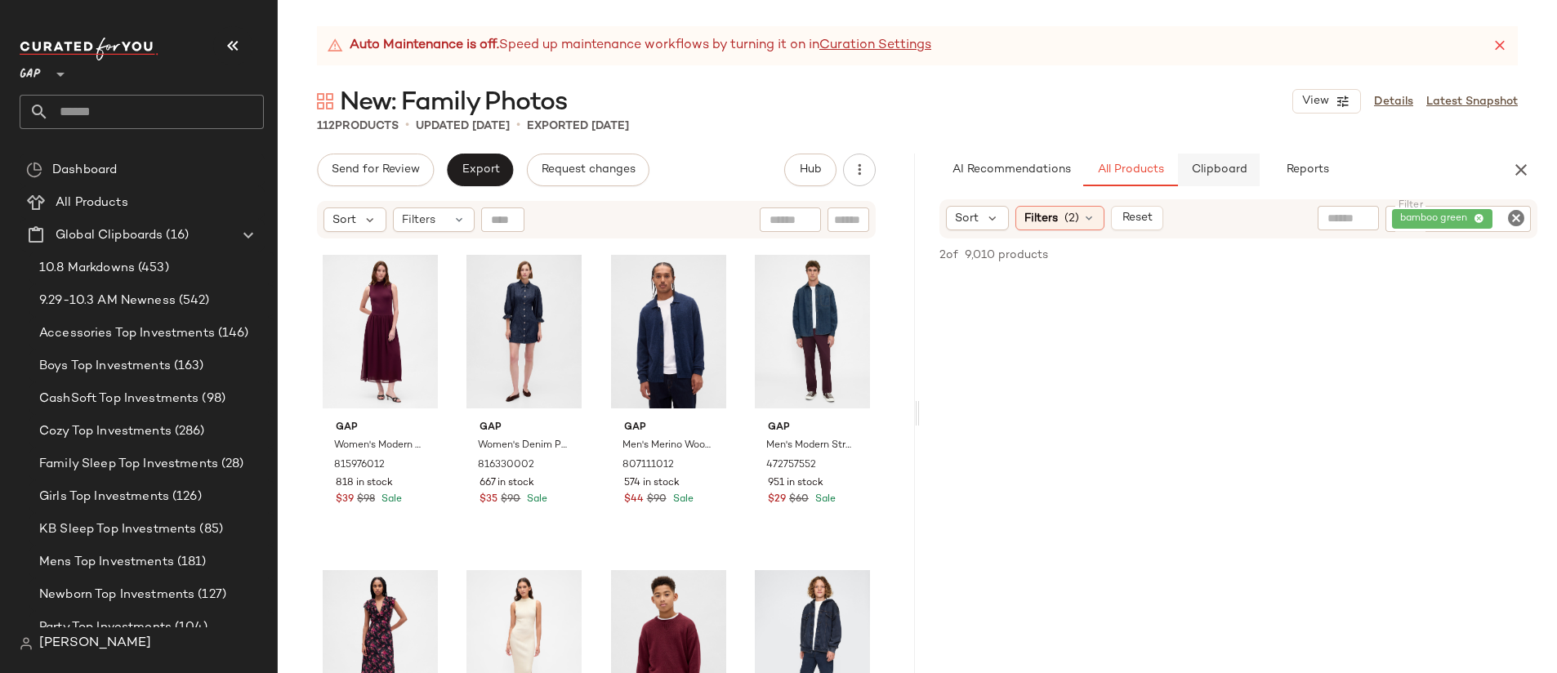
click at [1220, 170] on span "Clipboard" at bounding box center [1218, 169] width 56 height 13
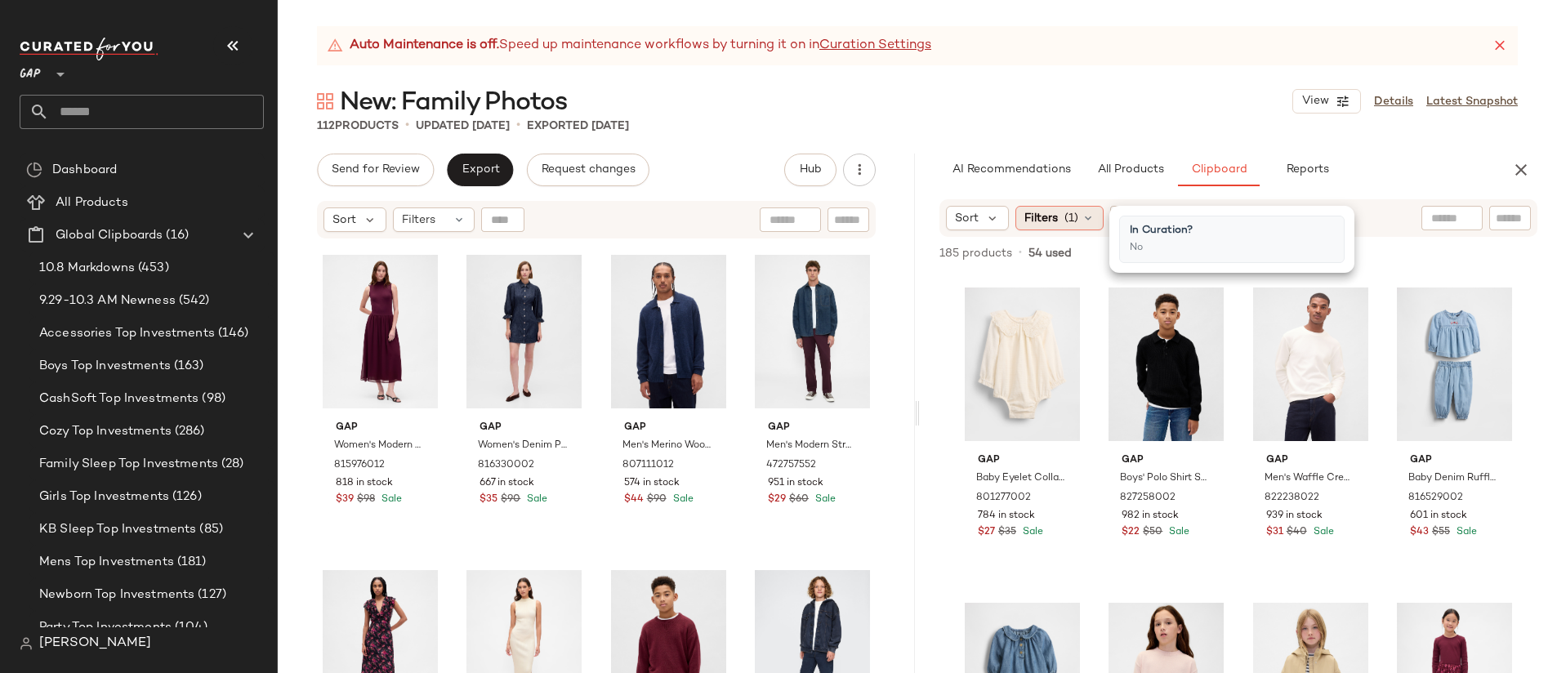
click at [1064, 220] on span "(1)" at bounding box center [1071, 218] width 14 height 17
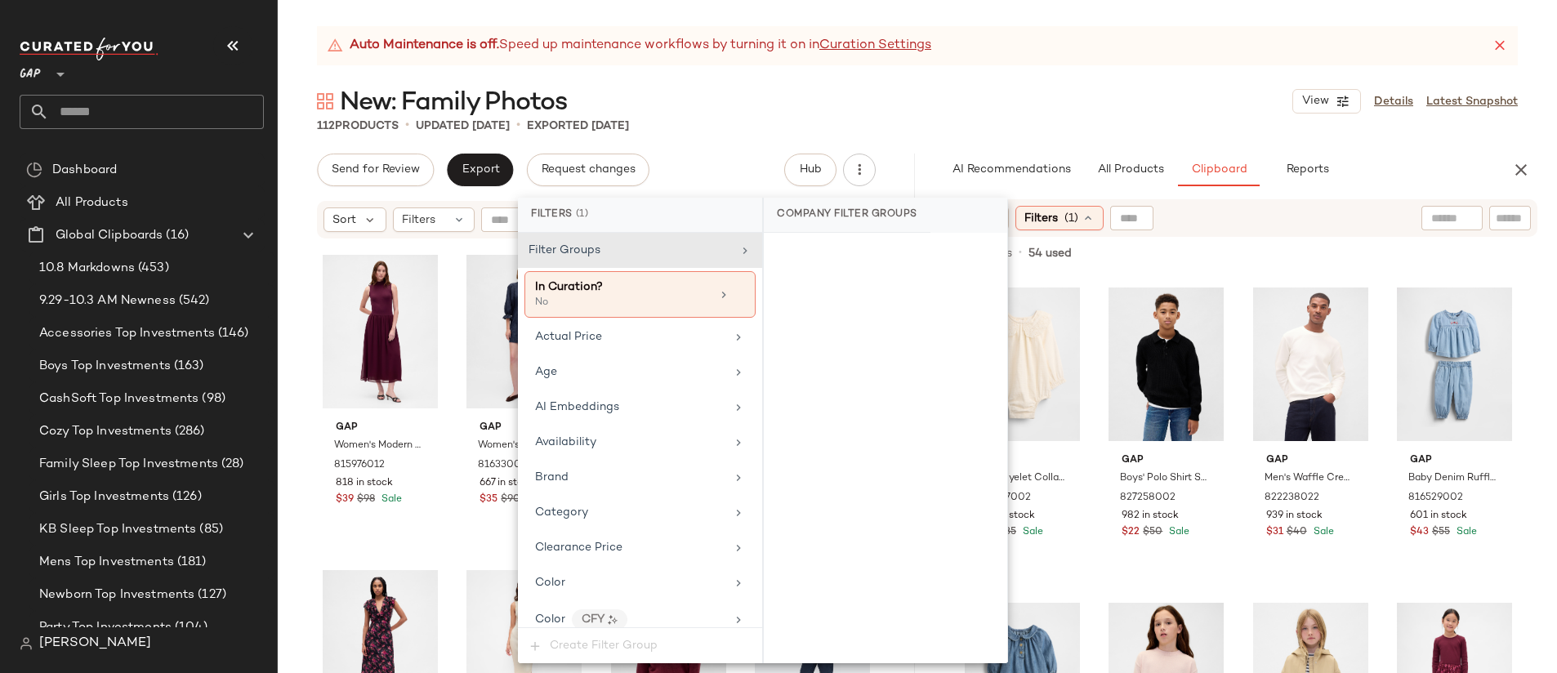
click at [1075, 256] on div "185 products • 54 used • 0 selected" at bounding box center [1042, 253] width 207 height 17
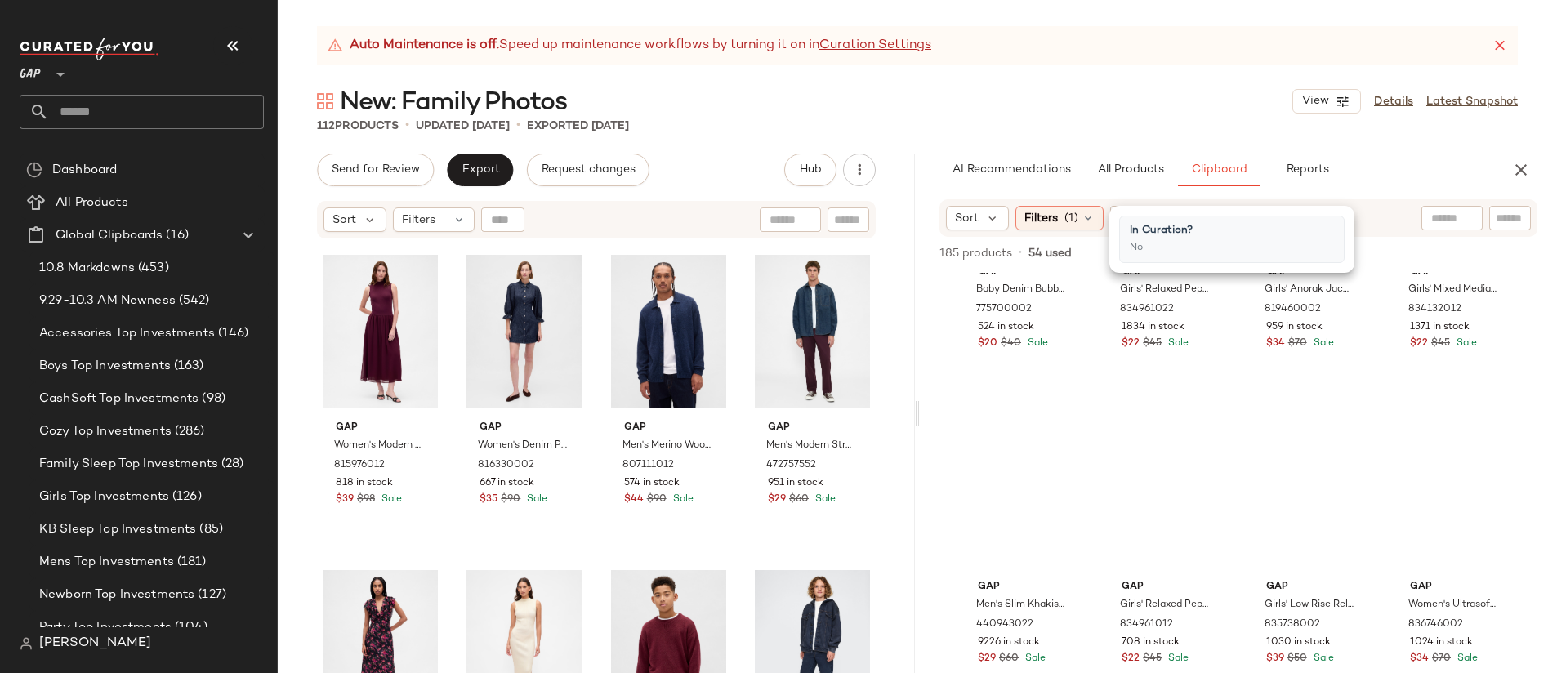
scroll to position [539, 0]
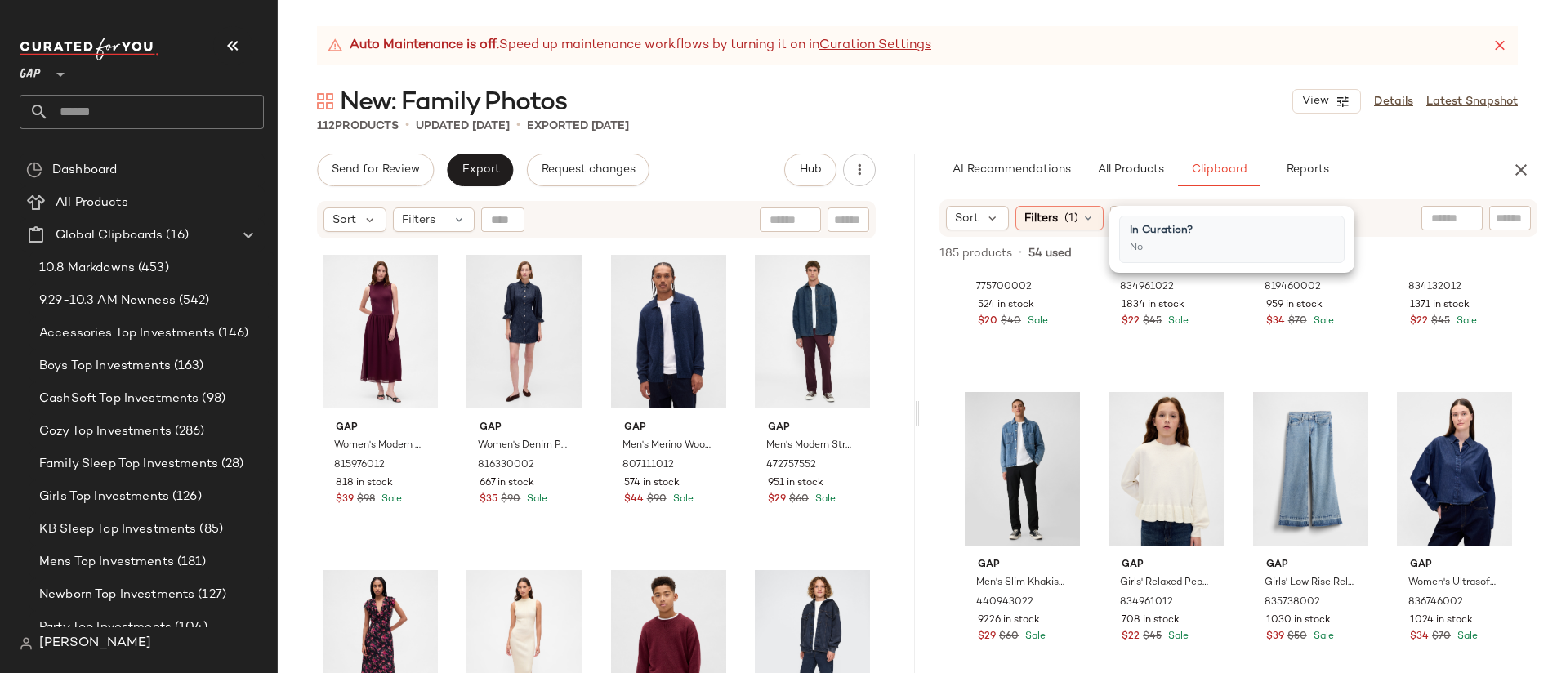
click at [936, 324] on div "Gap Baby Denim Bubble Outfit Set by Gap Medium Wash Size 0-3 M 775700002 524 in…" at bounding box center [1238, 473] width 637 height 400
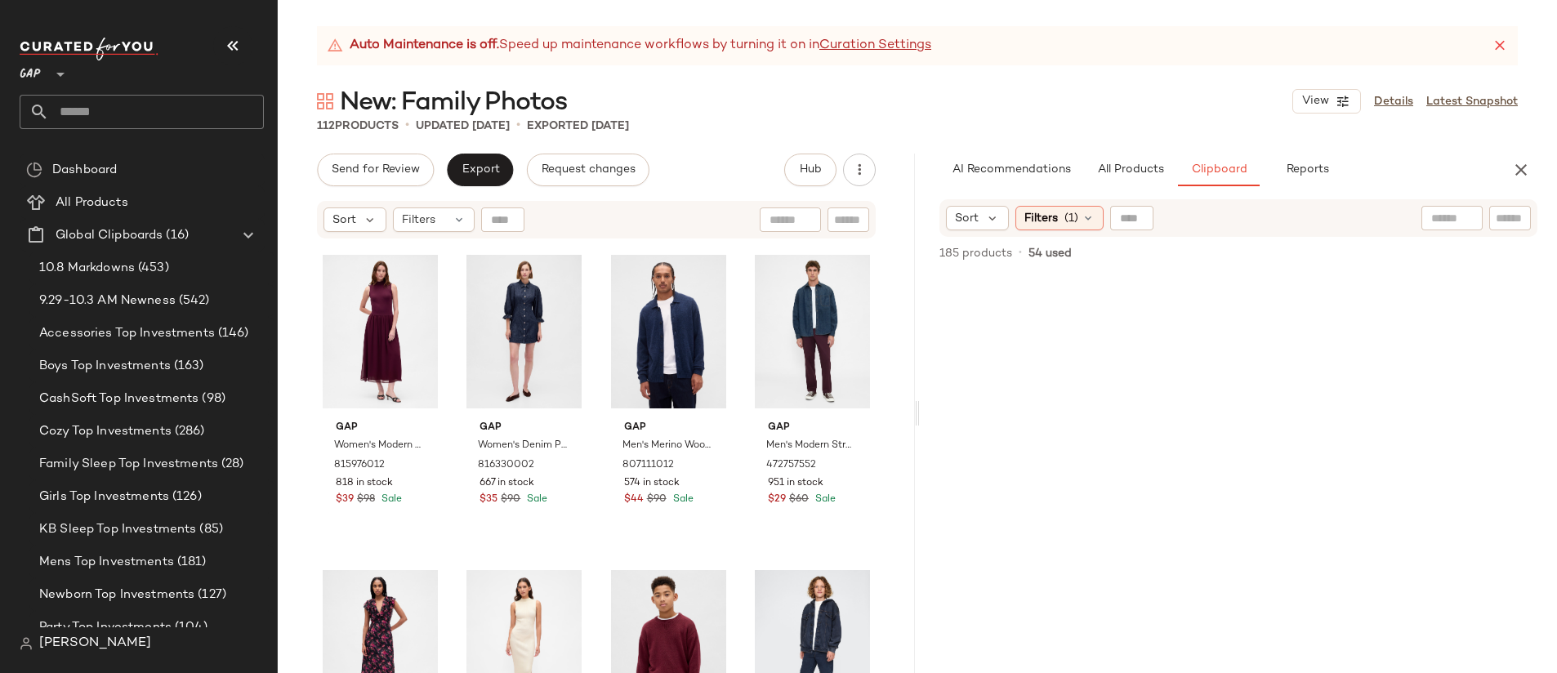
scroll to position [3417, 0]
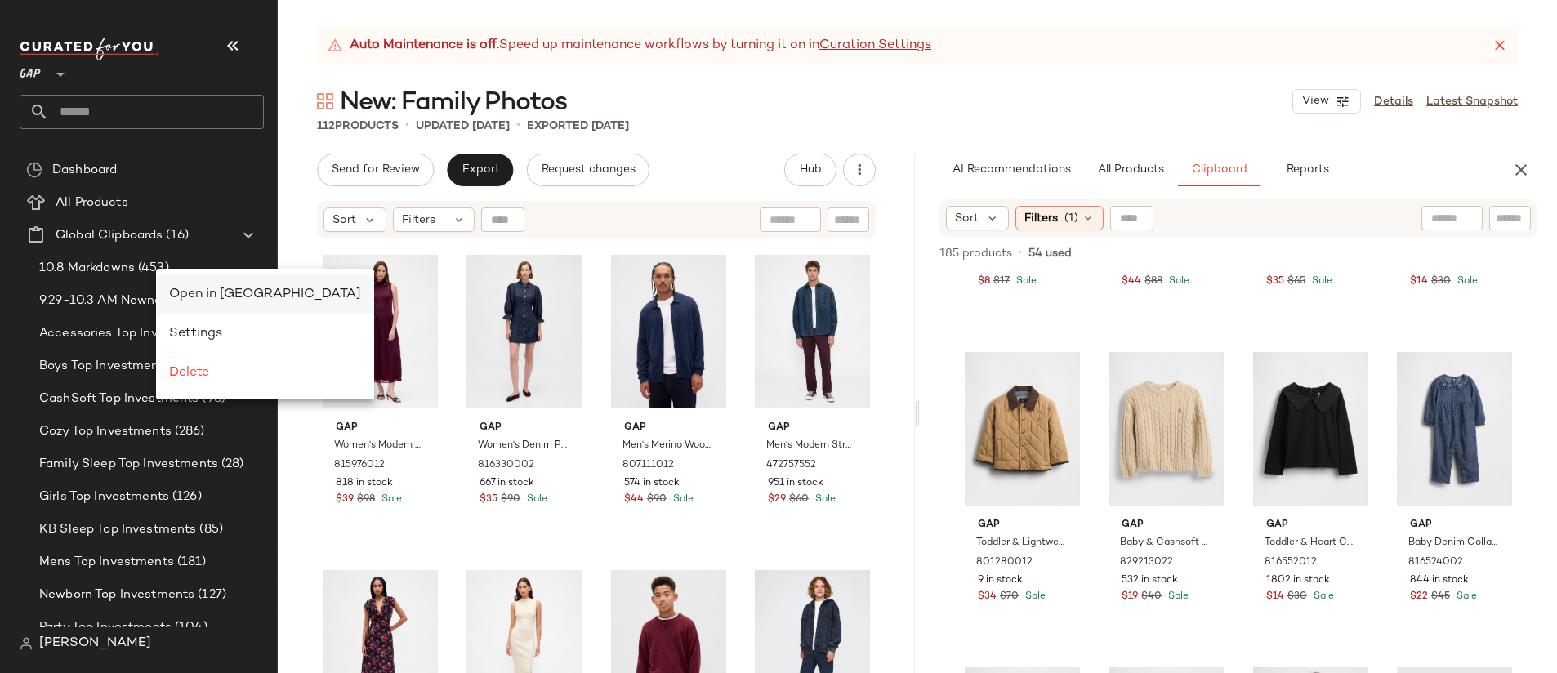
click at [192, 288] on span "Open in Split View" at bounding box center [265, 295] width 192 height 14
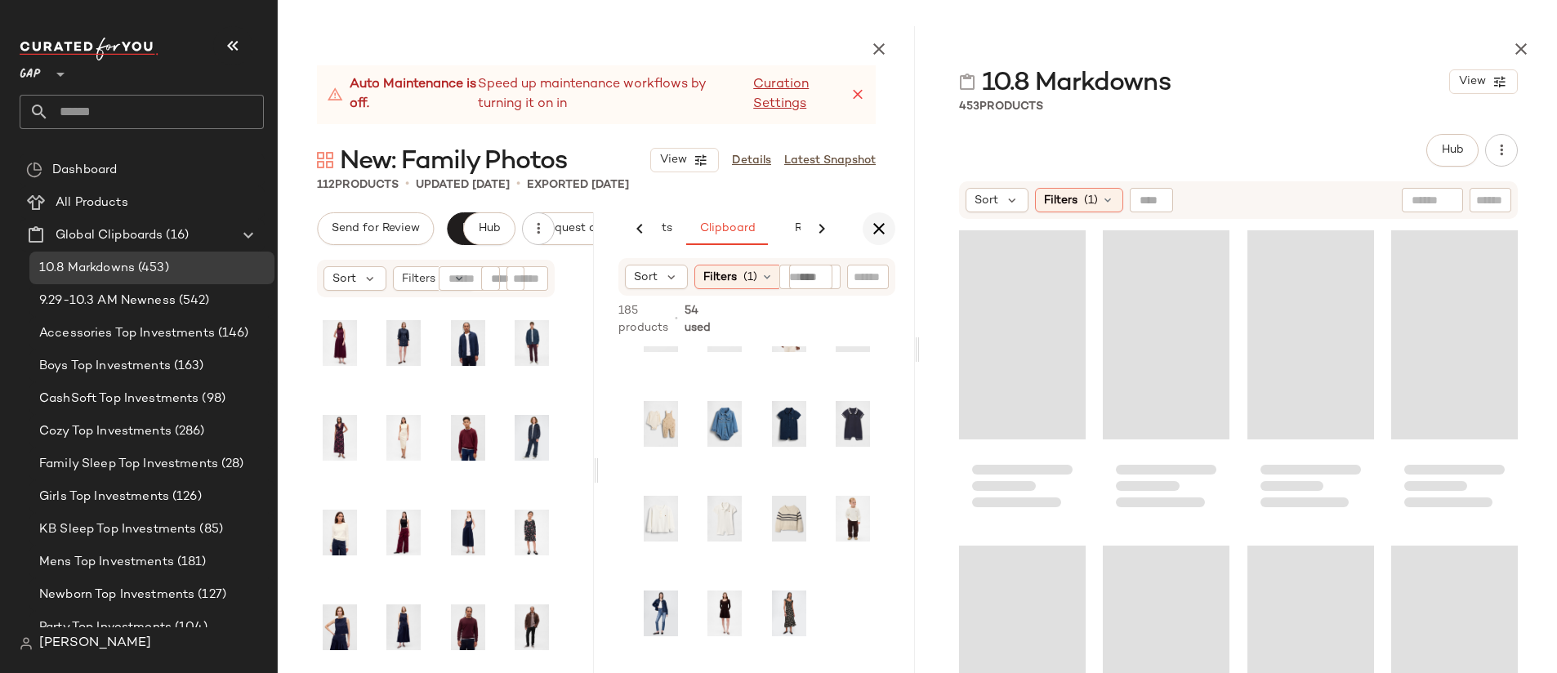
scroll to position [0, 213]
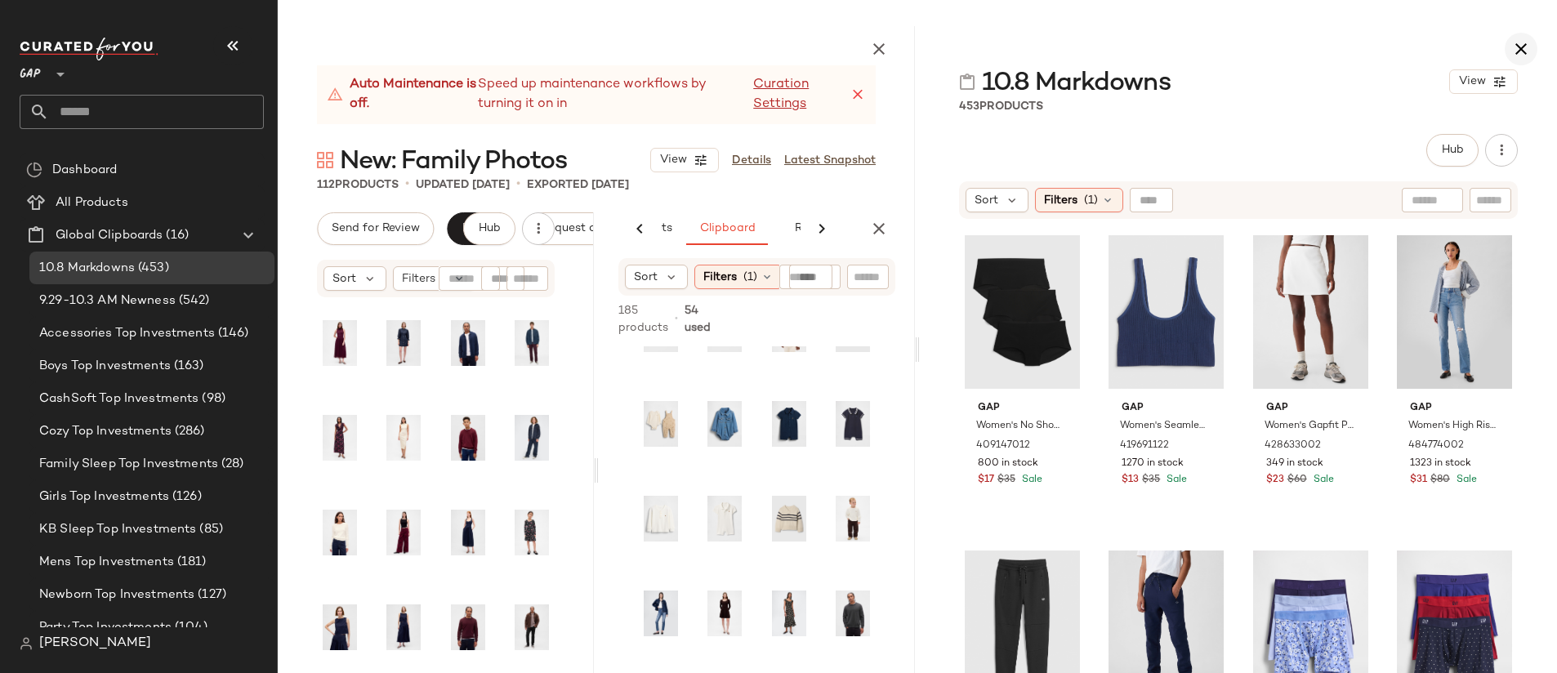
click at [1523, 51] on icon "button" at bounding box center [1521, 49] width 20 height 20
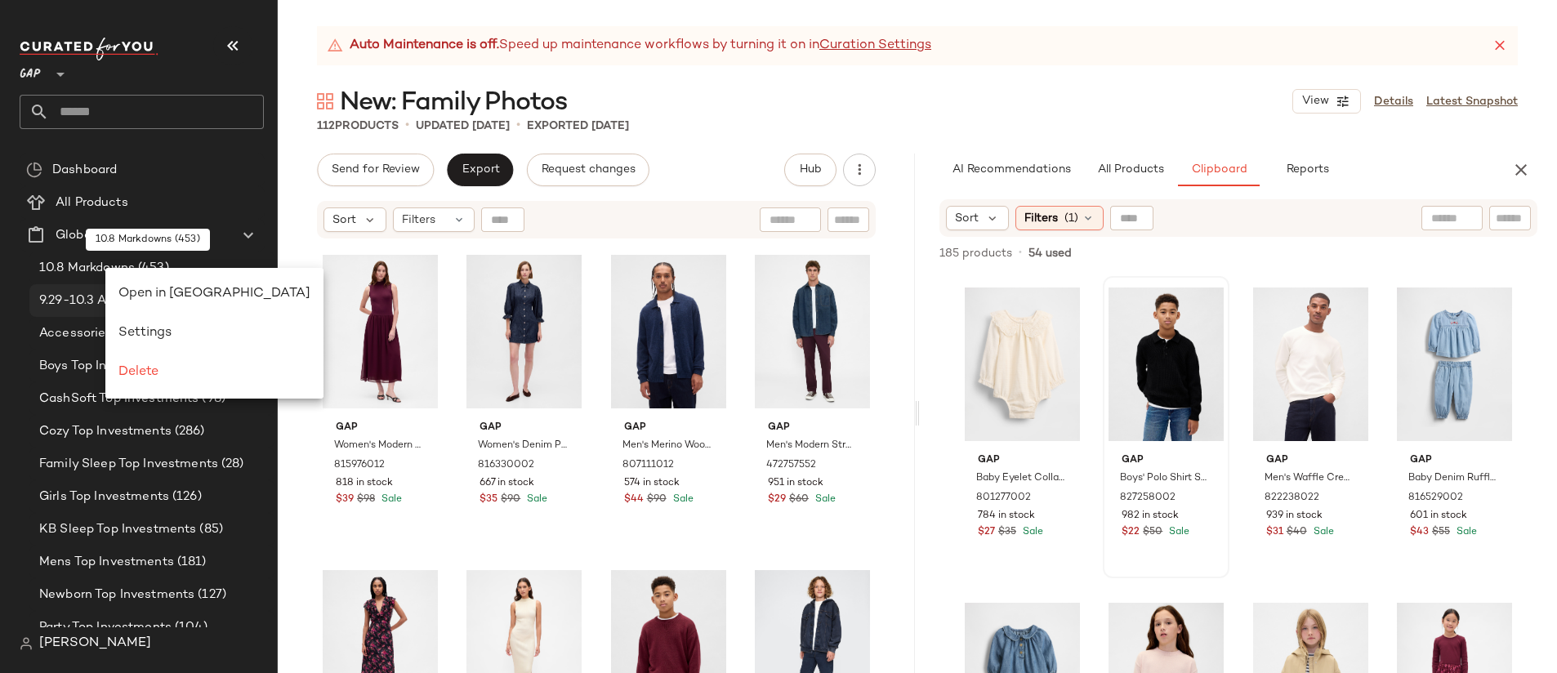
click at [160, 292] on span "Open in Split View" at bounding box center [214, 294] width 192 height 14
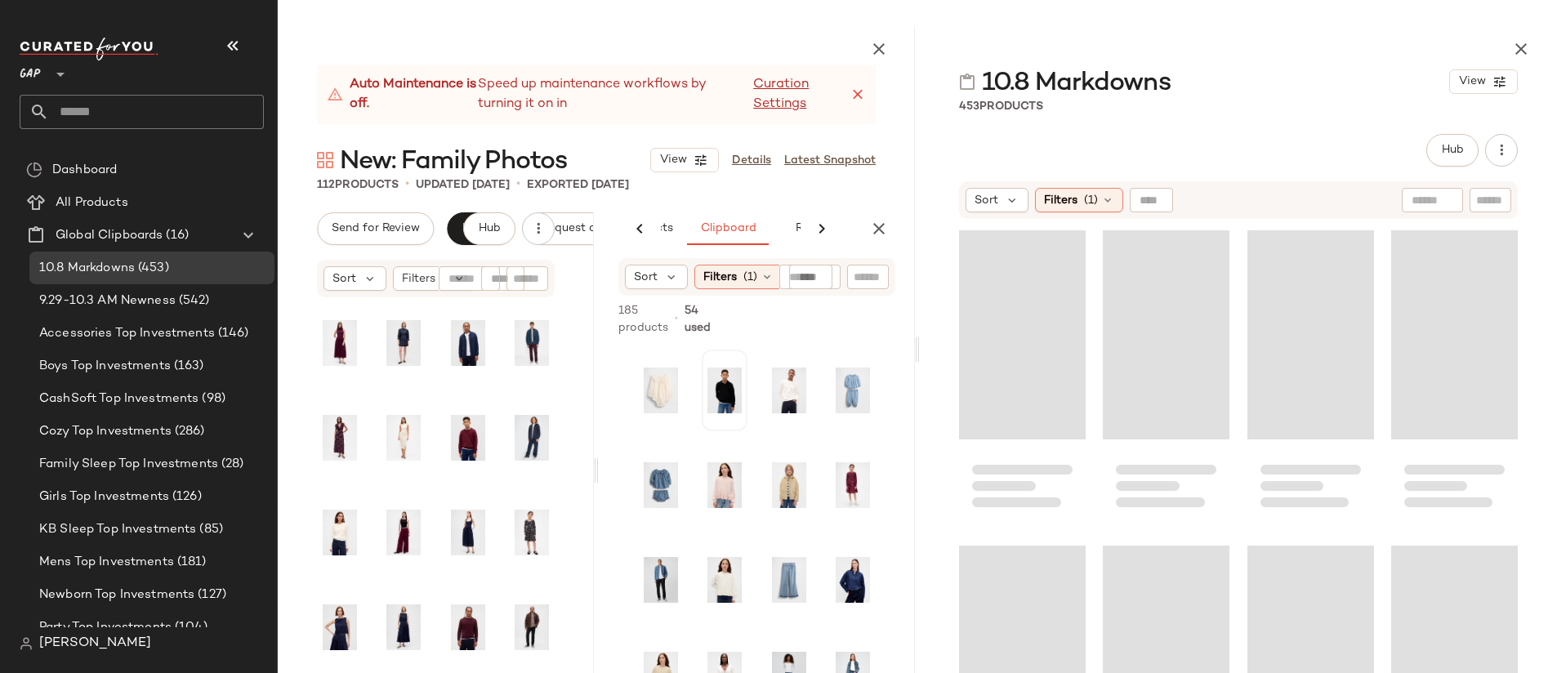
scroll to position [0, 213]
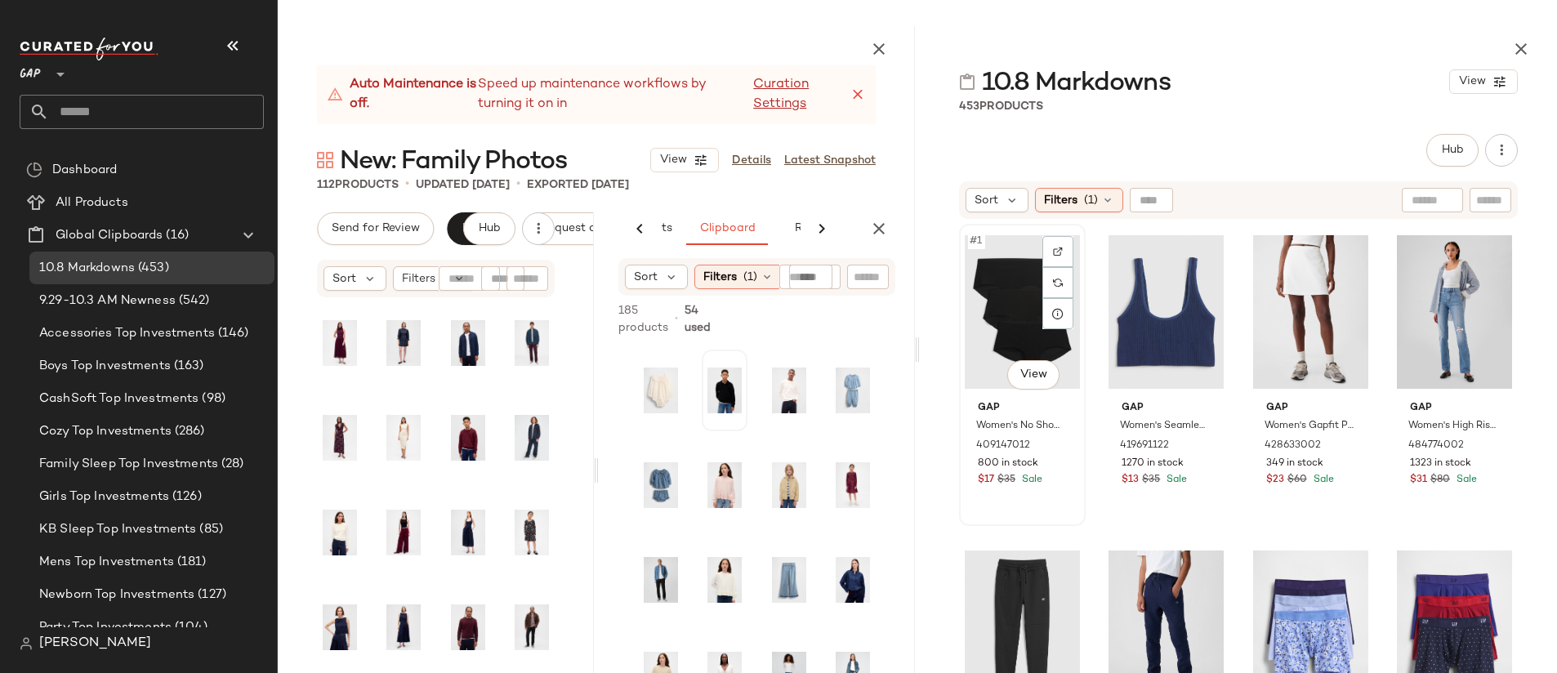
click at [1001, 285] on div "#1 View" at bounding box center [1022, 312] width 115 height 165
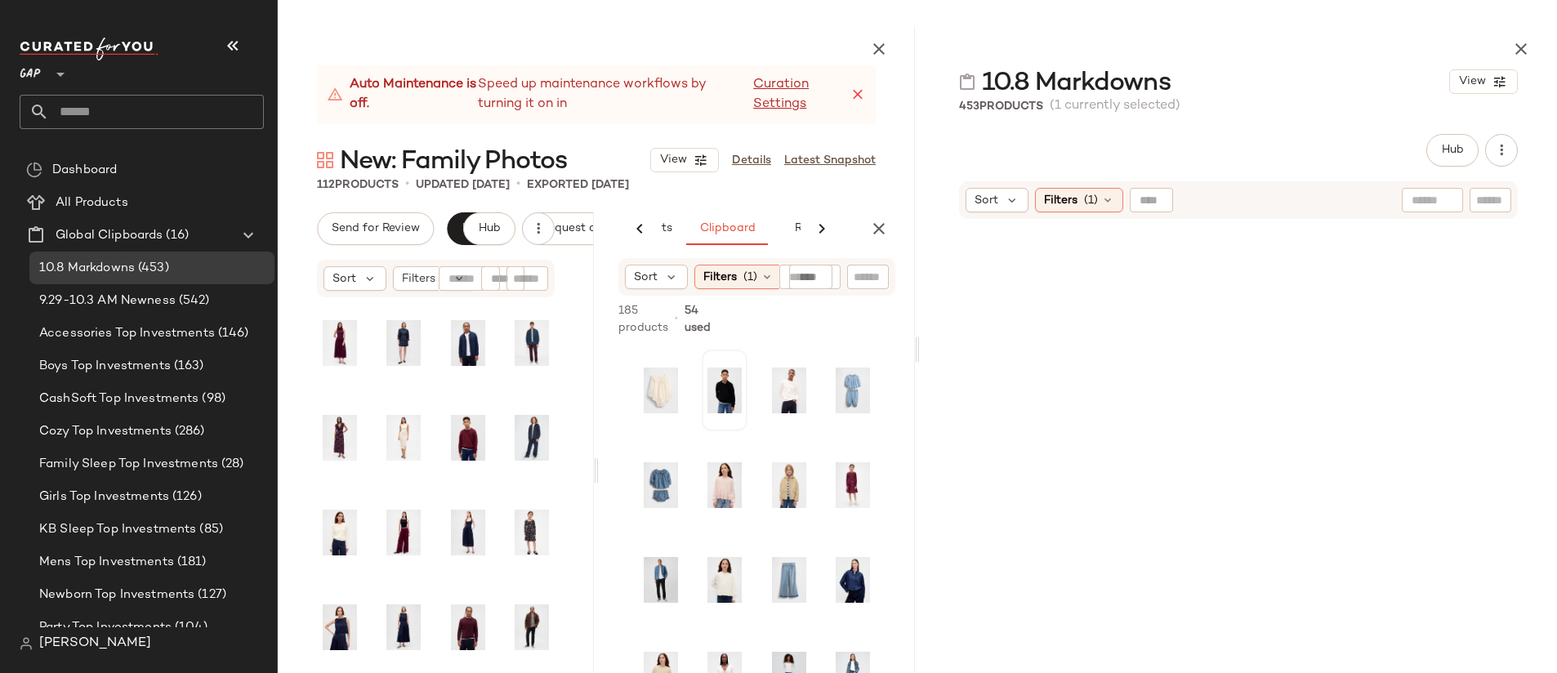
scroll to position [34470, 0]
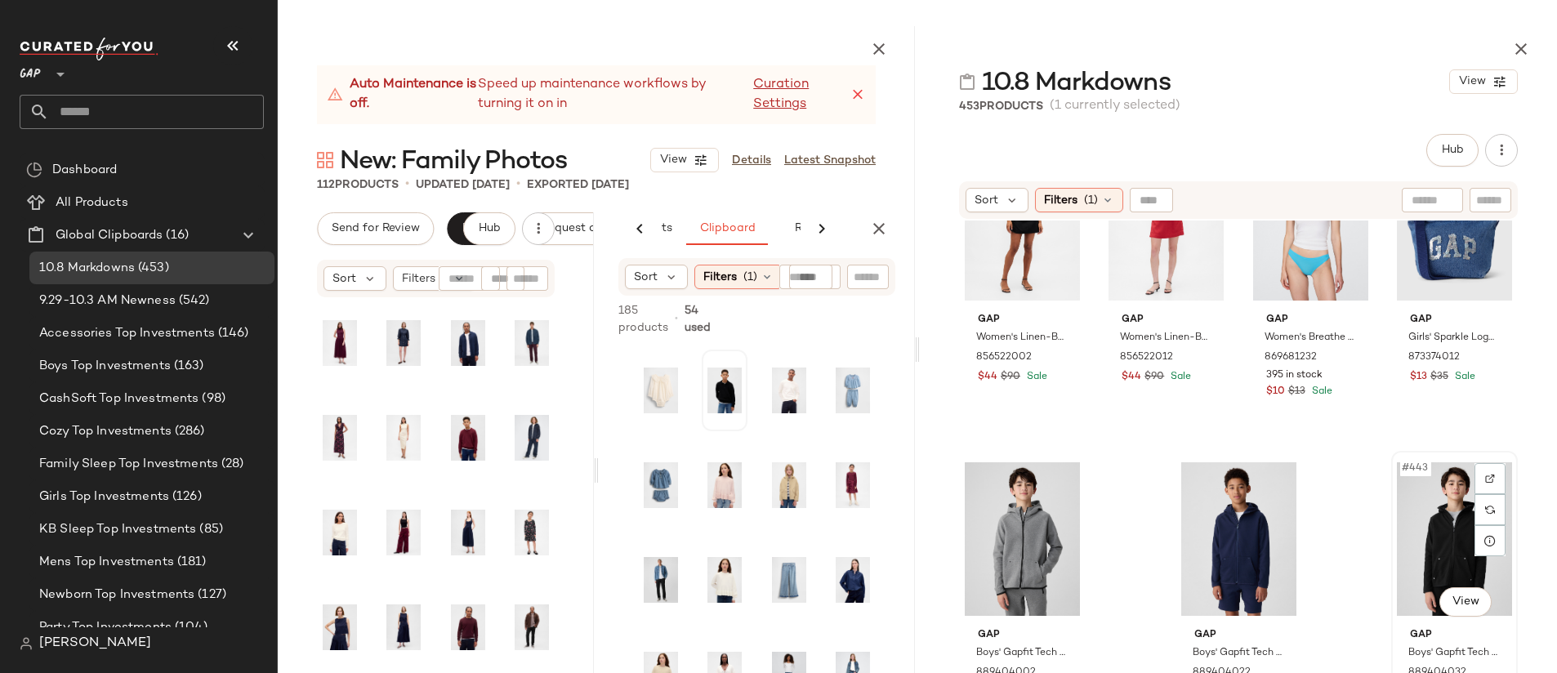
click at [1405, 506] on div "#443 View" at bounding box center [1454, 539] width 115 height 165
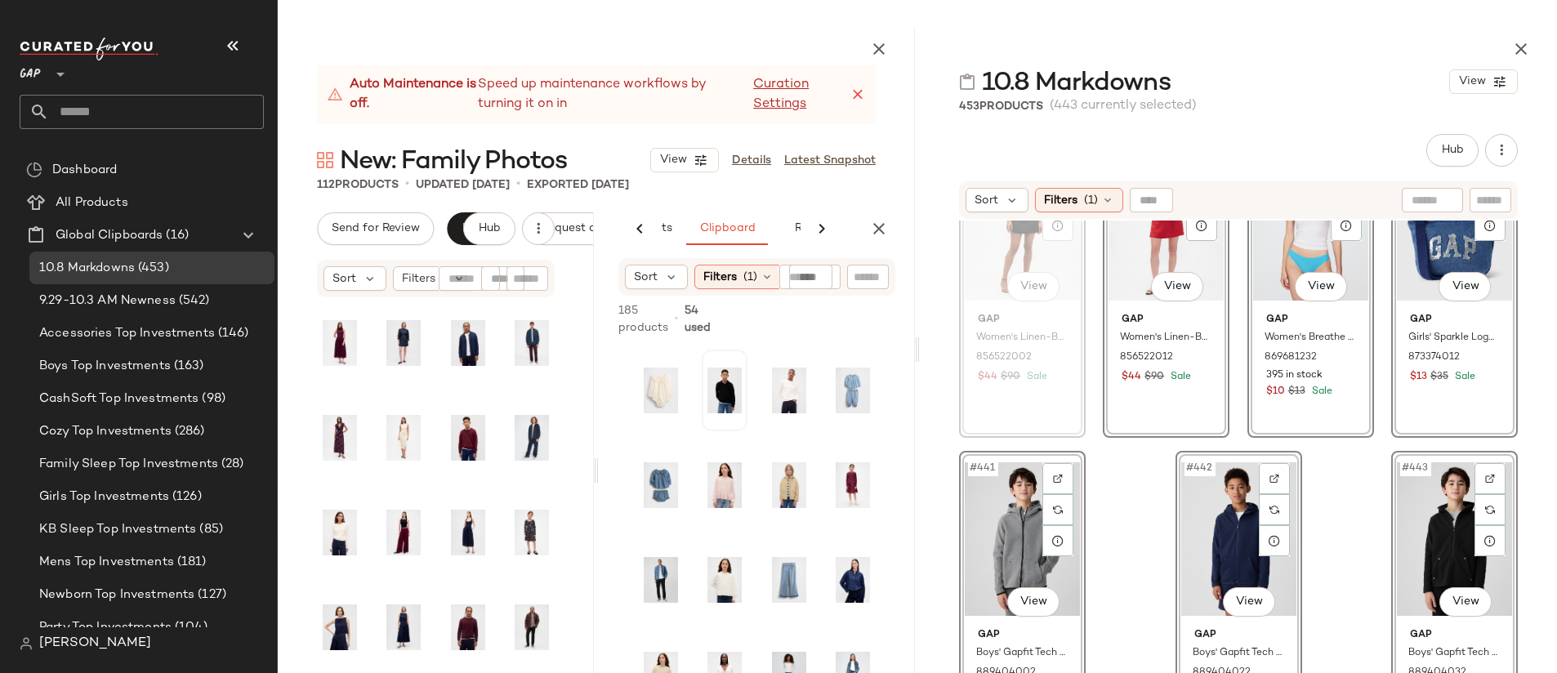
scroll to position [34465, 0]
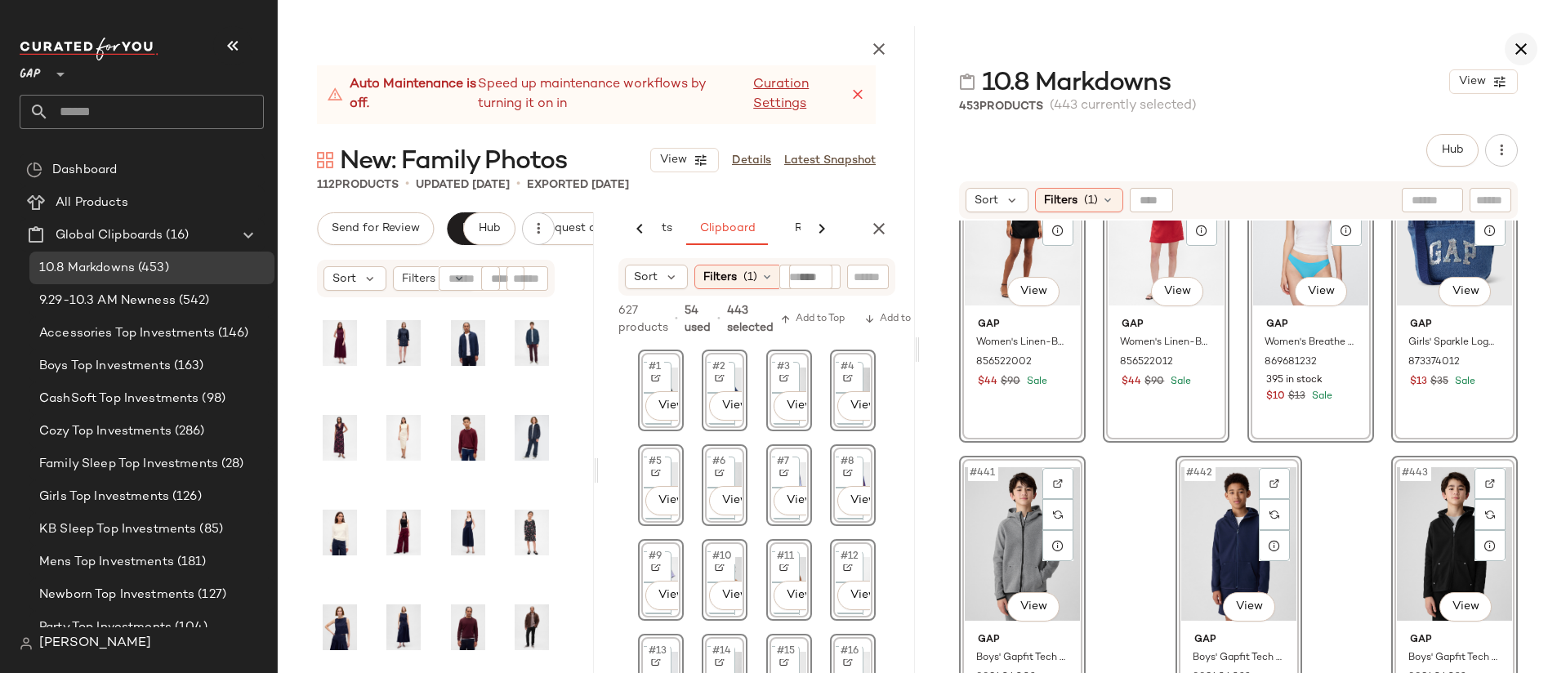
click at [1513, 47] on icon "button" at bounding box center [1521, 49] width 20 height 20
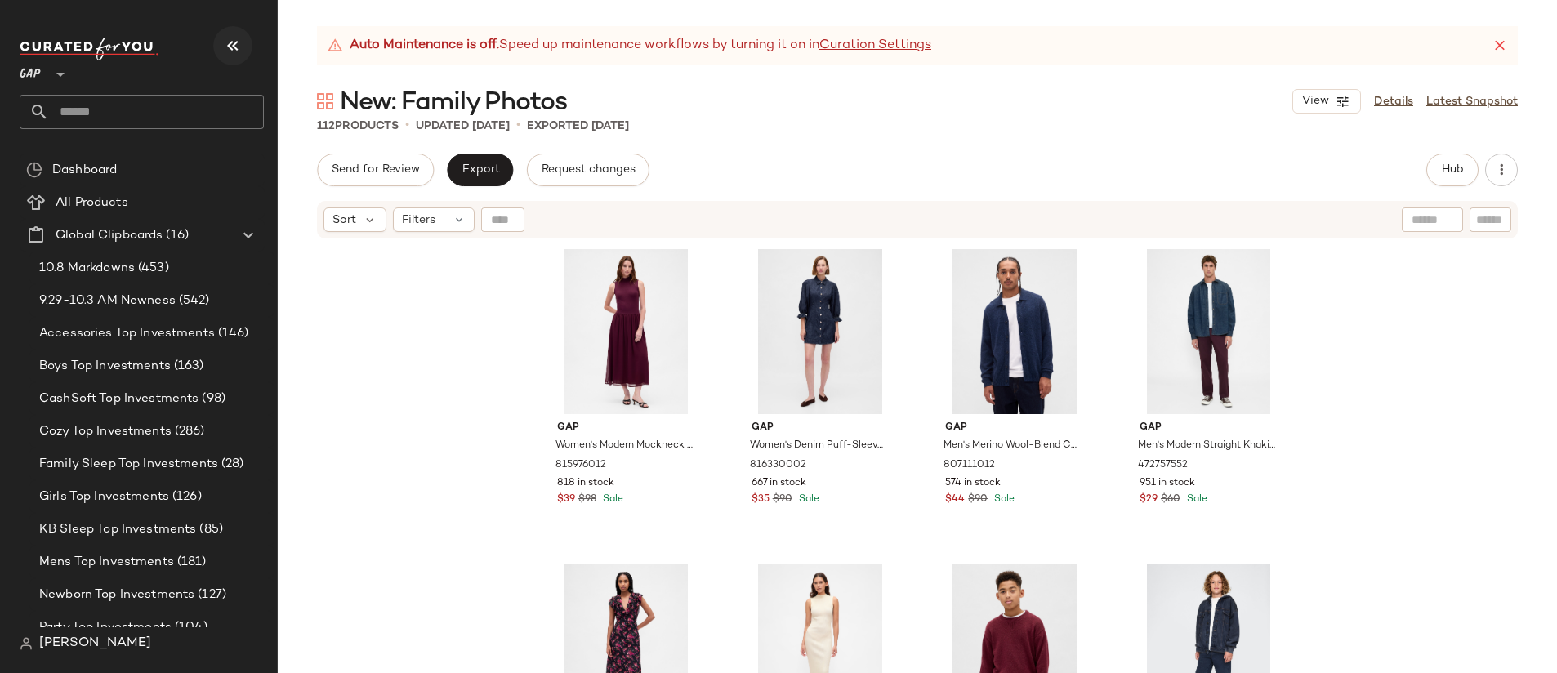
click at [237, 49] on icon "button" at bounding box center [233, 46] width 20 height 20
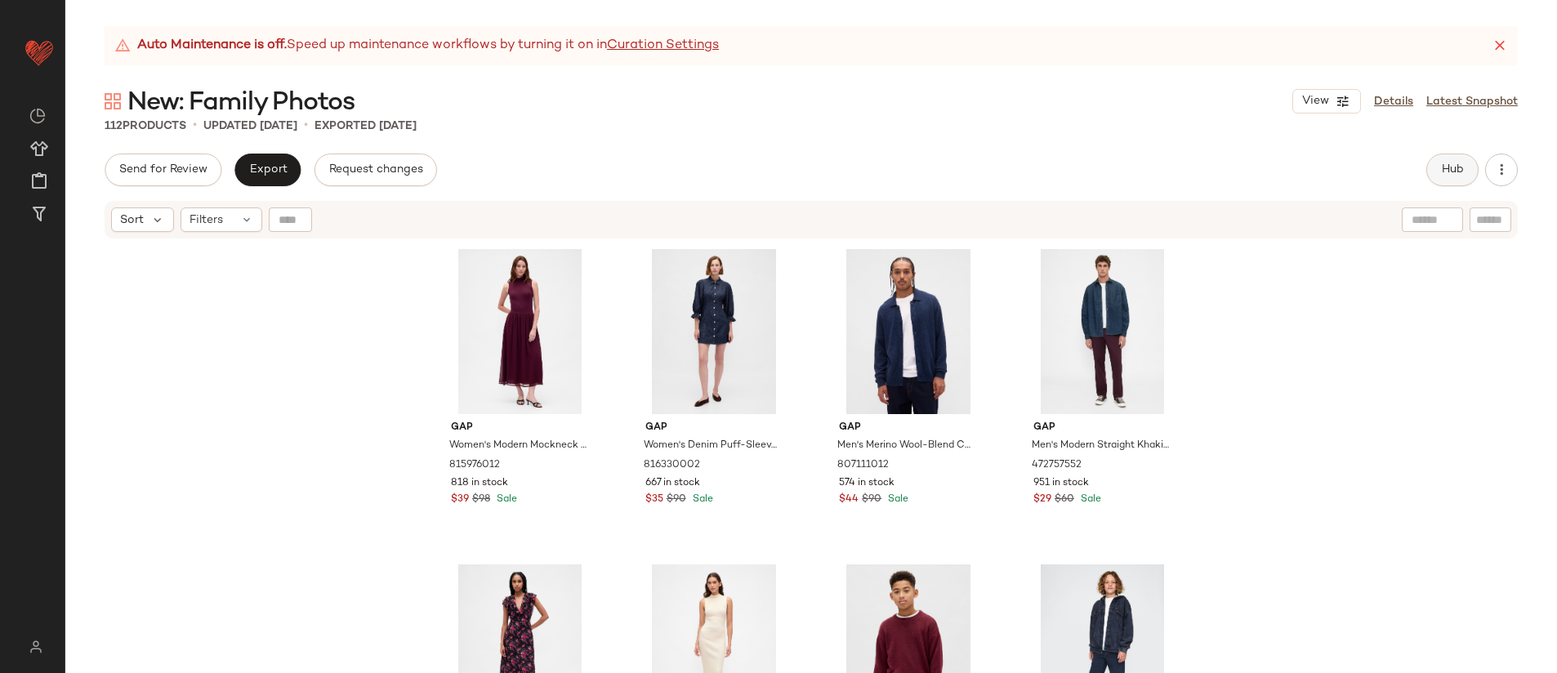
click at [1459, 158] on button "Hub" at bounding box center [1452, 170] width 52 height 33
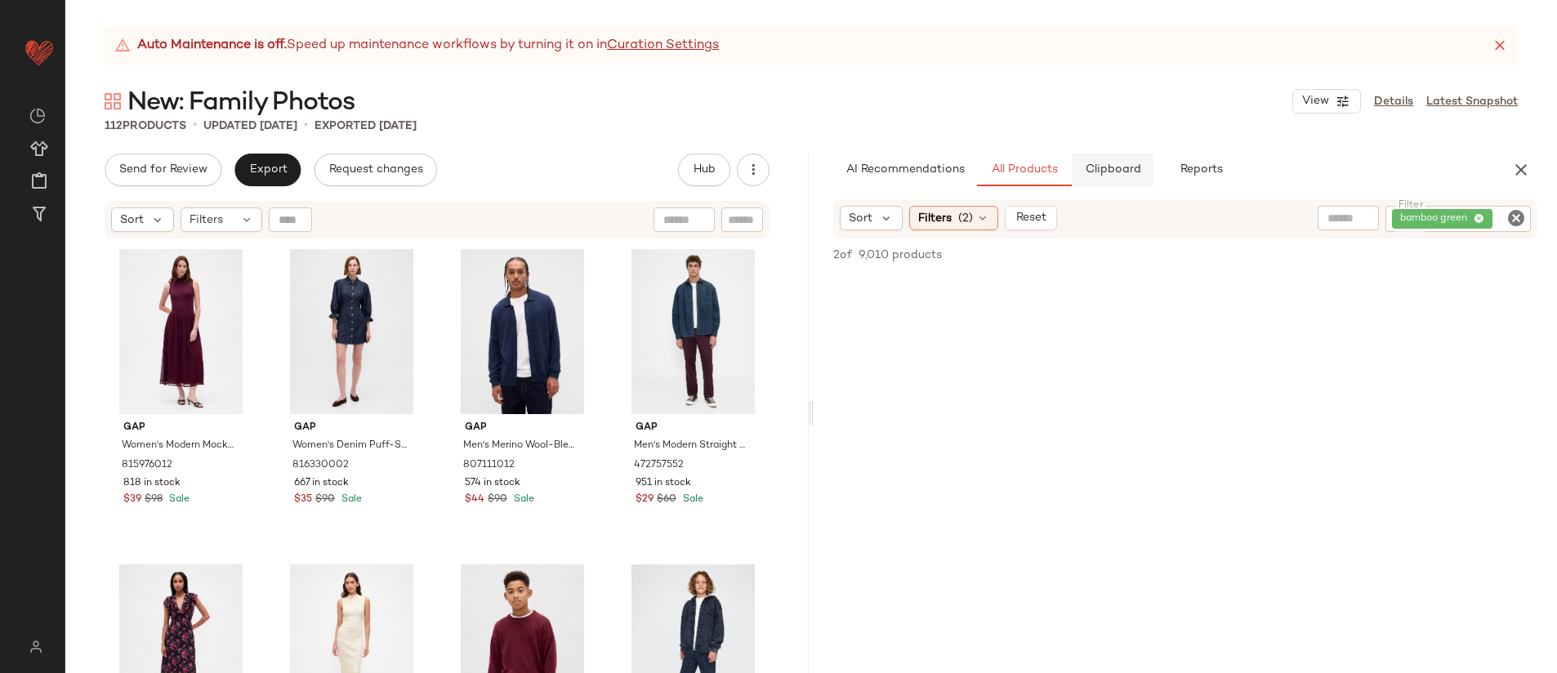
click at [1108, 167] on span "Clipboard" at bounding box center [1112, 169] width 56 height 13
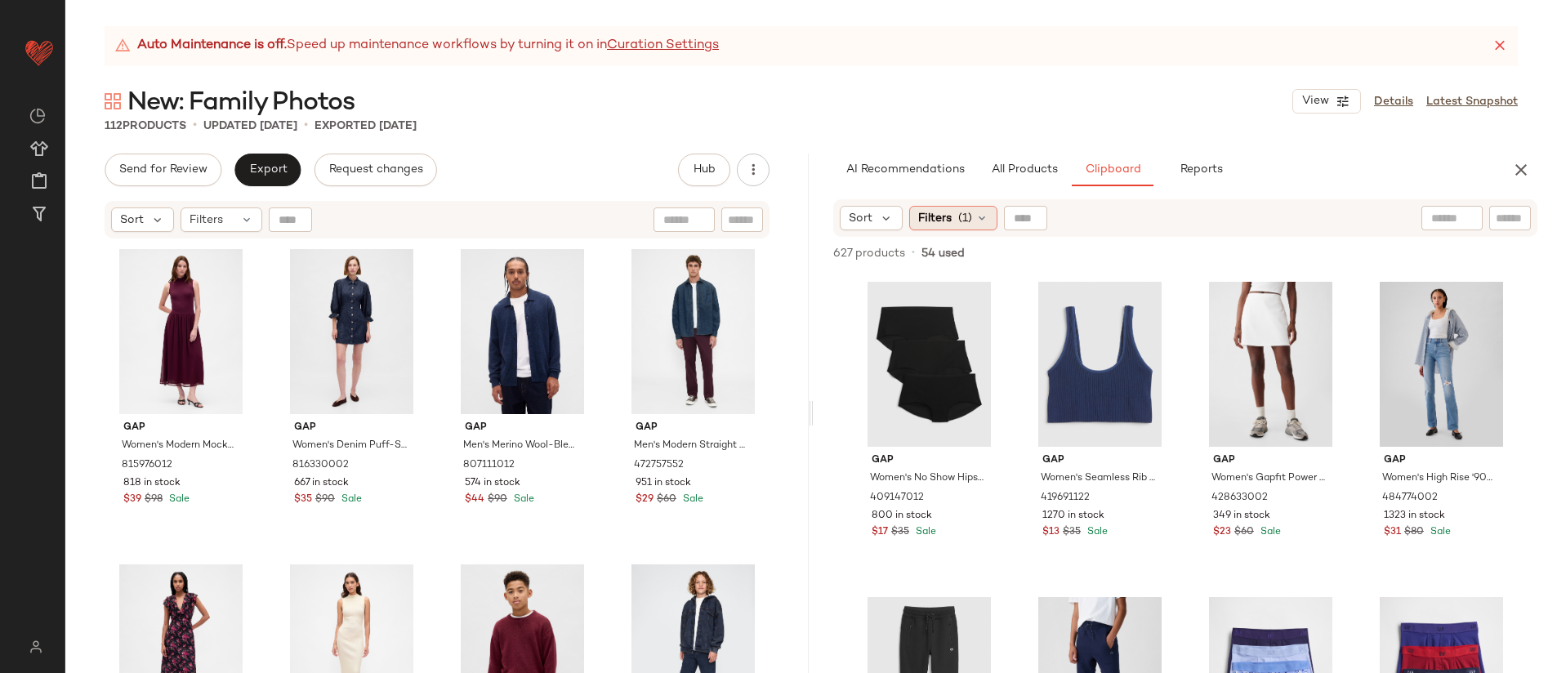
click at [952, 221] on div "Filters (1)" at bounding box center [953, 218] width 88 height 25
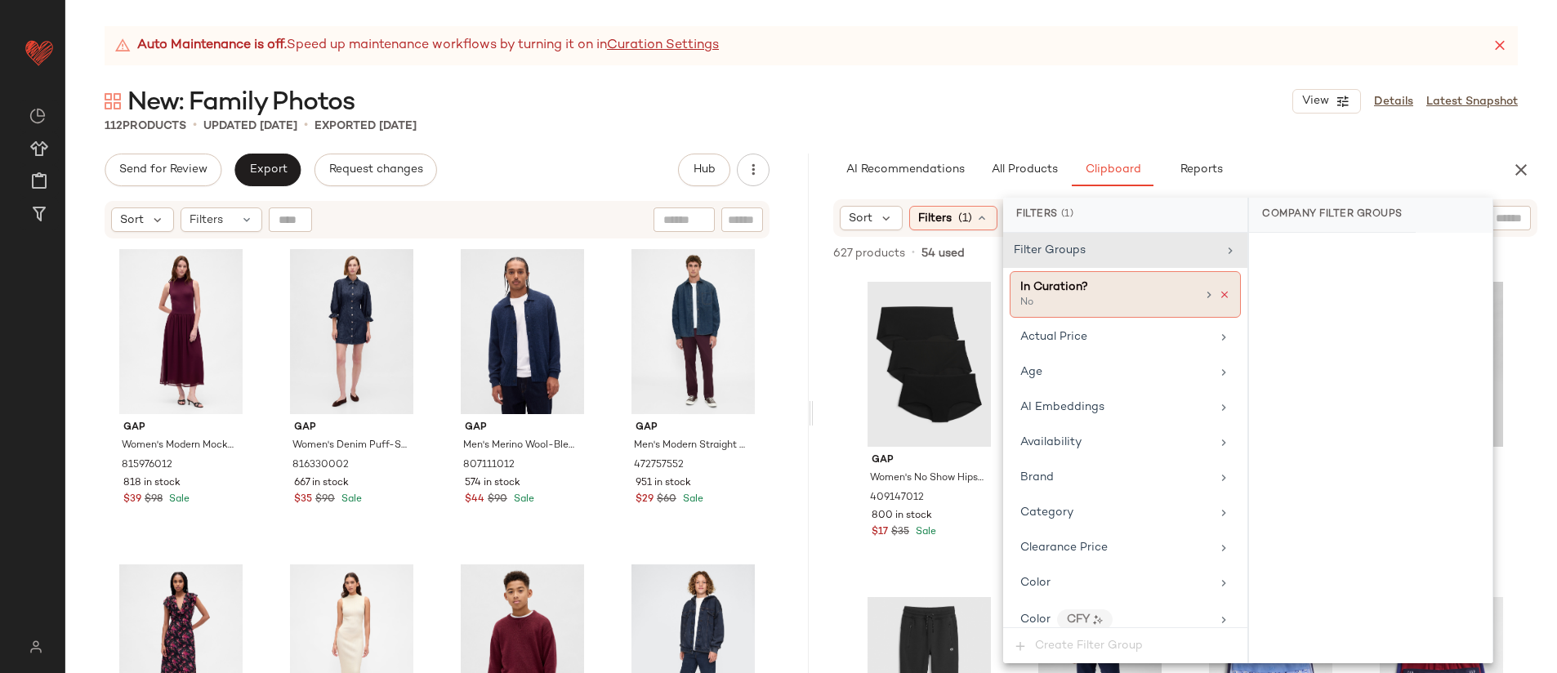
click at [1219, 294] on icon at bounding box center [1224, 294] width 11 height 11
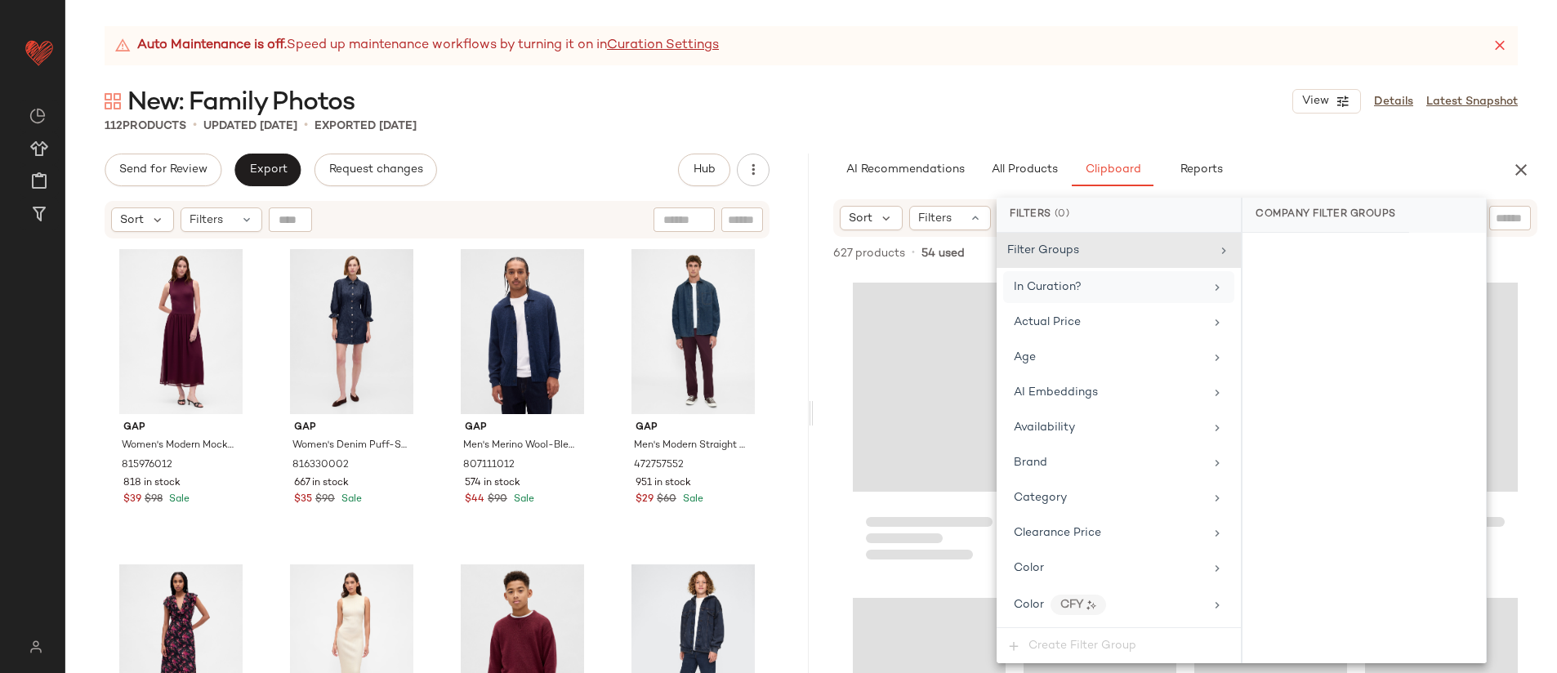
click at [1150, 297] on div "In Curation?" at bounding box center [1118, 287] width 231 height 32
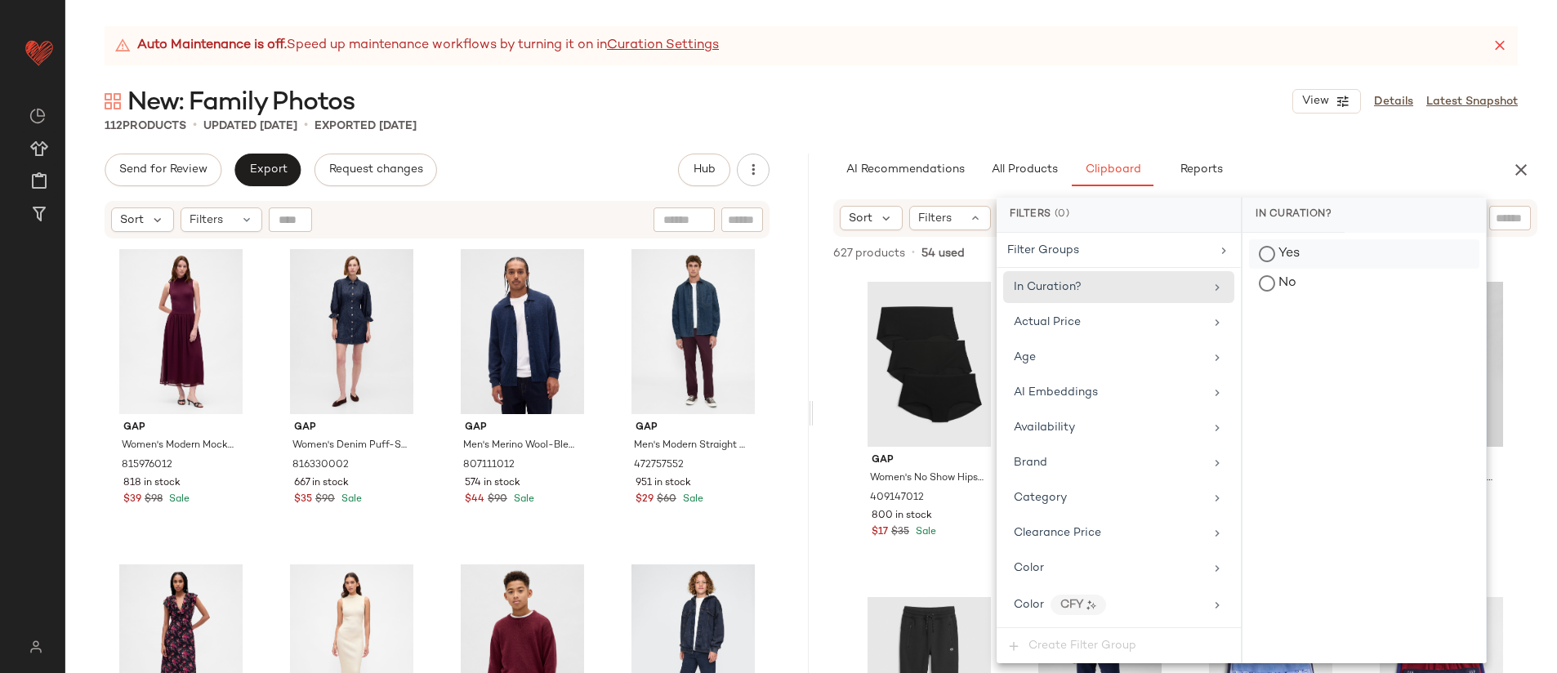
click at [1265, 250] on div "Yes" at bounding box center [1364, 253] width 230 height 29
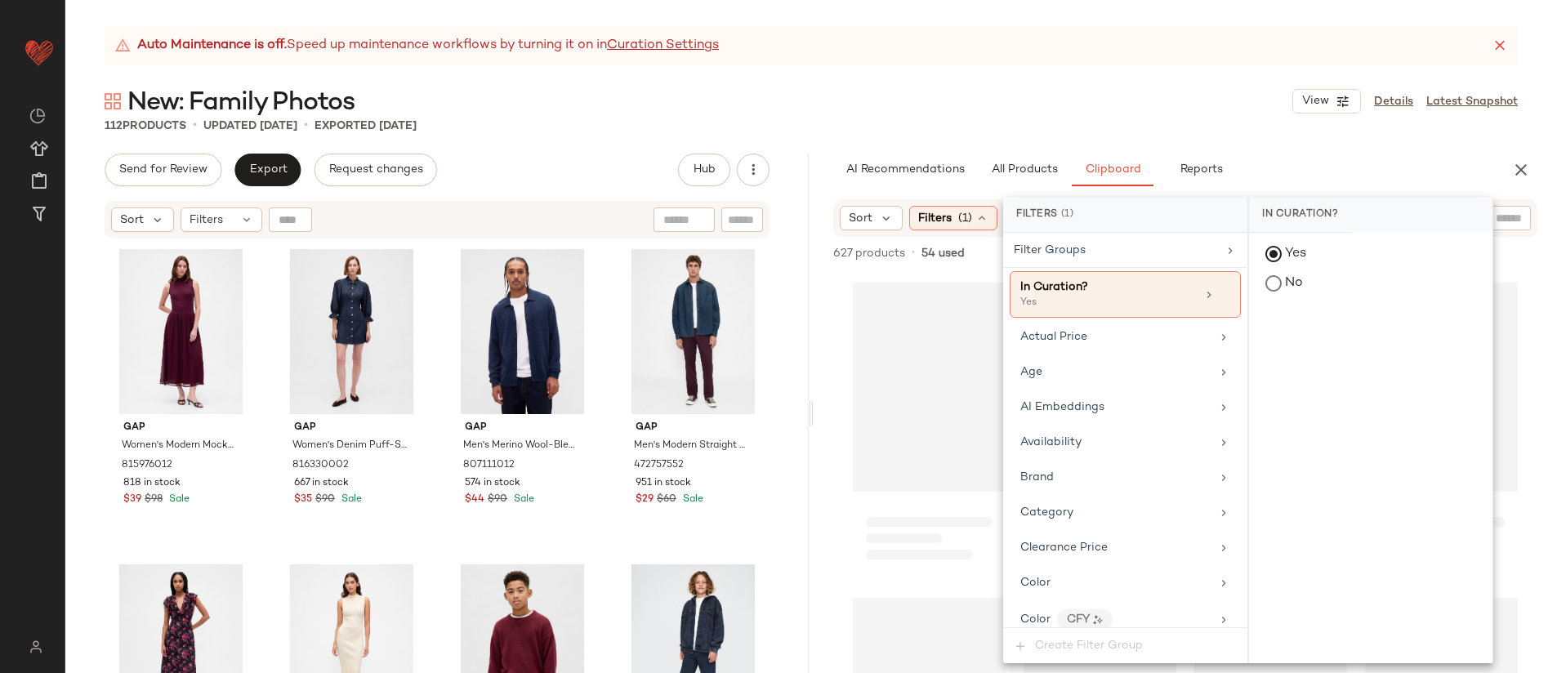
click at [838, 281] on div at bounding box center [1185, 473] width 743 height 400
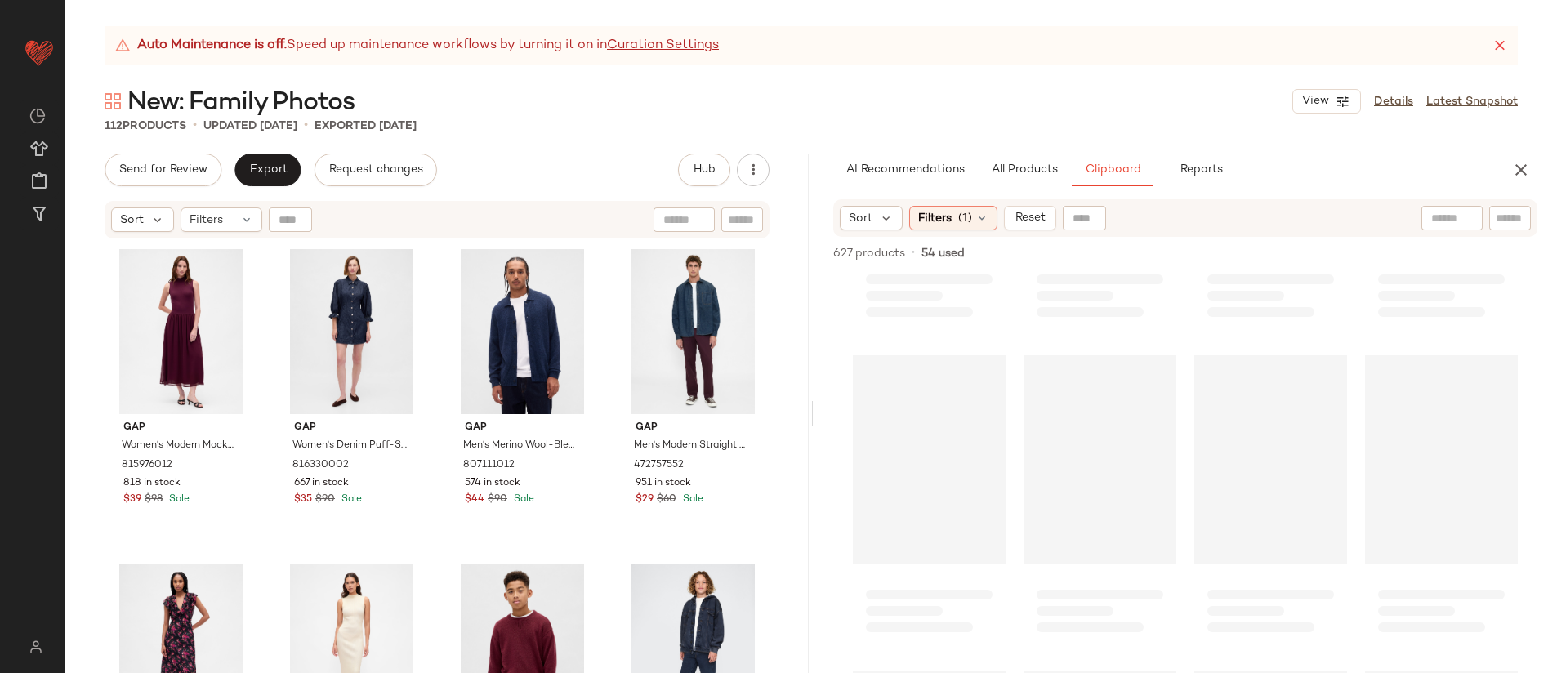
scroll to position [581, 0]
